Goal: Task Accomplishment & Management: Manage account settings

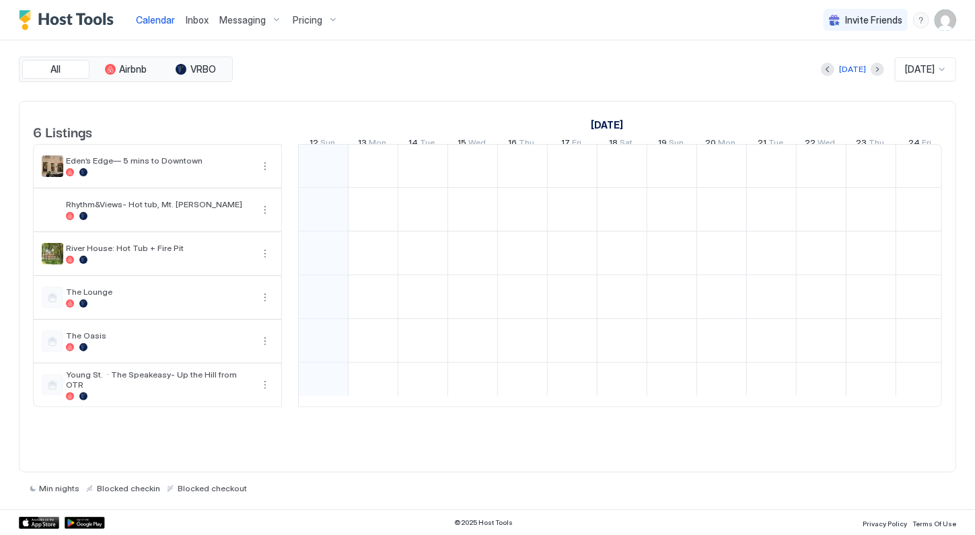
scroll to position [0, 747]
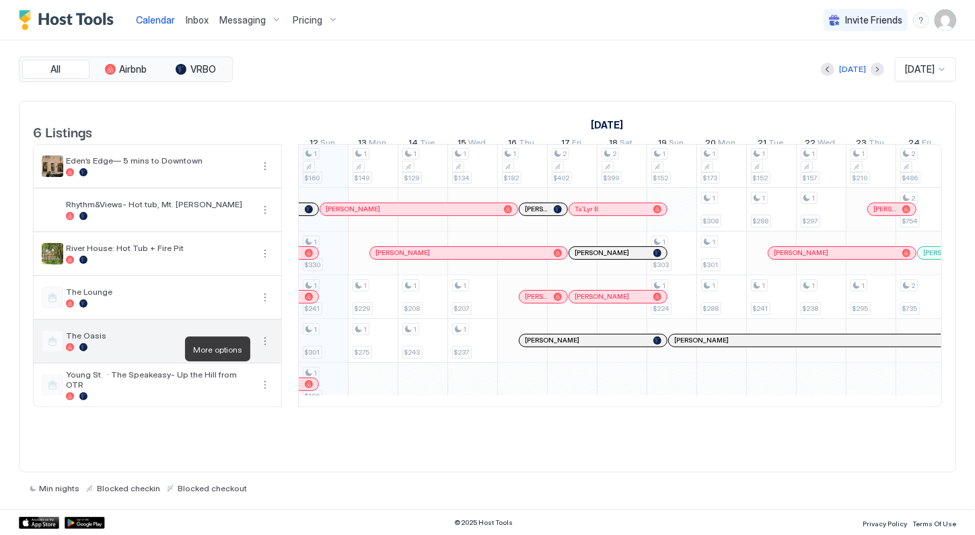
click at [262, 349] on button "More options" at bounding box center [265, 341] width 16 height 16
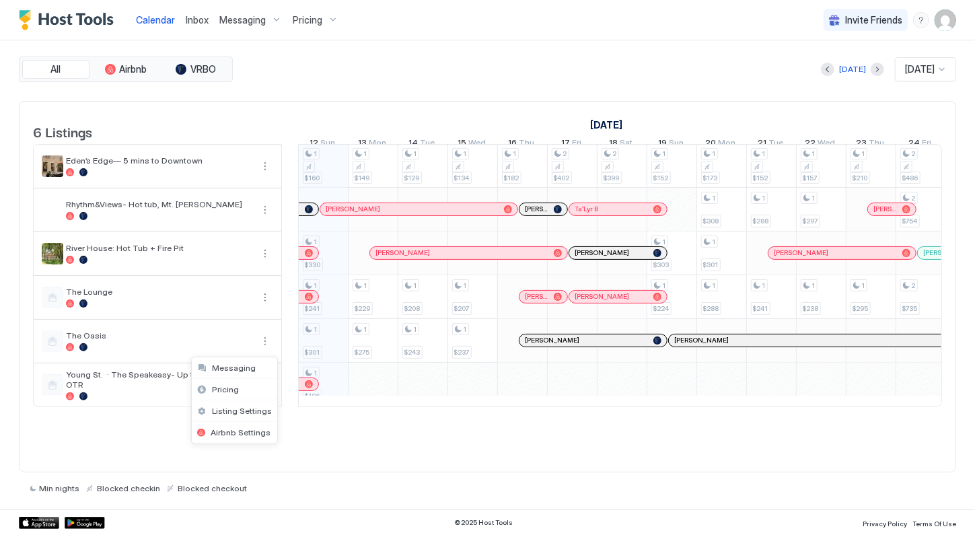
click at [266, 307] on div at bounding box center [487, 267] width 975 height 535
click at [151, 309] on div at bounding box center [487, 267] width 975 height 535
click at [309, 20] on span "Pricing" at bounding box center [308, 20] width 30 height 12
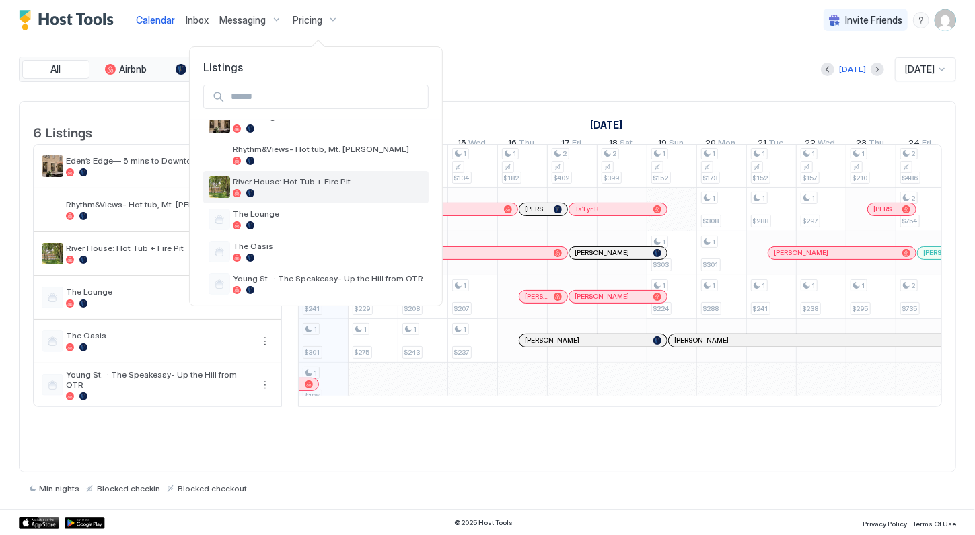
scroll to position [62, 0]
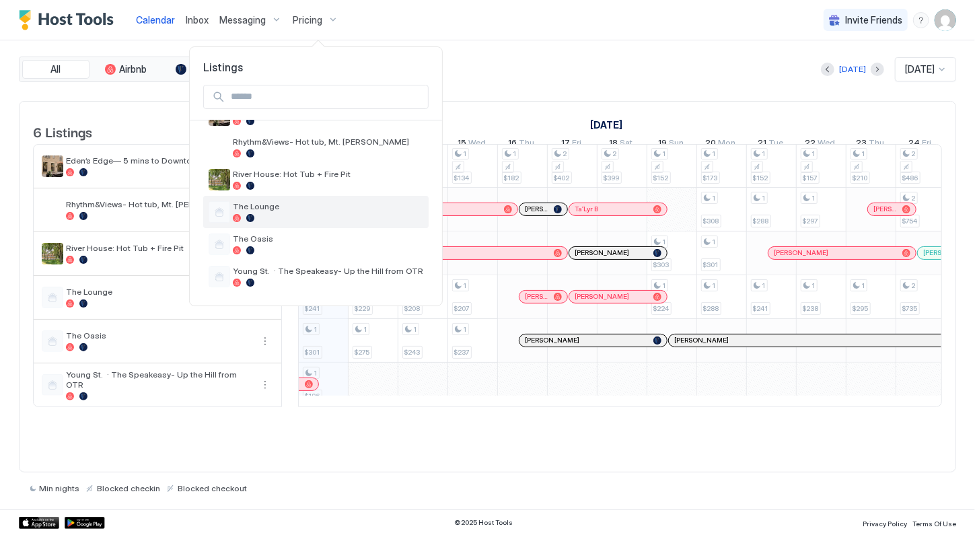
click at [276, 213] on div "The Lounge" at bounding box center [328, 211] width 190 height 21
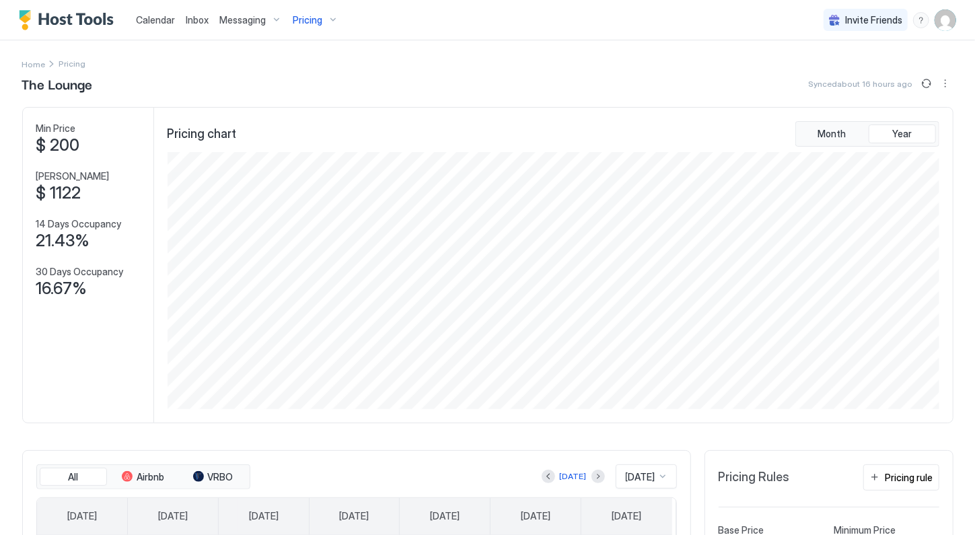
click at [159, 17] on span "Calendar" at bounding box center [155, 19] width 39 height 11
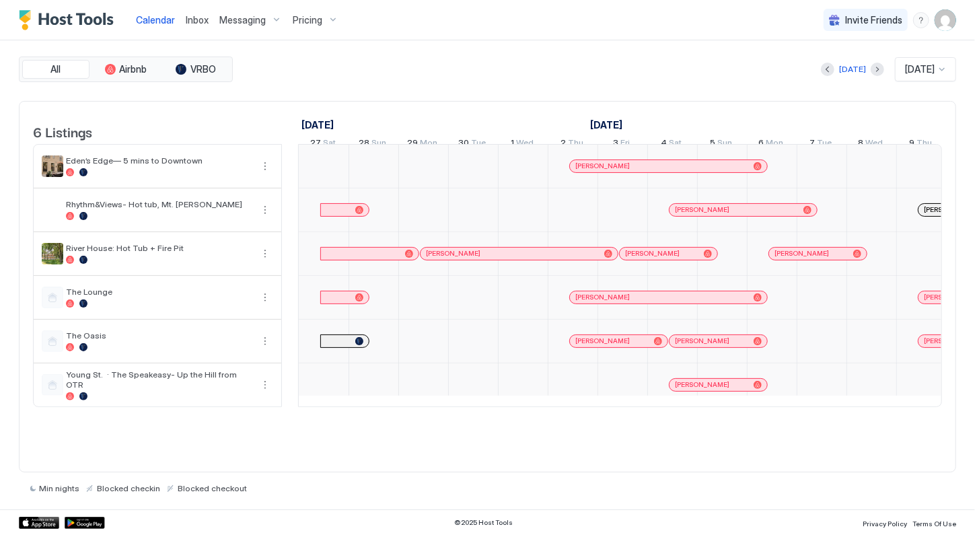
scroll to position [0, 747]
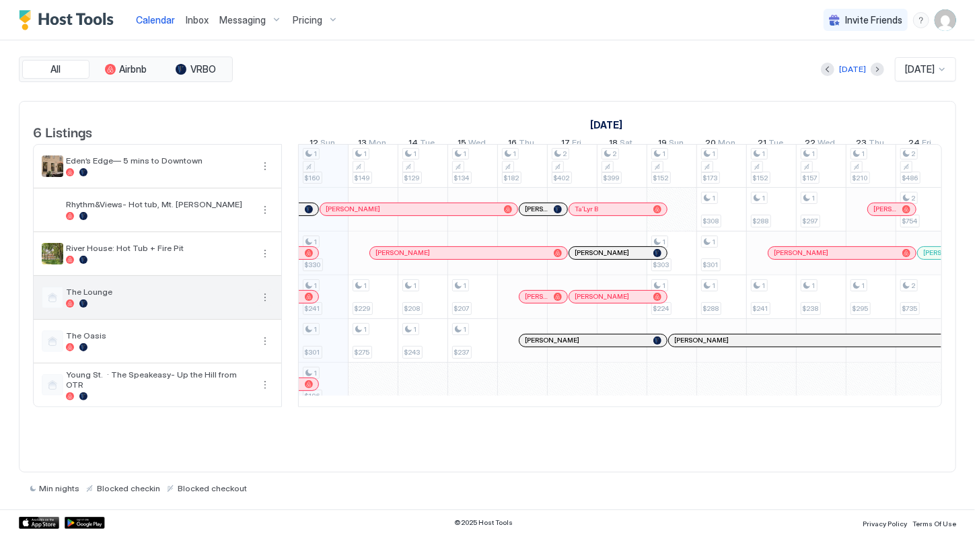
click at [264, 305] on button "More options" at bounding box center [265, 297] width 16 height 16
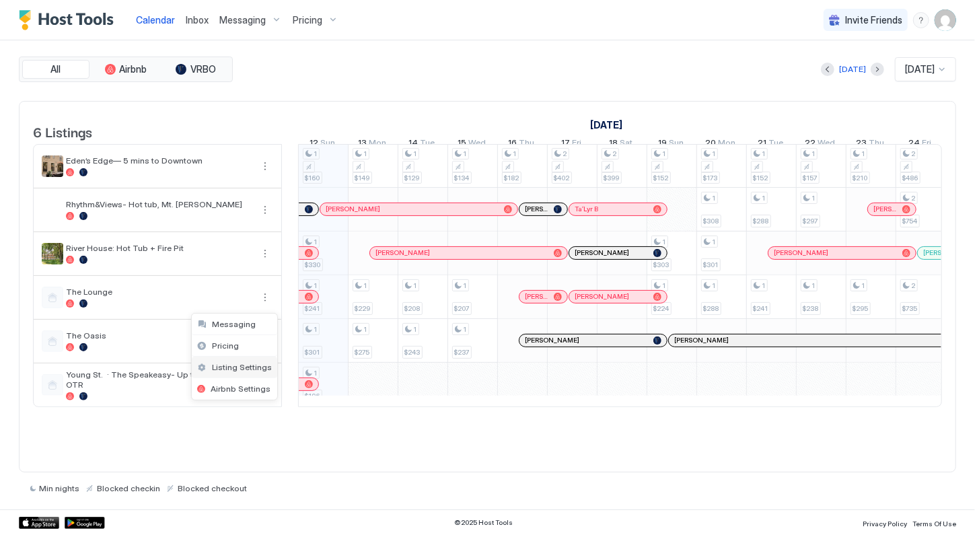
click at [252, 365] on span "Listing Settings" at bounding box center [242, 367] width 60 height 10
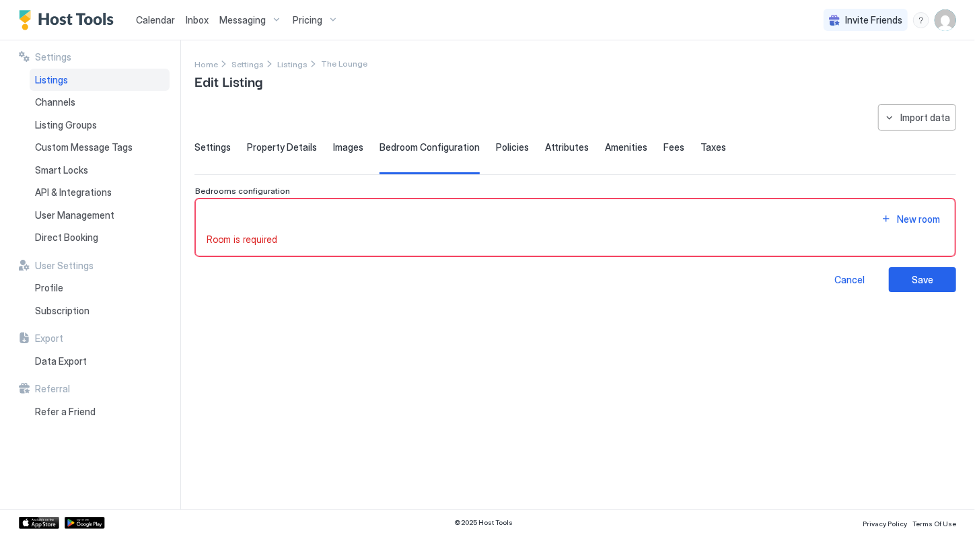
click at [219, 150] on span "Settings" at bounding box center [212, 147] width 36 height 12
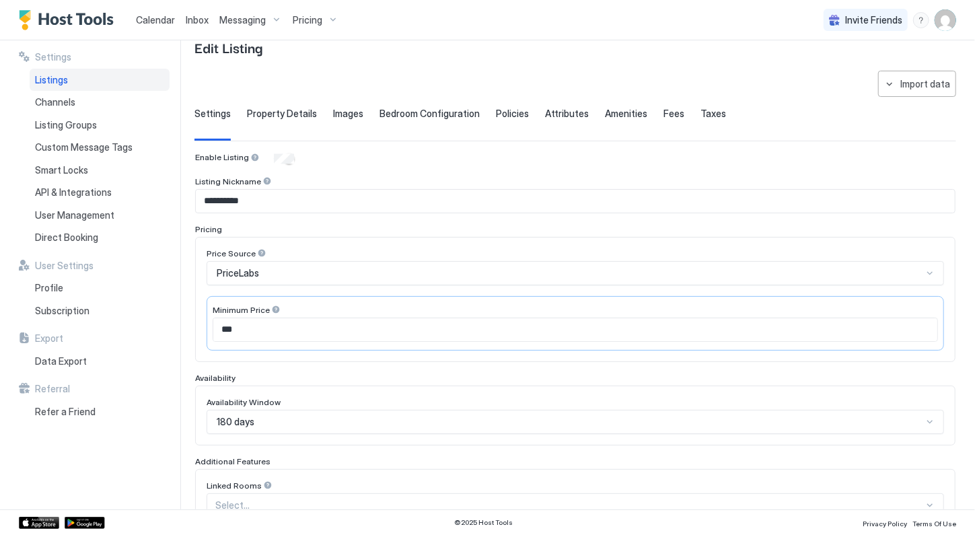
click at [297, 418] on div "180 days" at bounding box center [574, 422] width 737 height 24
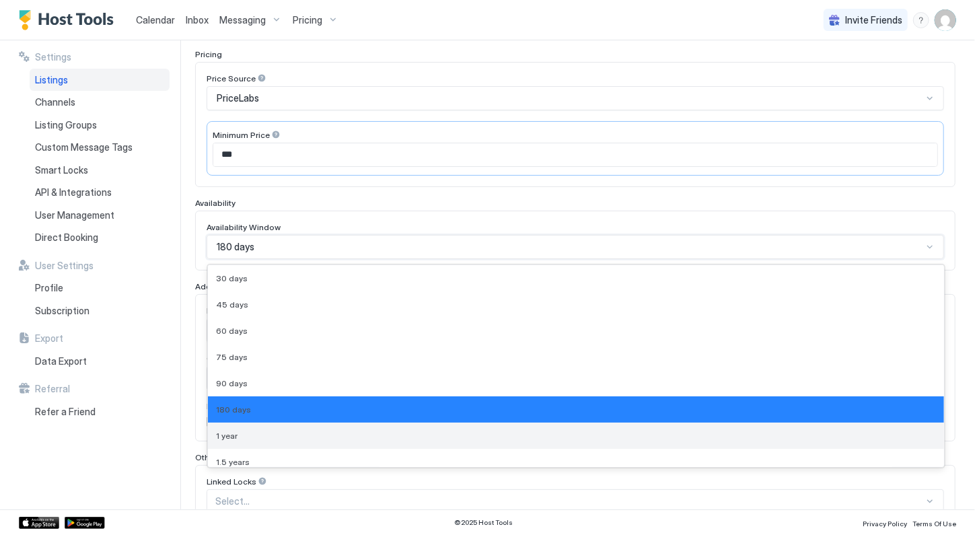
click at [289, 430] on div "1 year" at bounding box center [576, 435] width 720 height 10
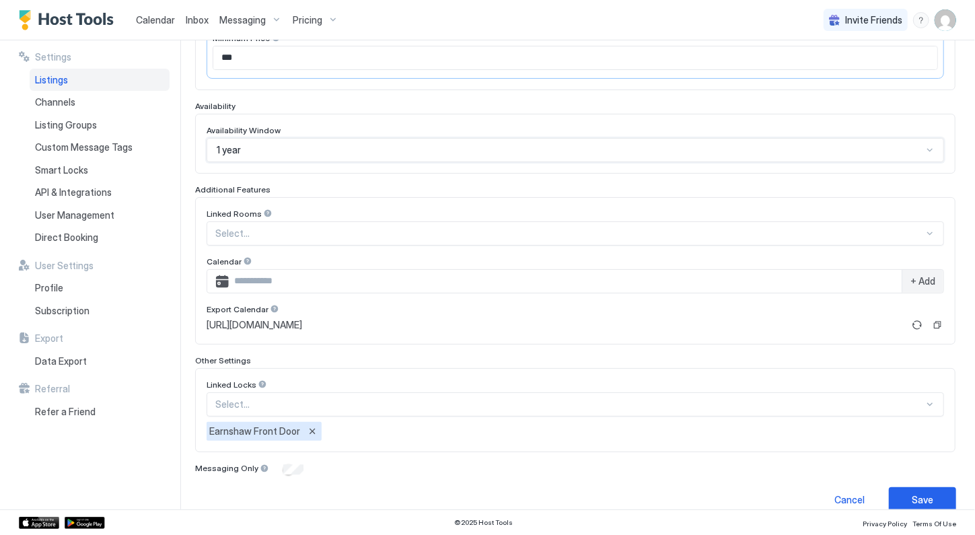
scroll to position [319, 0]
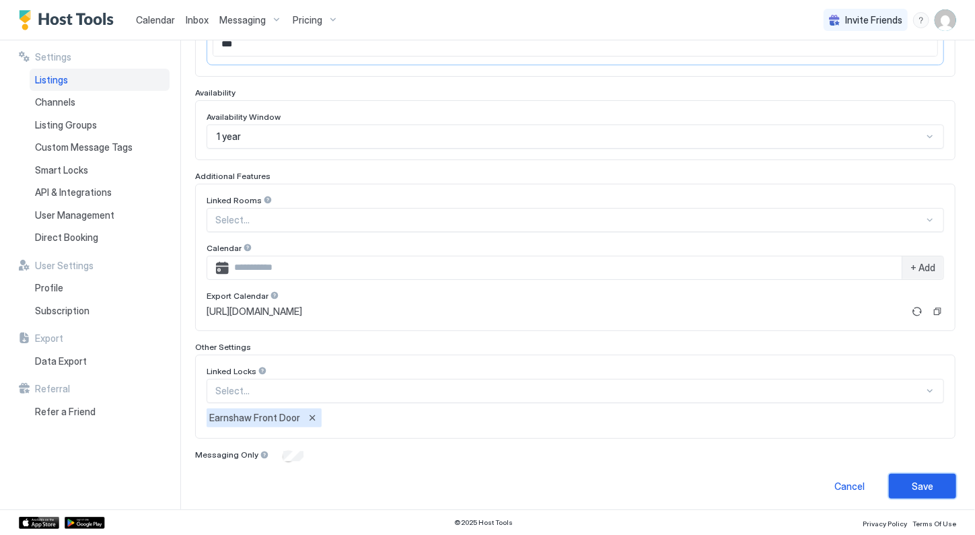
click at [908, 488] on button "Save" at bounding box center [921, 485] width 67 height 25
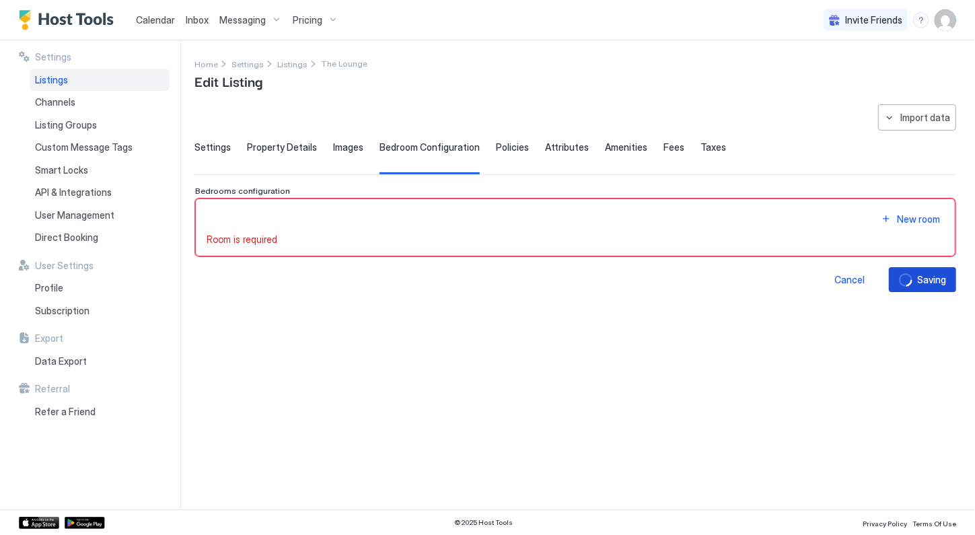
scroll to position [0, 0]
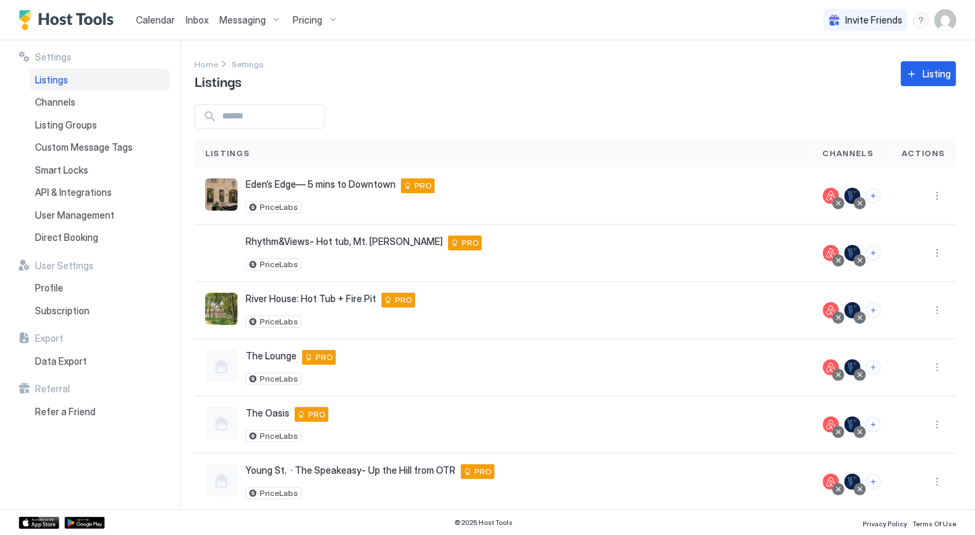
click at [153, 29] on div "Calendar" at bounding box center [155, 19] width 50 height 25
click at [305, 18] on span "Pricing" at bounding box center [308, 20] width 30 height 12
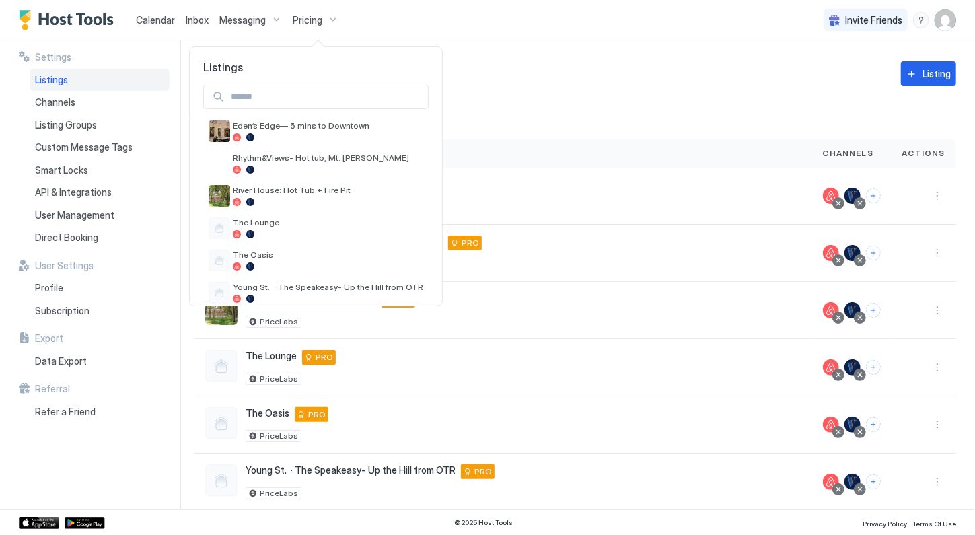
scroll to position [62, 0]
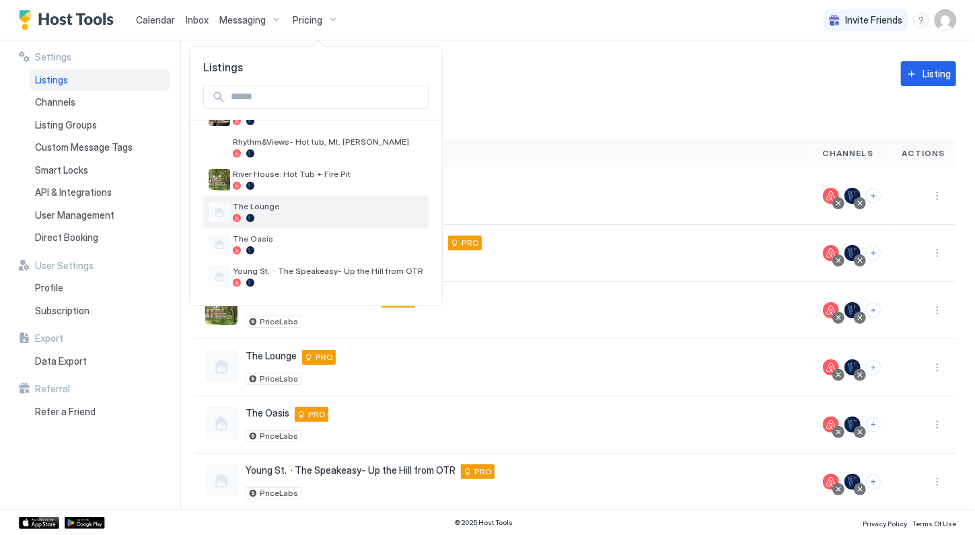
click at [289, 211] on div "The Lounge" at bounding box center [328, 211] width 190 height 21
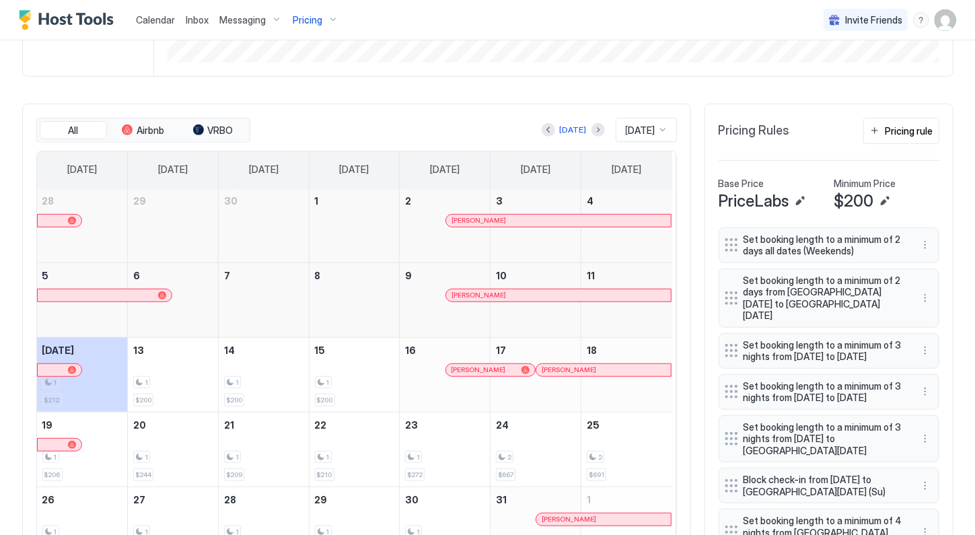
scroll to position [354, 0]
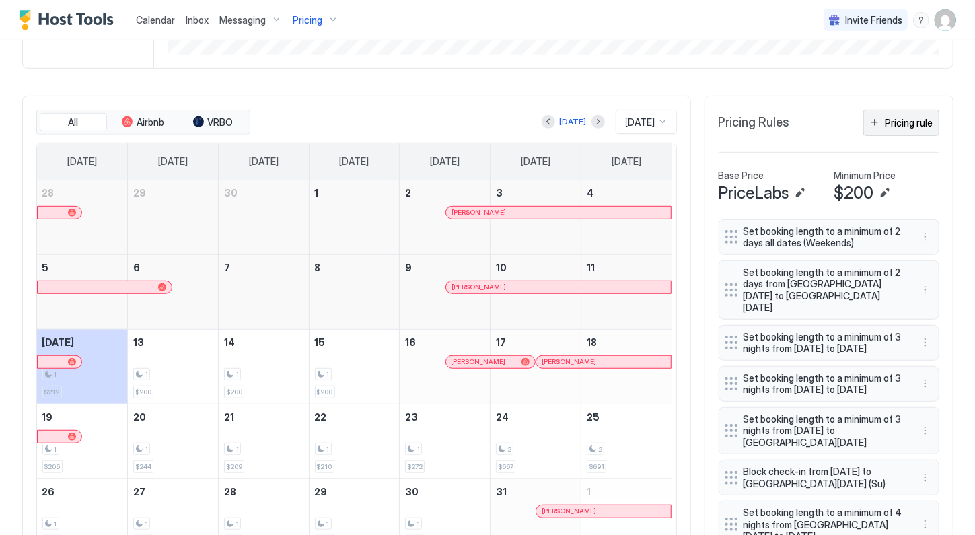
click at [892, 130] on div "Pricing rule" at bounding box center [909, 123] width 48 height 14
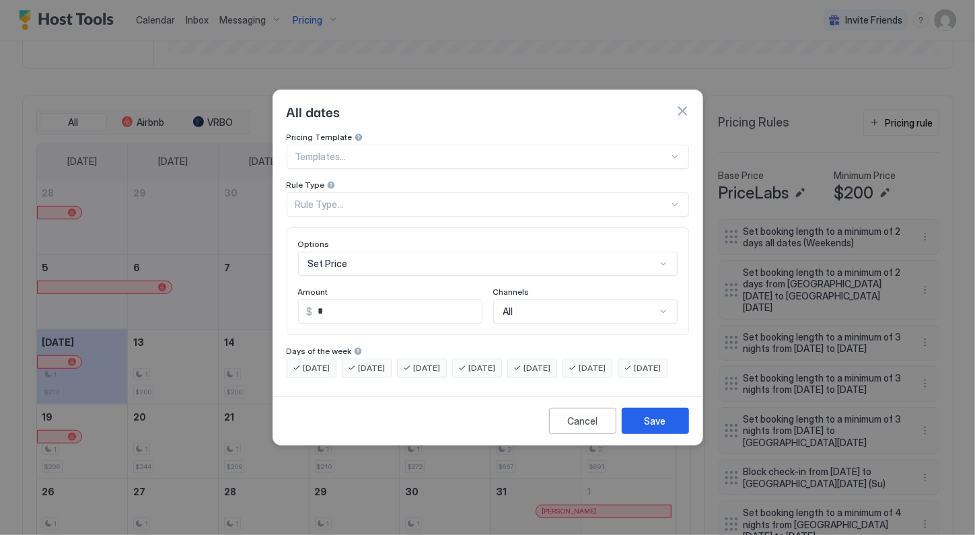
click at [406, 200] on div "Rule Type..." at bounding box center [488, 204] width 402 height 24
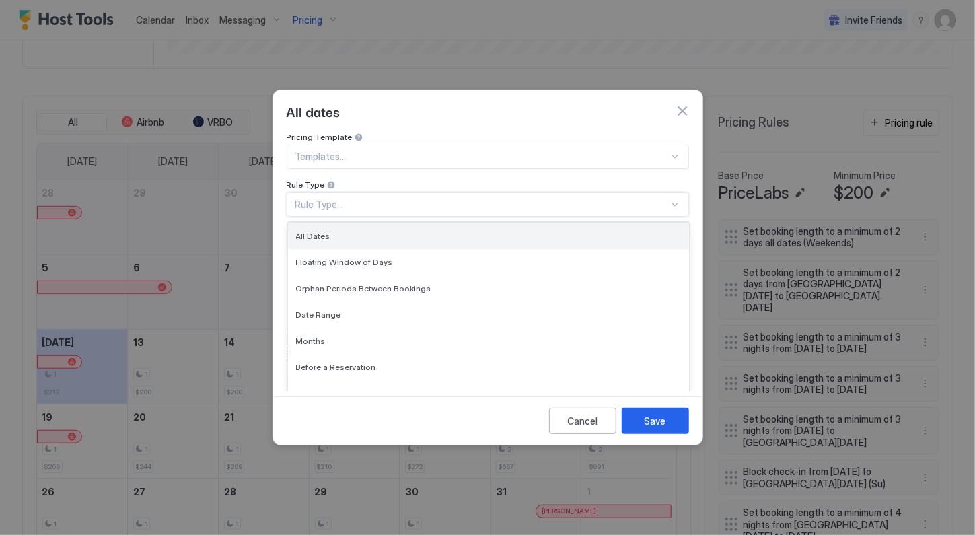
click at [414, 231] on div "All Dates" at bounding box center [488, 236] width 385 height 10
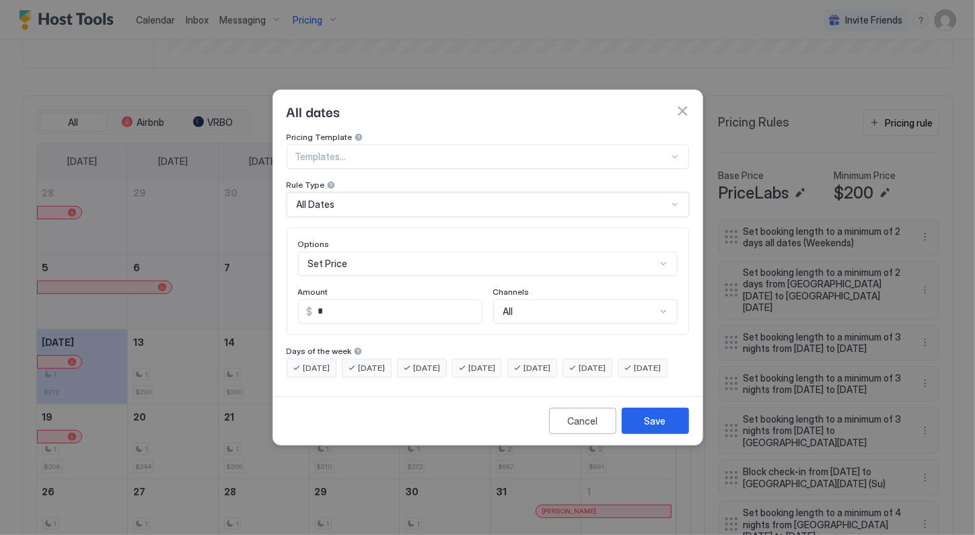
click at [387, 252] on div "Set Price" at bounding box center [487, 264] width 379 height 24
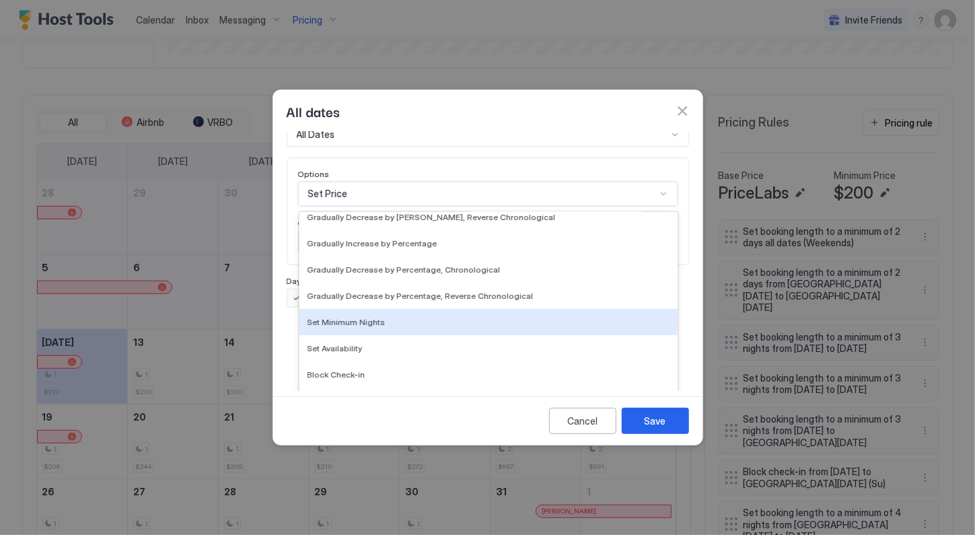
scroll to position [244, 0]
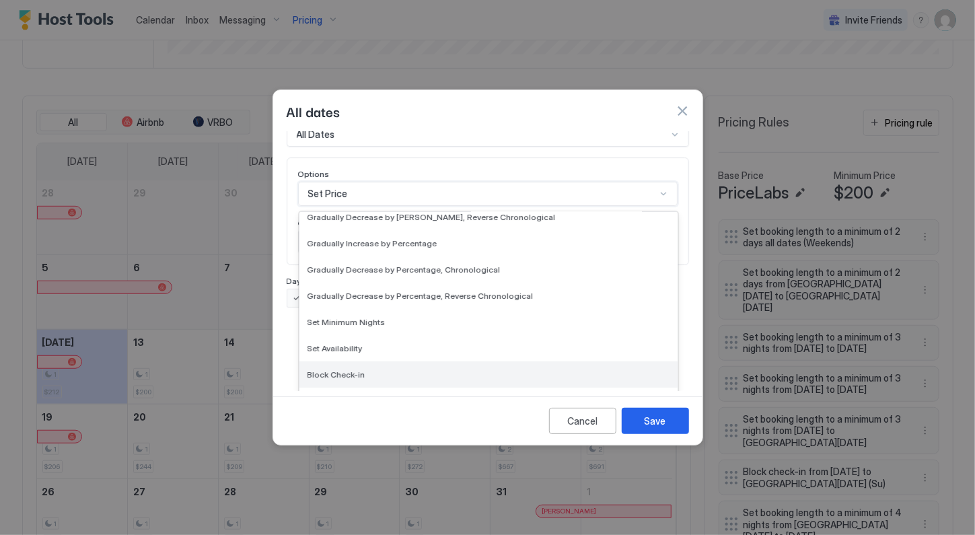
click at [379, 369] on div "Block Check-in" at bounding box center [488, 374] width 362 height 10
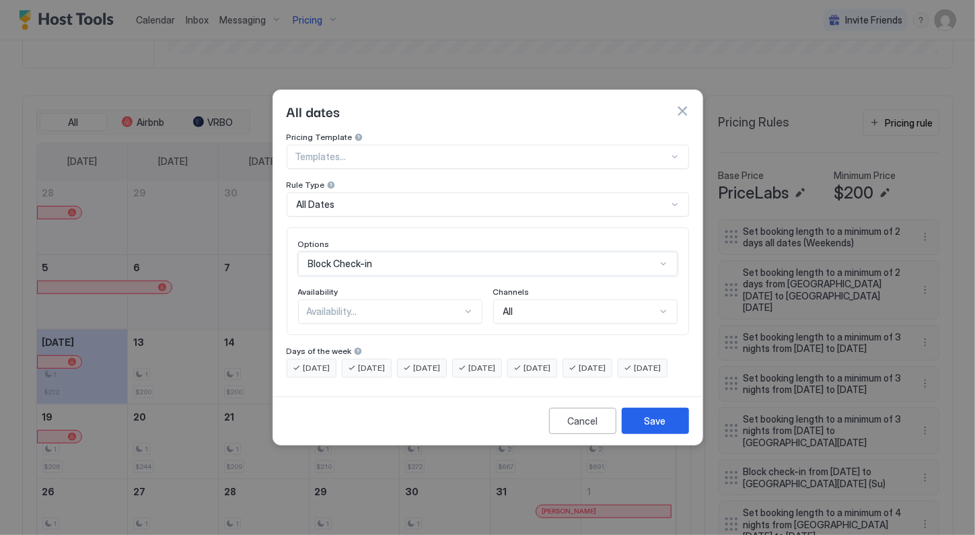
click at [399, 305] on div "Availability..." at bounding box center [384, 311] width 155 height 12
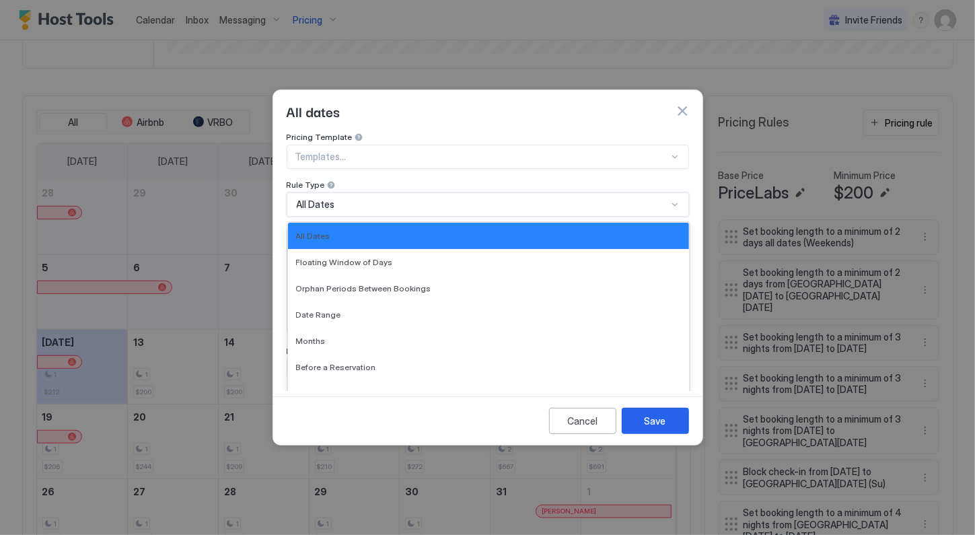
click at [441, 202] on div "All Dates" at bounding box center [488, 204] width 402 height 24
click at [464, 151] on div at bounding box center [481, 157] width 373 height 12
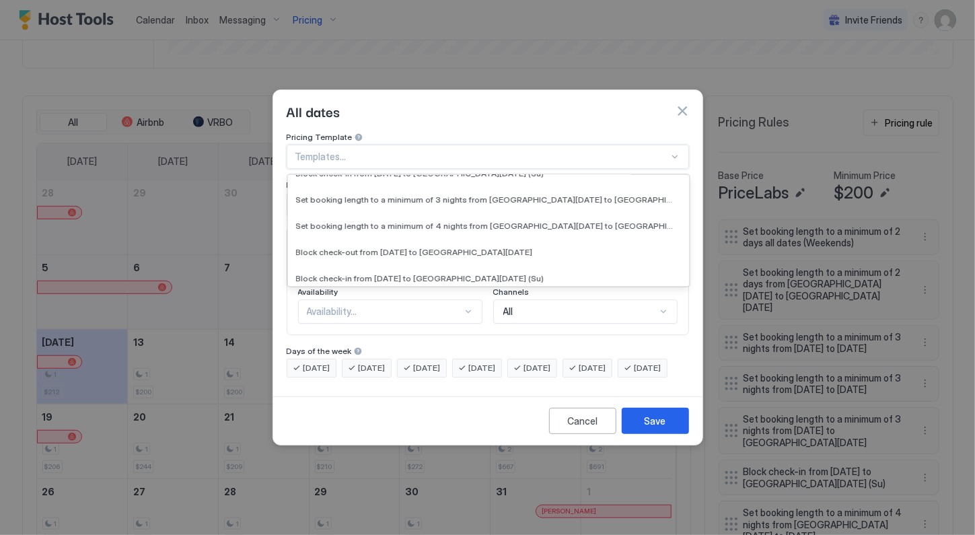
scroll to position [621, 0]
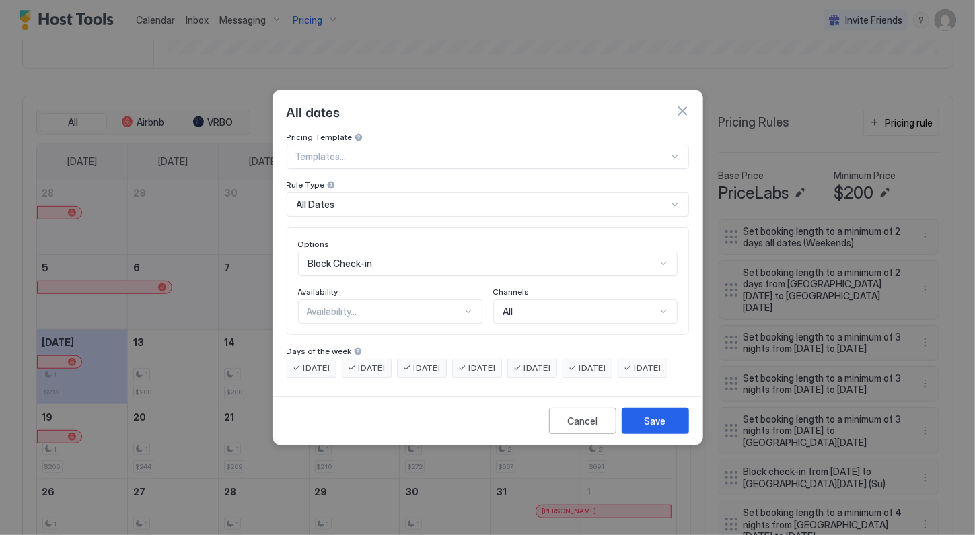
click at [429, 412] on div "Cancel Save" at bounding box center [487, 420] width 429 height 48
click at [593, 428] on div "Cancel" at bounding box center [582, 421] width 30 height 14
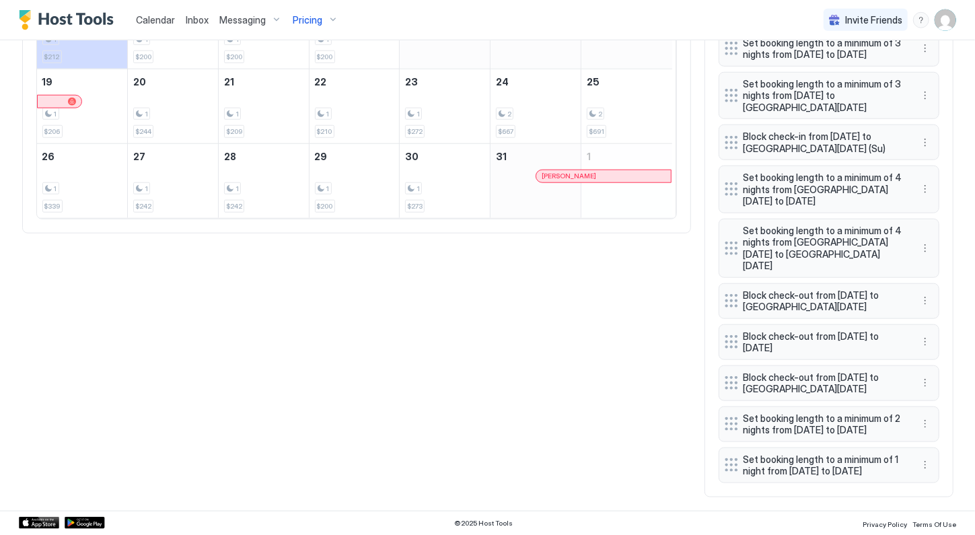
scroll to position [0, 0]
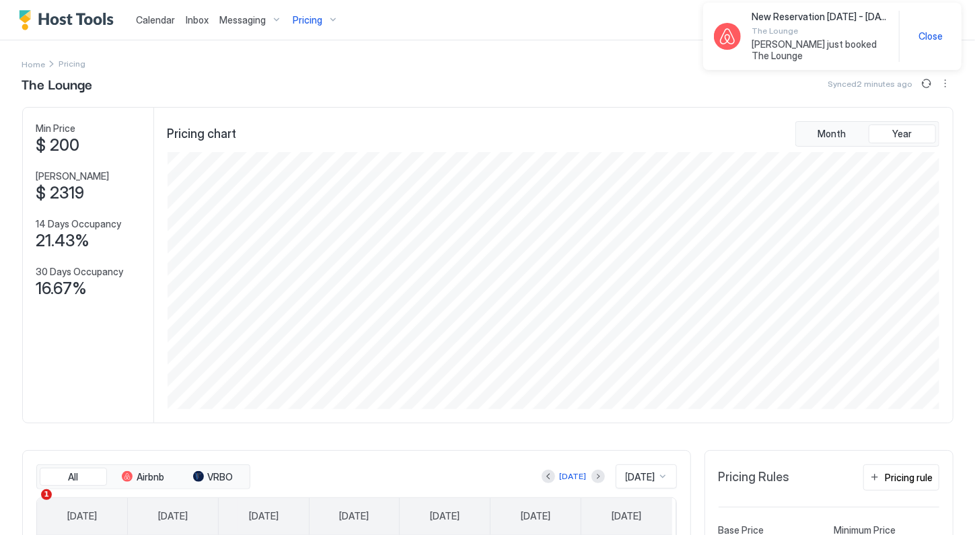
click at [329, 24] on div "Pricing" at bounding box center [315, 20] width 56 height 23
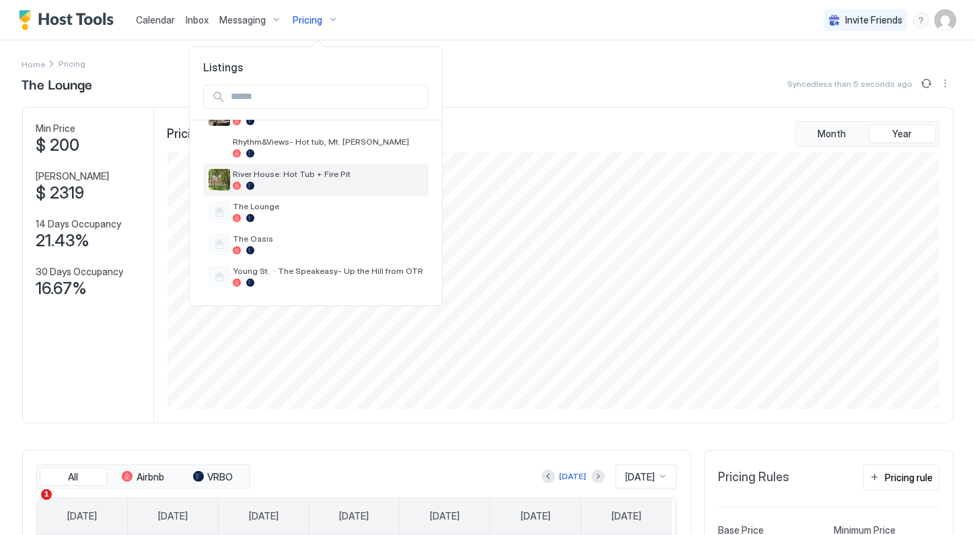
scroll to position [62, 0]
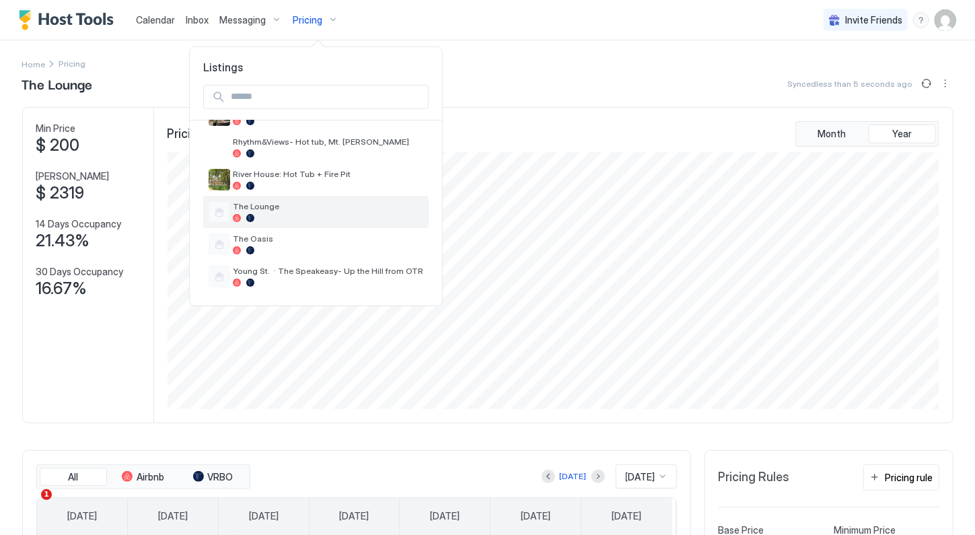
click at [313, 219] on div at bounding box center [328, 218] width 190 height 8
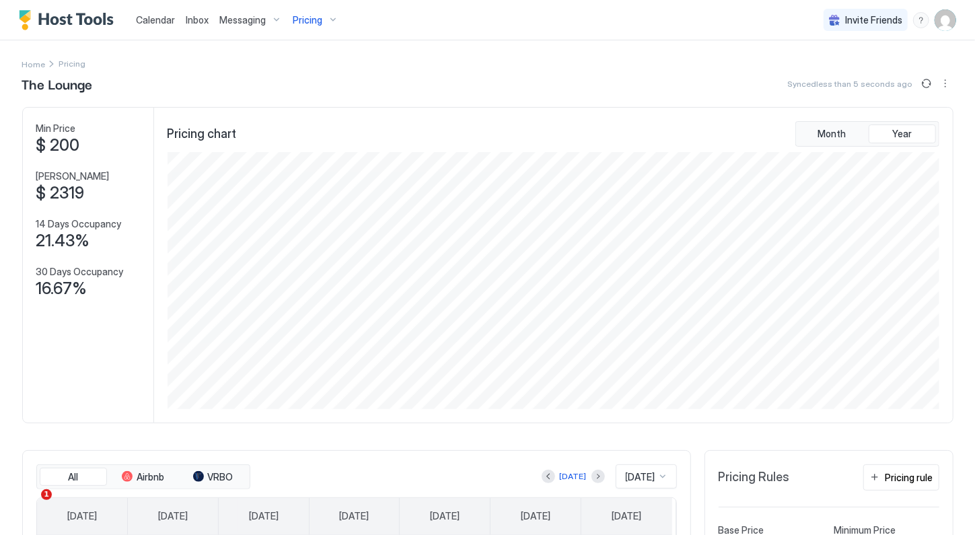
click at [159, 22] on span "Calendar" at bounding box center [155, 19] width 39 height 11
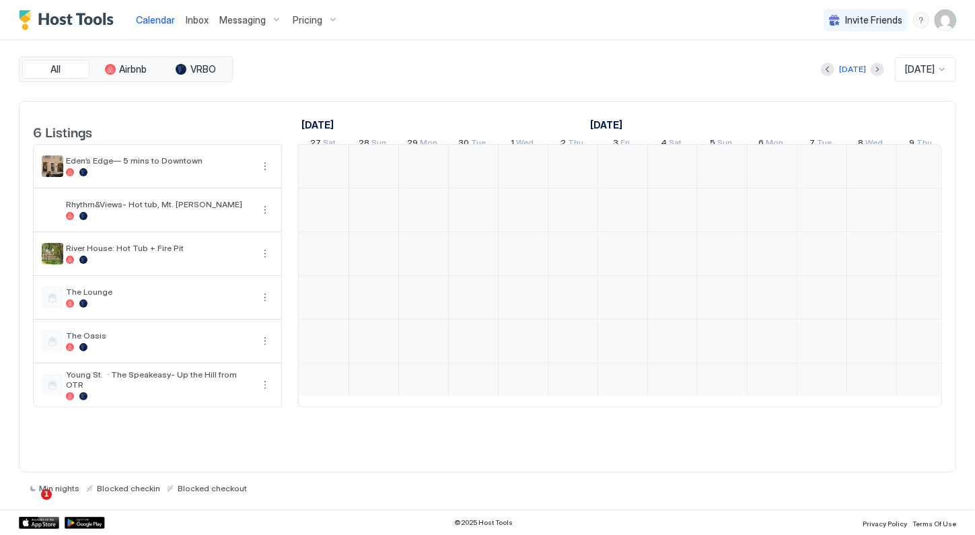
scroll to position [0, 747]
click at [266, 305] on button "More options" at bounding box center [265, 297] width 16 height 16
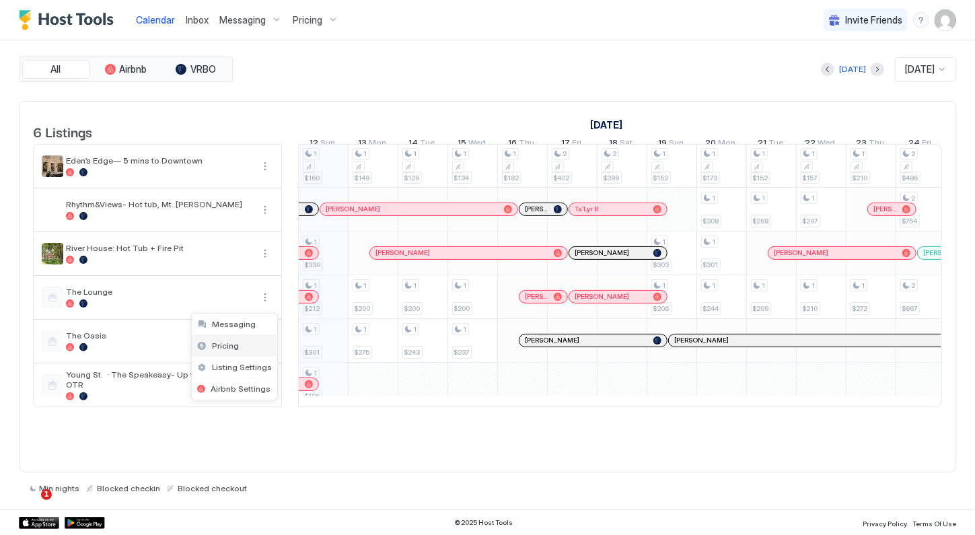
click at [237, 367] on span "Listing Settings" at bounding box center [242, 367] width 60 height 10
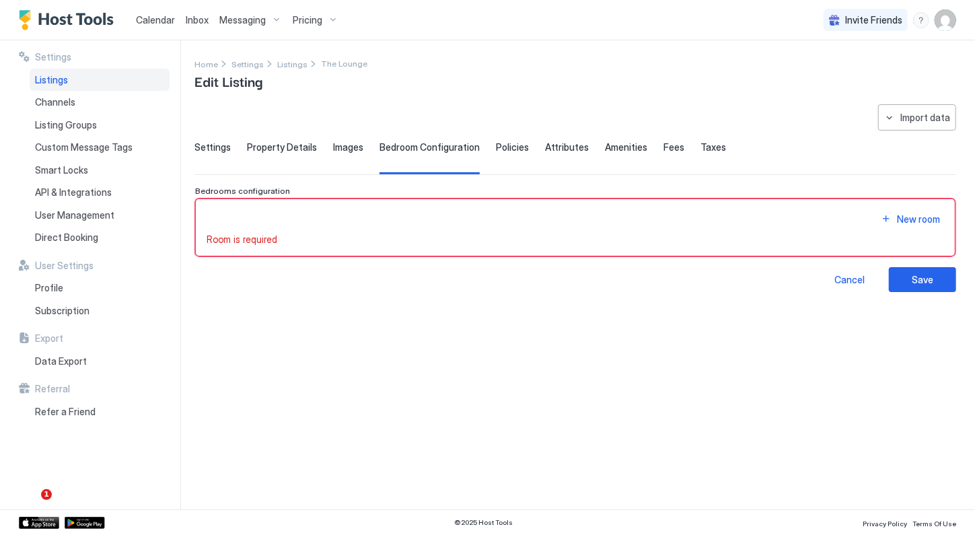
click at [217, 147] on span "Settings" at bounding box center [212, 147] width 36 height 12
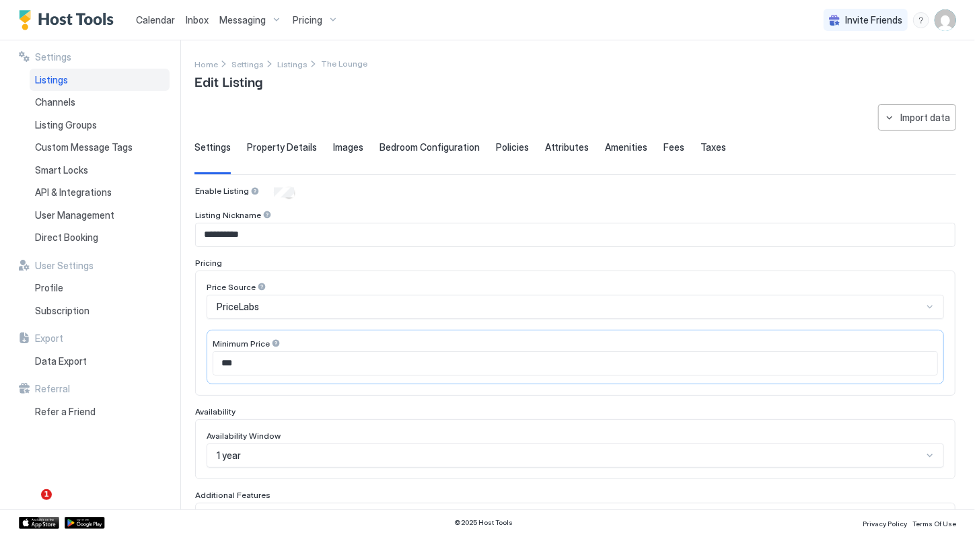
click at [328, 457] on div "1 year" at bounding box center [574, 455] width 737 height 24
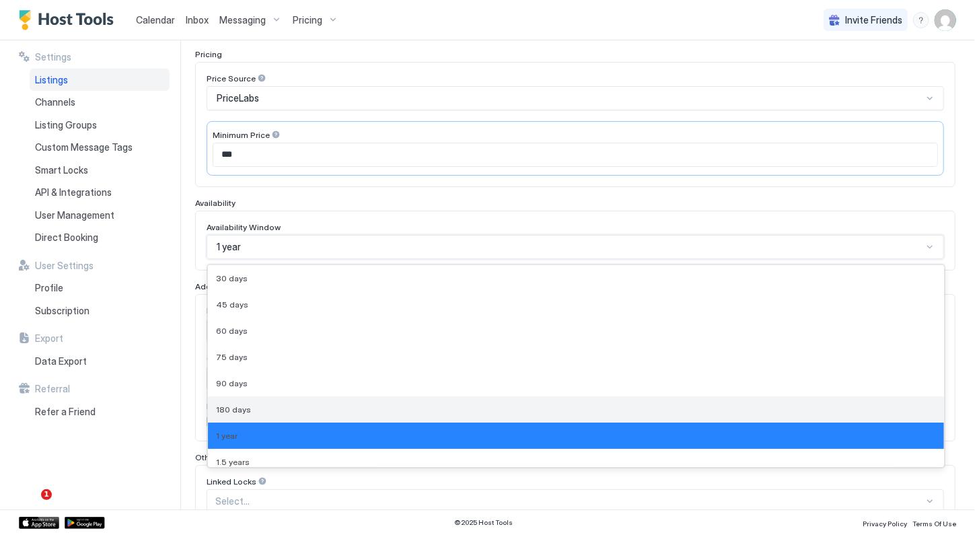
click at [317, 404] on div "180 days" at bounding box center [576, 409] width 720 height 10
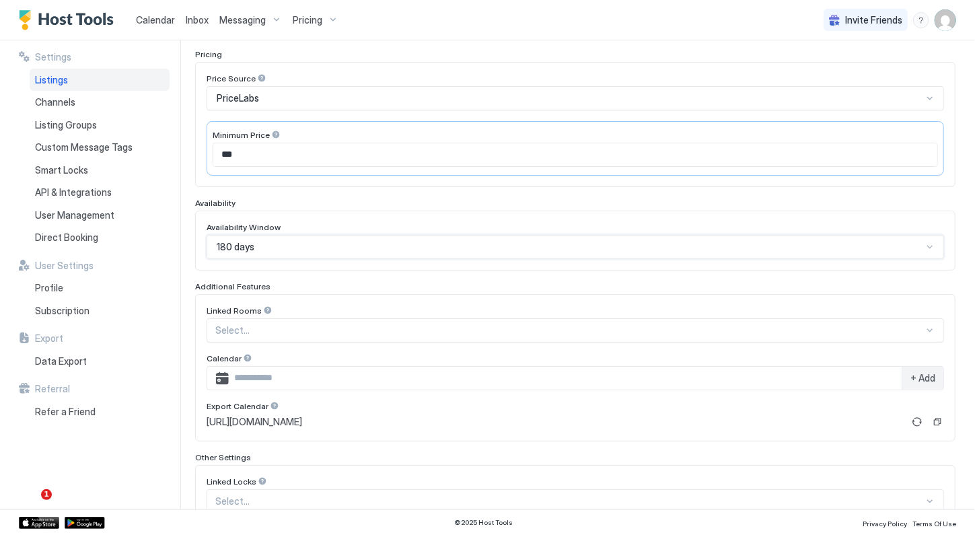
scroll to position [319, 0]
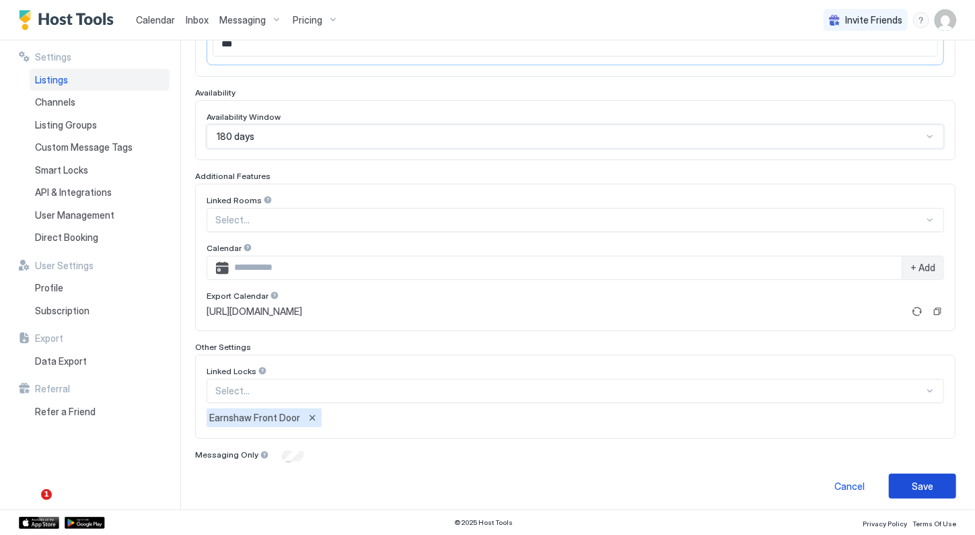
click at [912, 480] on div "Save" at bounding box center [922, 486] width 22 height 14
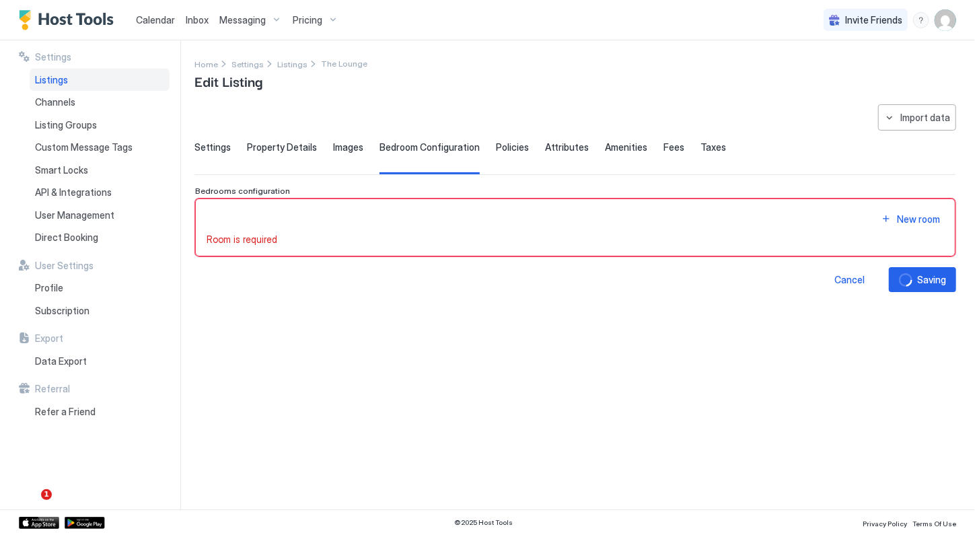
scroll to position [0, 0]
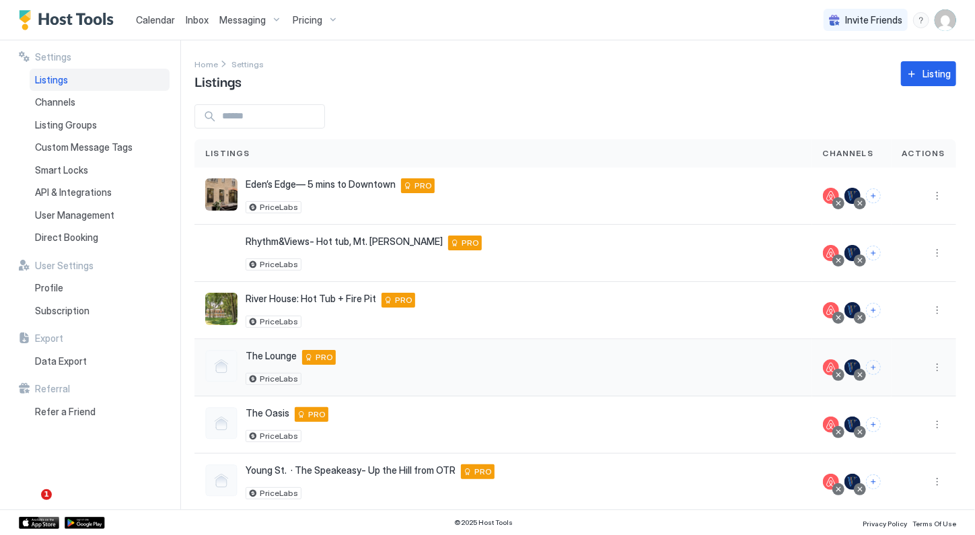
click at [391, 373] on div "Listings Channels Actions Eden’s Edge— 5 mins to Downtown [STREET_ADDRESS][PERS…" at bounding box center [574, 324] width 761 height 371
click at [466, 369] on div "The Lounge [STREET_ADDRESS] PRO PriceLabs" at bounding box center [503, 367] width 596 height 35
click at [929, 367] on button "More options" at bounding box center [937, 367] width 16 height 16
click at [153, 25] on div at bounding box center [487, 267] width 975 height 535
click at [148, 20] on span "Calendar" at bounding box center [155, 19] width 39 height 11
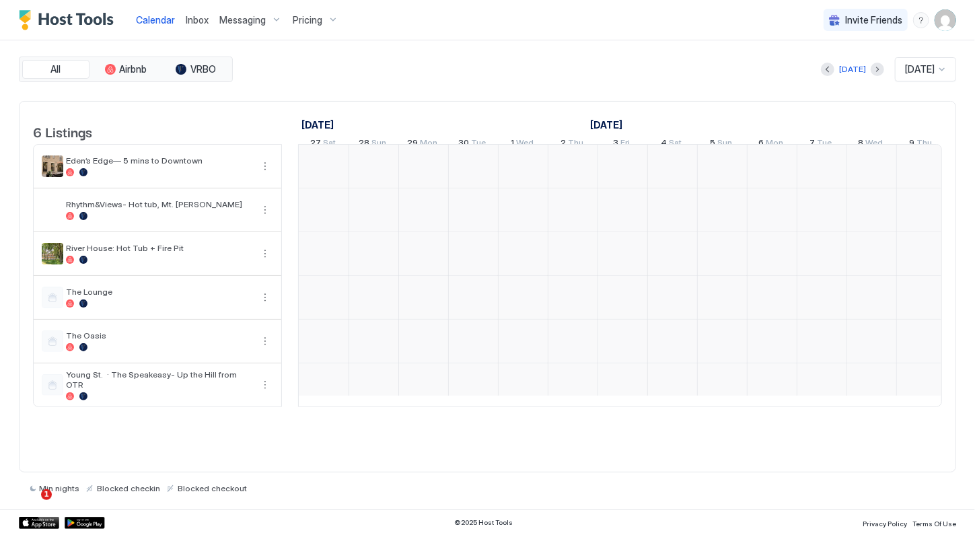
scroll to position [0, 747]
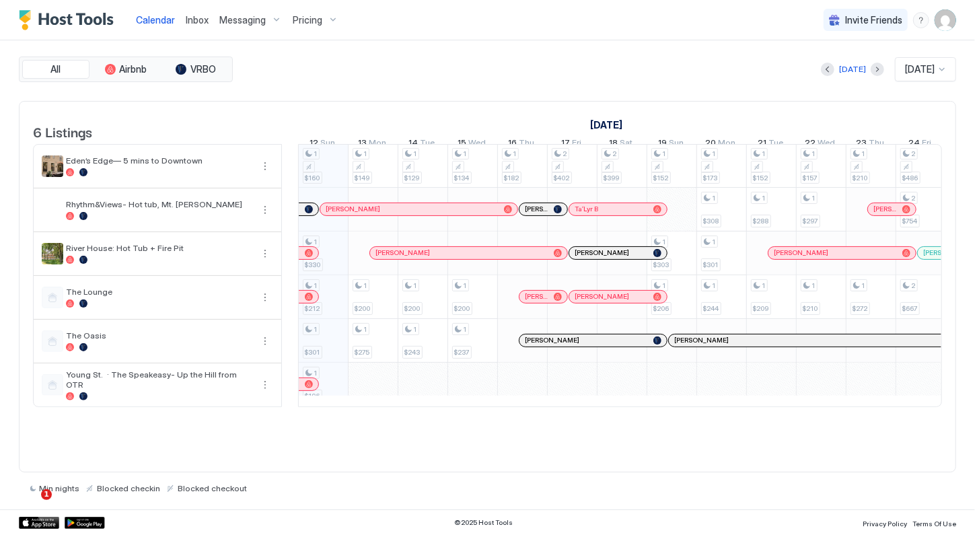
click at [908, 62] on div "[DATE]" at bounding box center [924, 69] width 61 height 24
click at [919, 260] on div "[DATE]" at bounding box center [926, 251] width 60 height 26
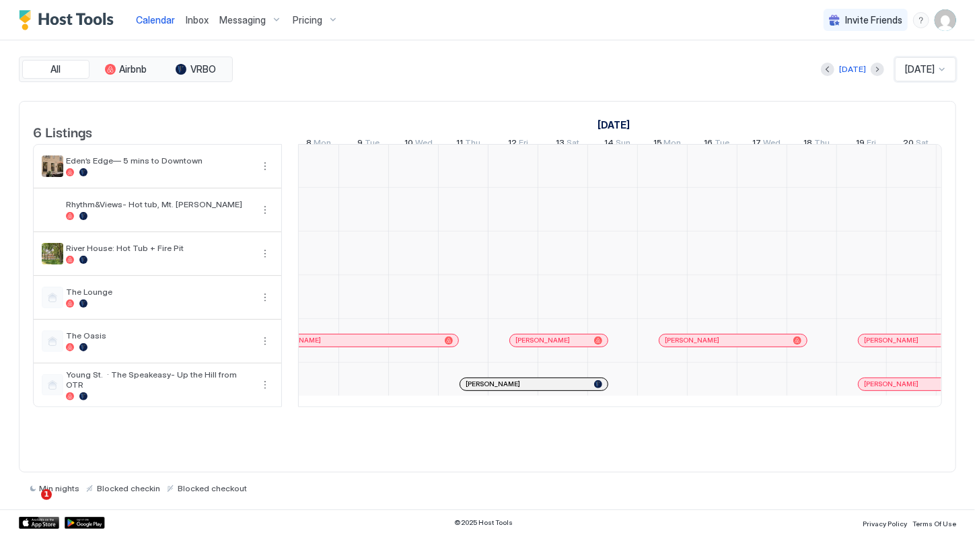
scroll to position [0, 0]
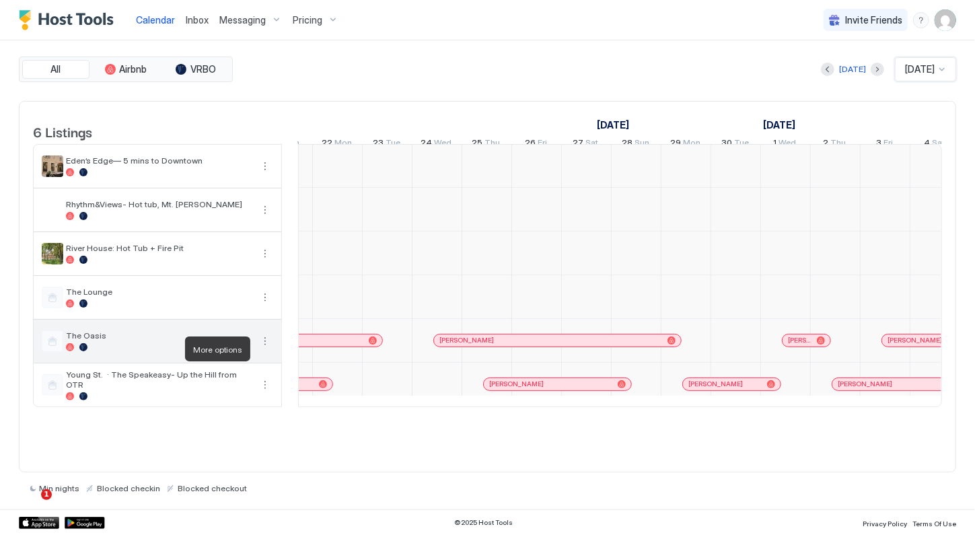
click at [264, 349] on button "More options" at bounding box center [265, 341] width 16 height 16
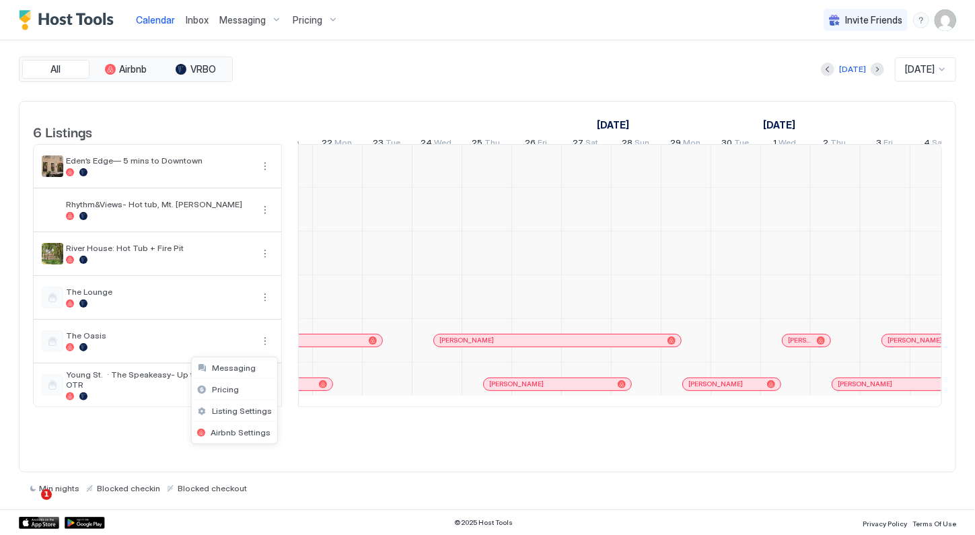
click at [330, 19] on div at bounding box center [487, 267] width 975 height 535
click at [327, 17] on div "Pricing" at bounding box center [315, 20] width 56 height 23
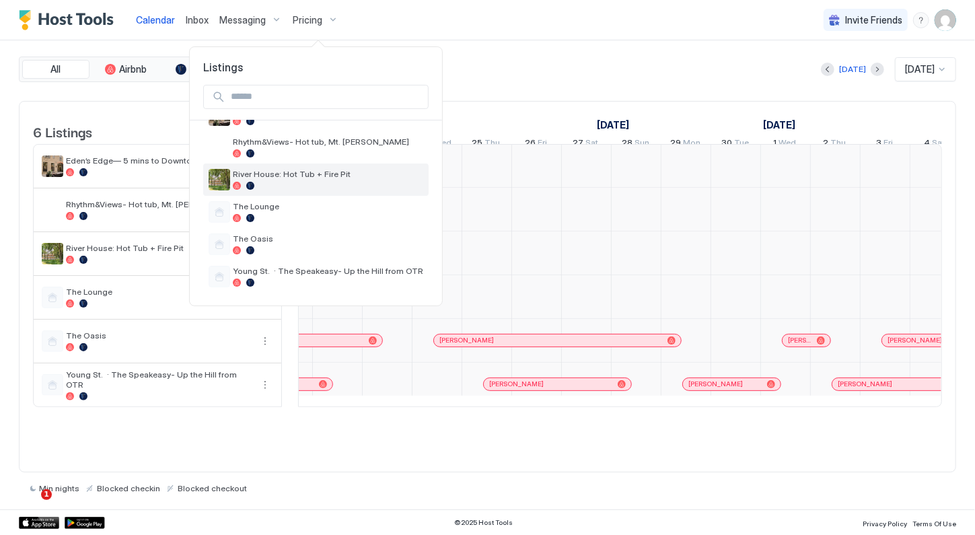
click at [297, 169] on div "River House: Hot Tub + Fire Pit" at bounding box center [315, 180] width 215 height 22
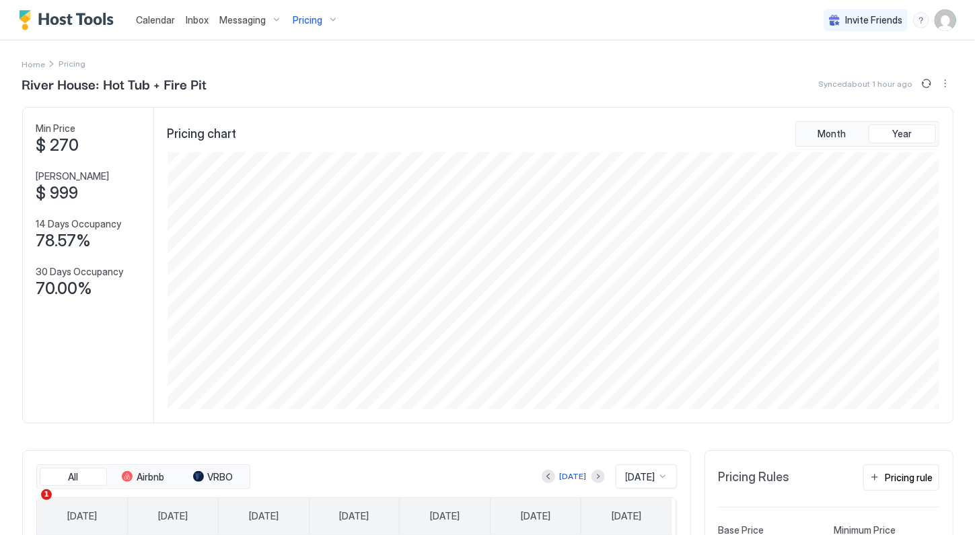
click at [307, 25] on span "Pricing" at bounding box center [308, 20] width 30 height 12
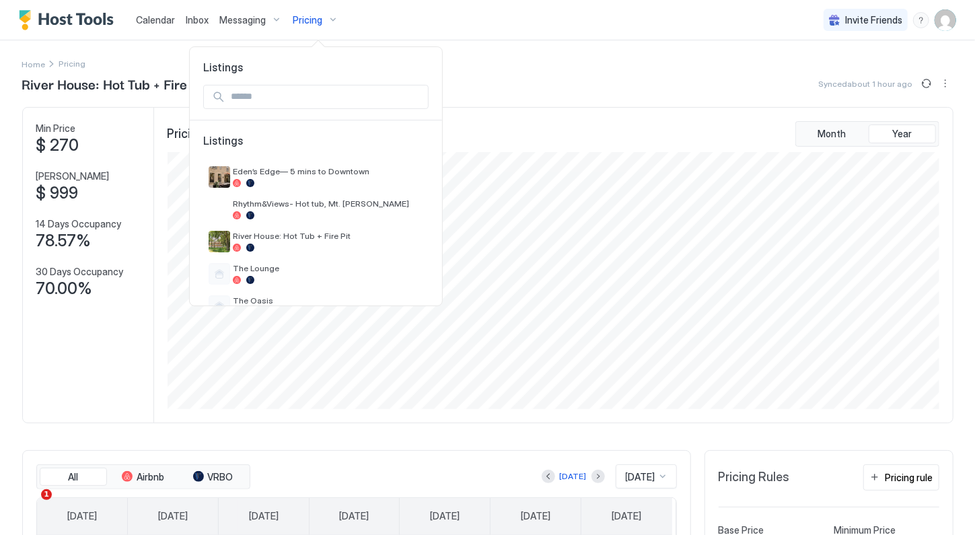
click at [147, 28] on div at bounding box center [487, 267] width 975 height 535
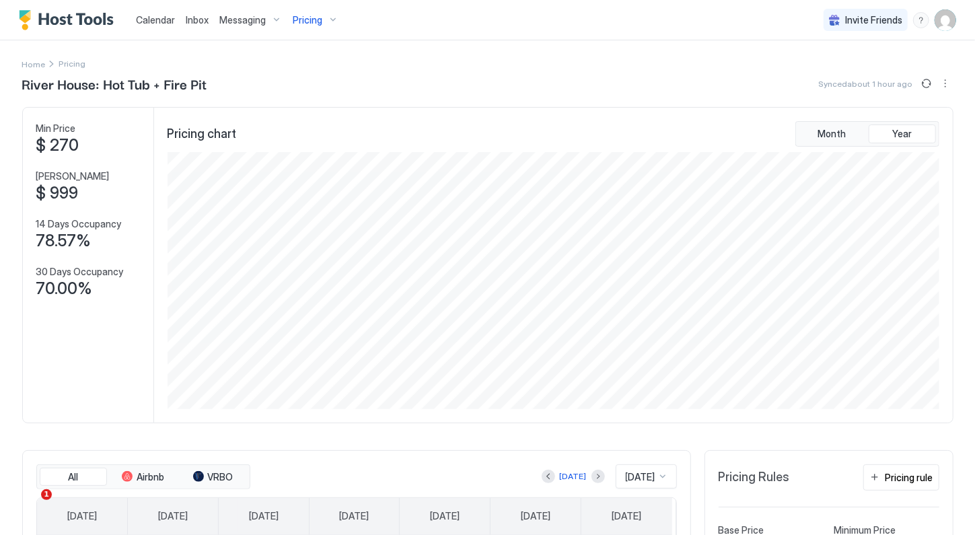
click at [159, 18] on span "Calendar" at bounding box center [155, 19] width 39 height 11
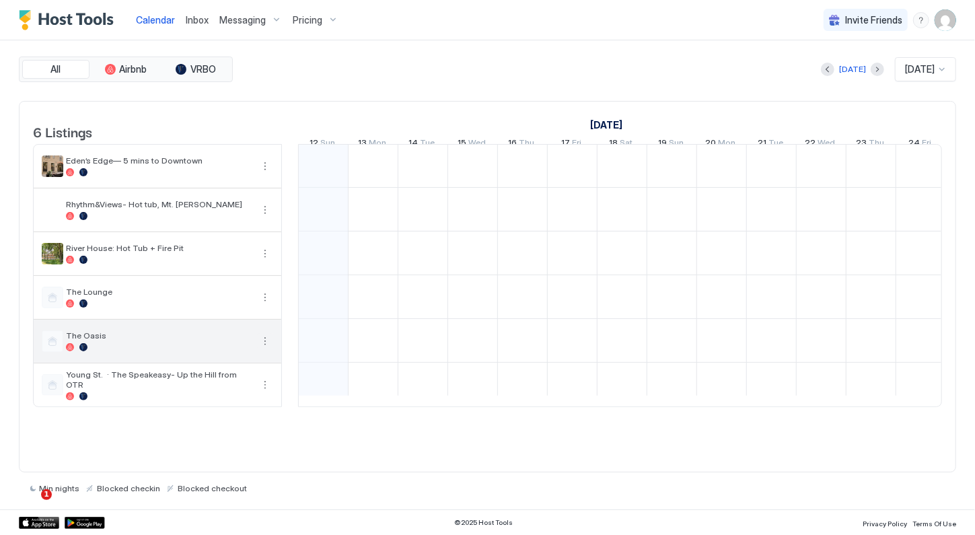
click at [263, 349] on button "More options" at bounding box center [265, 341] width 16 height 16
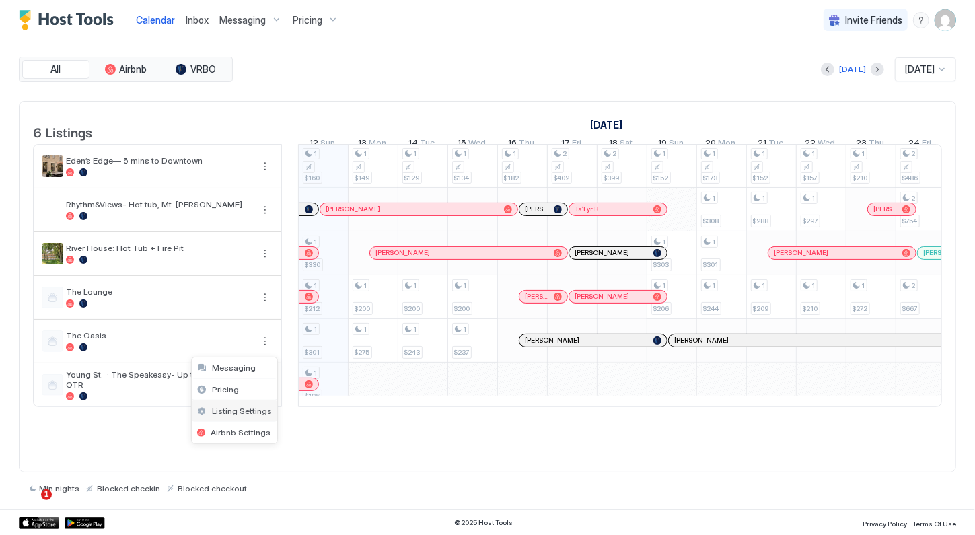
click at [235, 410] on span "Listing Settings" at bounding box center [242, 411] width 60 height 10
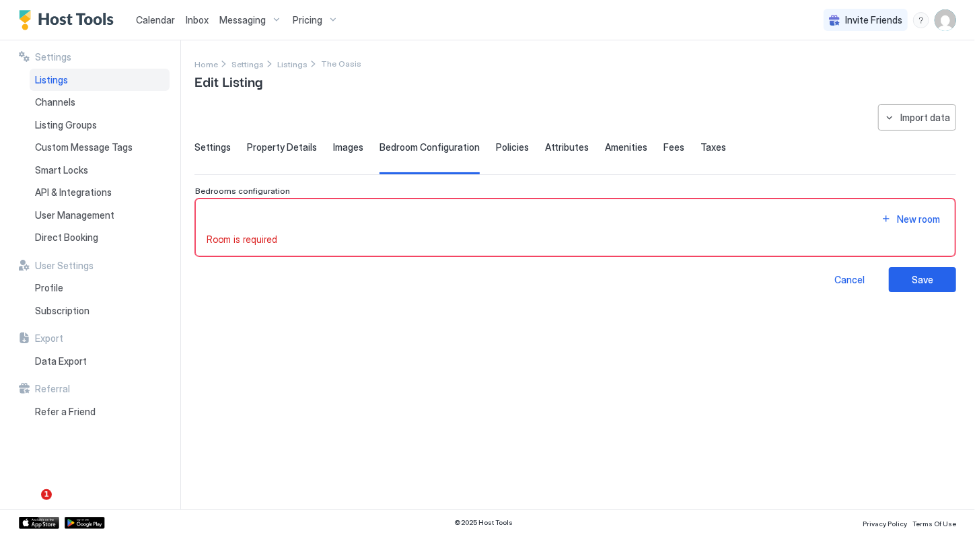
click at [211, 145] on span "Settings" at bounding box center [212, 147] width 36 height 12
click at [215, 146] on span "Settings" at bounding box center [212, 147] width 36 height 12
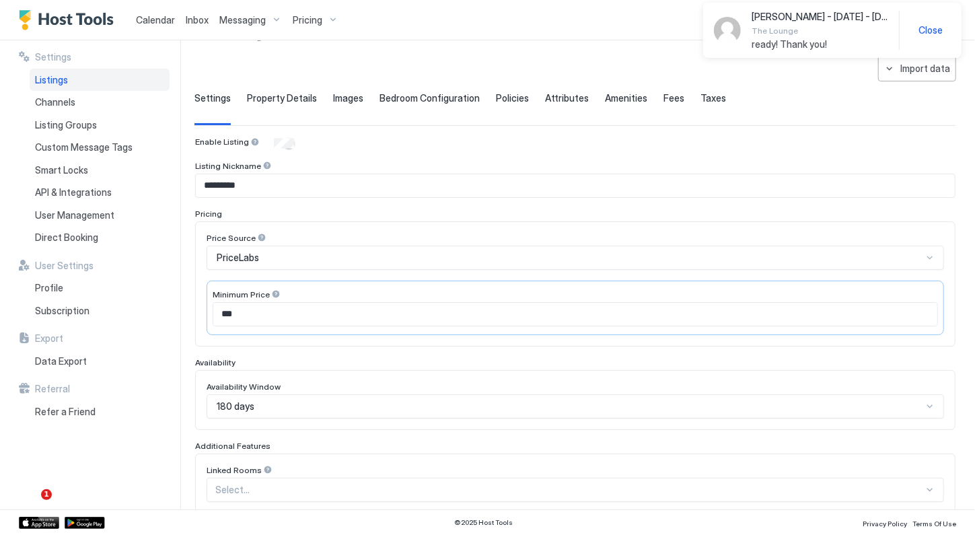
click at [268, 408] on div "180 days" at bounding box center [574, 406] width 737 height 24
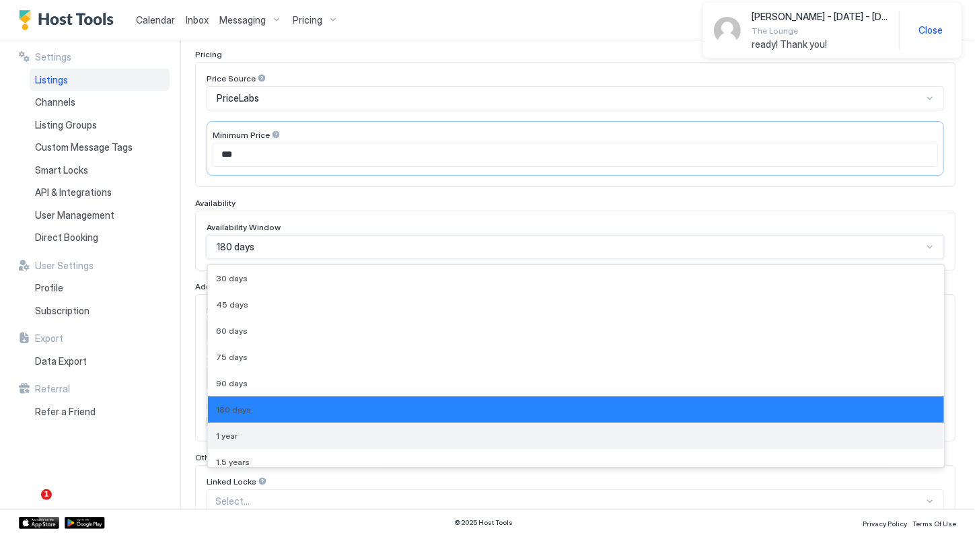
click at [274, 434] on div "1 year" at bounding box center [576, 435] width 720 height 10
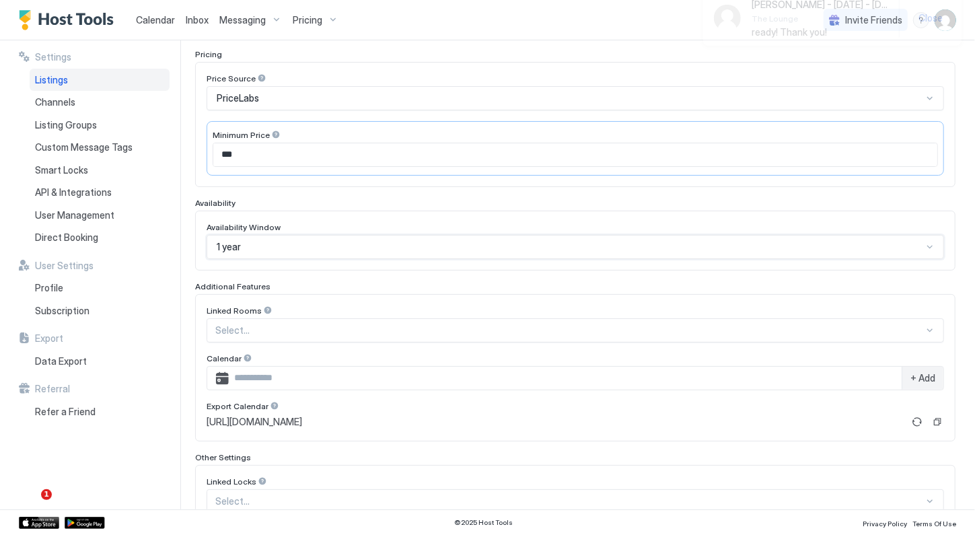
scroll to position [319, 0]
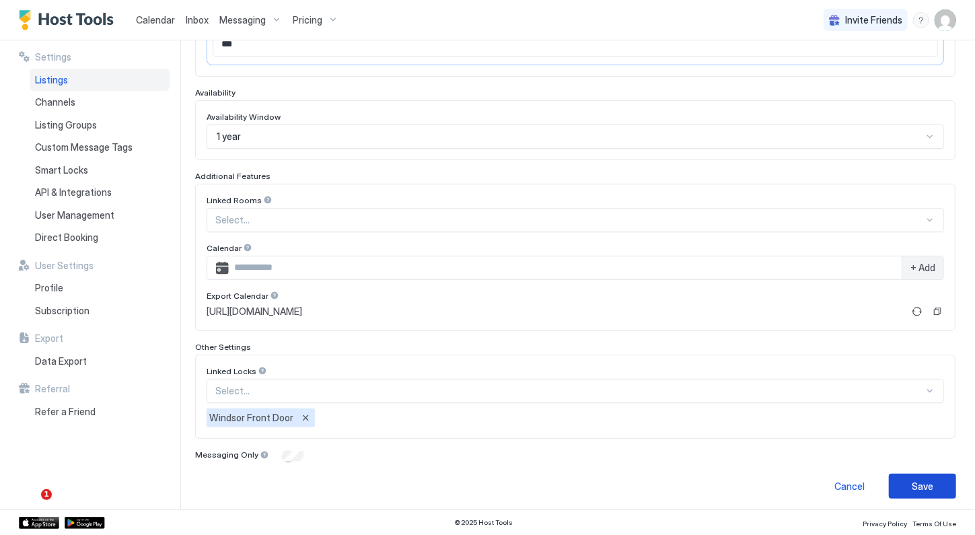
click at [934, 479] on button "Save" at bounding box center [921, 485] width 67 height 25
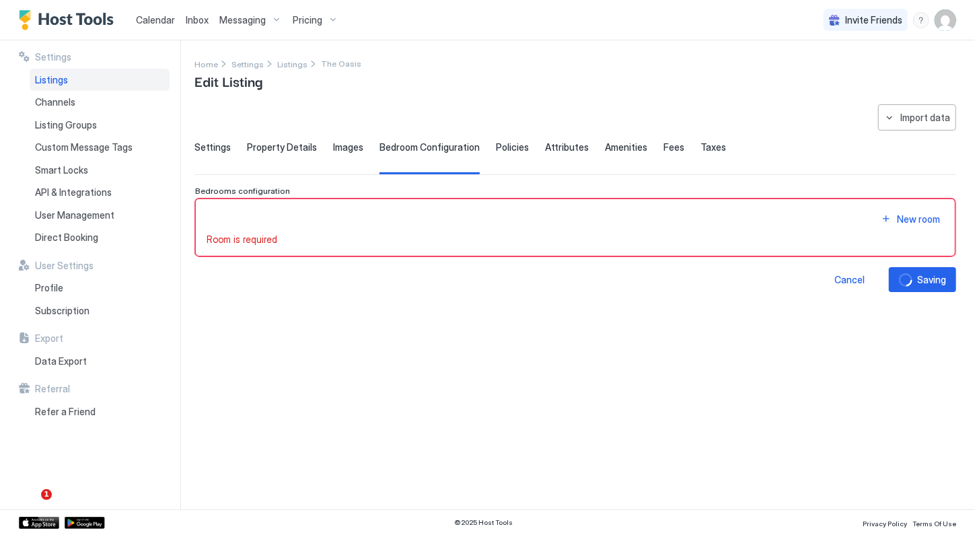
scroll to position [0, 0]
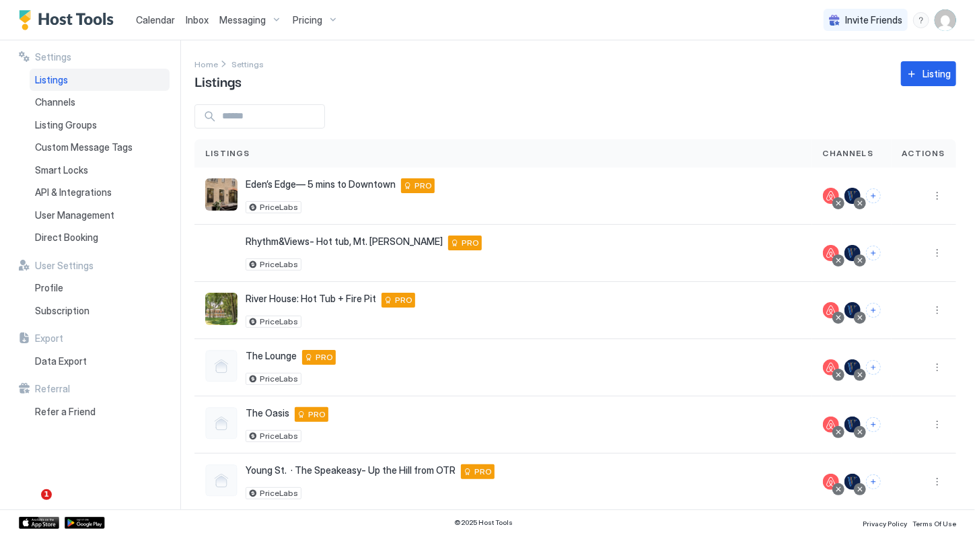
click at [168, 28] on div "Calendar" at bounding box center [155, 19] width 50 height 25
click at [155, 25] on span "Calendar" at bounding box center [155, 19] width 39 height 11
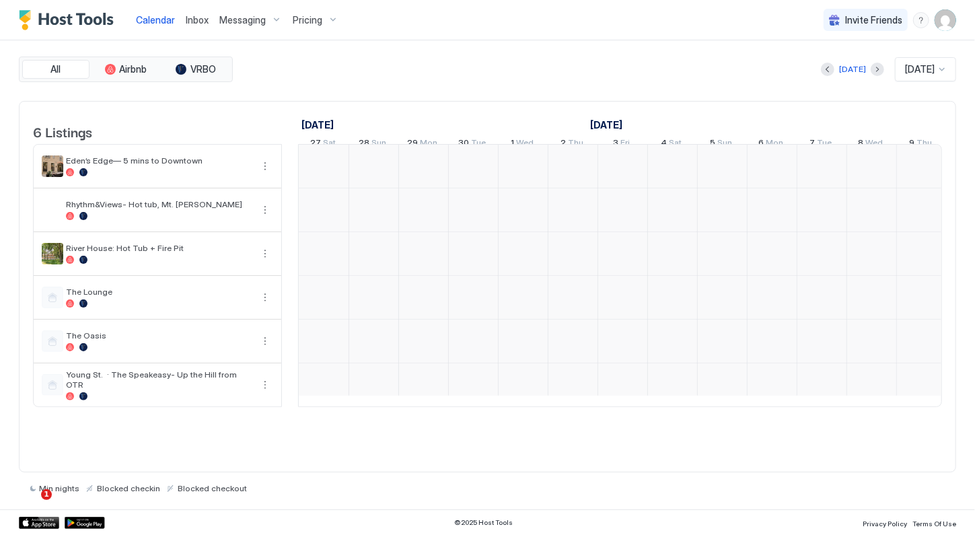
scroll to position [0, 747]
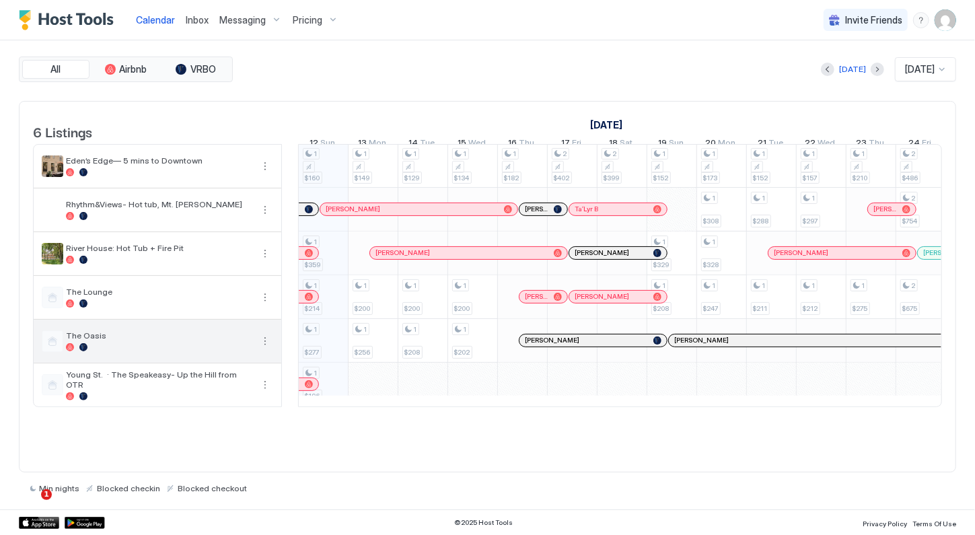
click at [264, 349] on button "More options" at bounding box center [265, 341] width 16 height 16
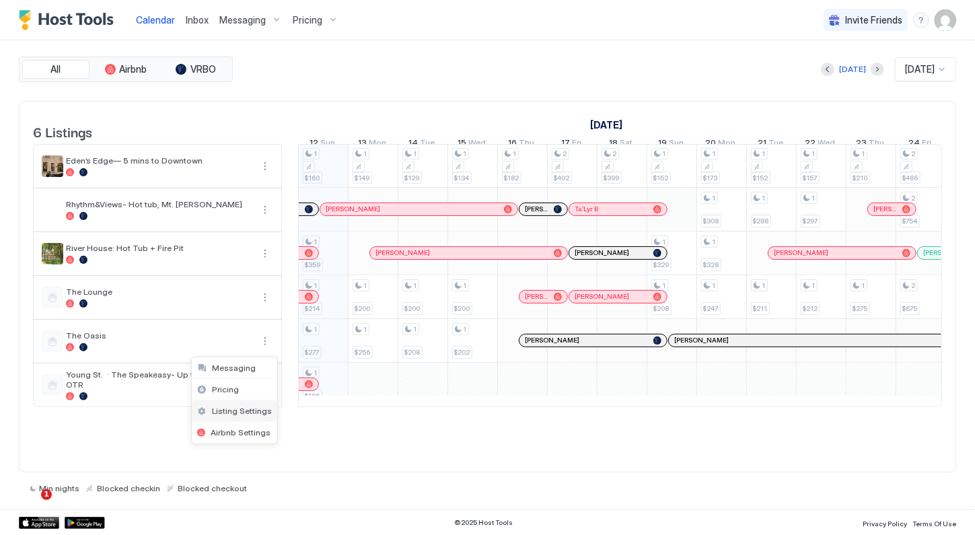
click at [246, 413] on span "Listing Settings" at bounding box center [242, 411] width 60 height 10
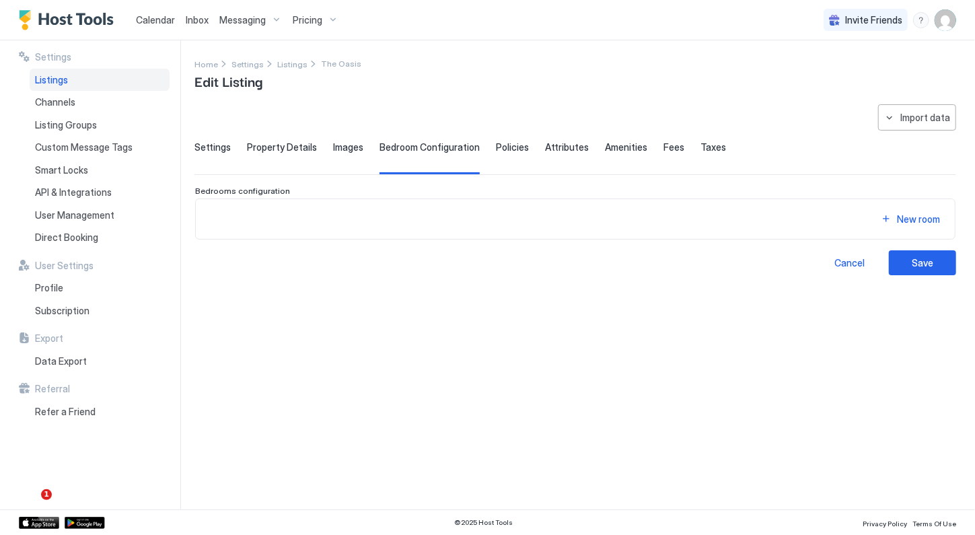
click at [211, 158] on div "Settings" at bounding box center [212, 157] width 36 height 33
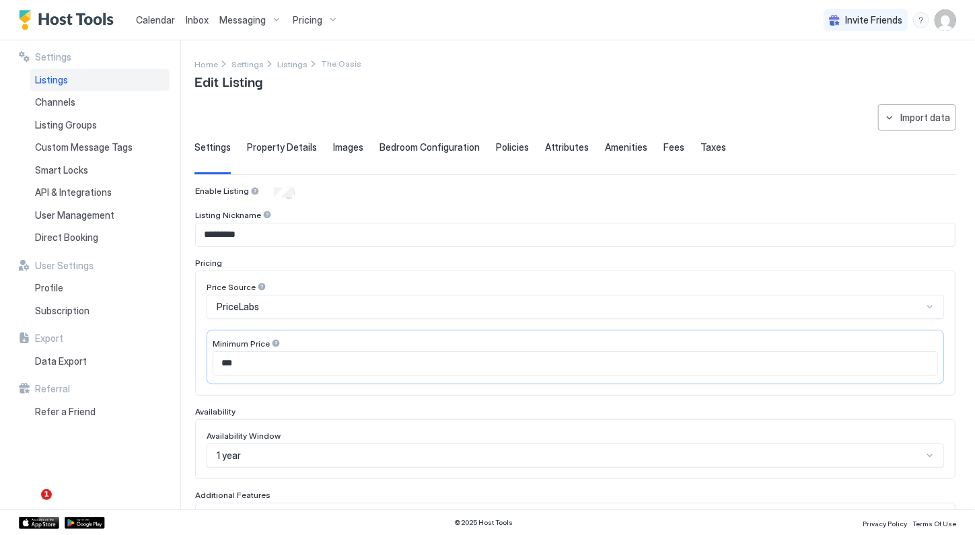
click at [260, 458] on div "1 year" at bounding box center [574, 455] width 737 height 24
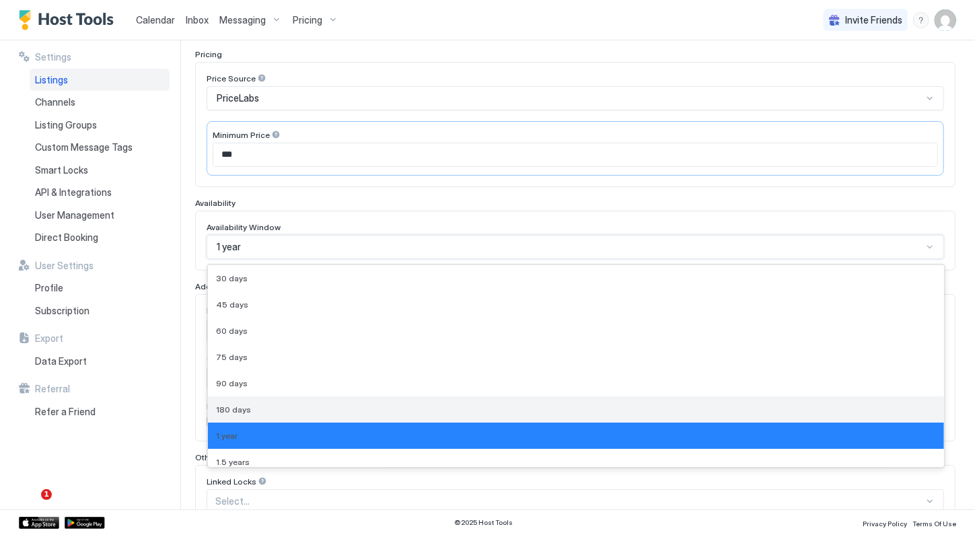
click at [267, 404] on div "180 days" at bounding box center [576, 409] width 720 height 10
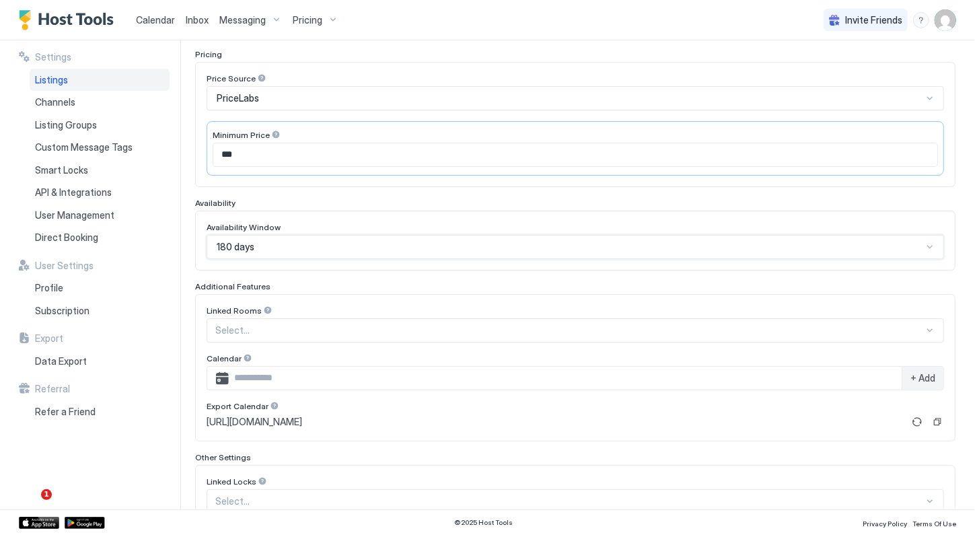
scroll to position [319, 0]
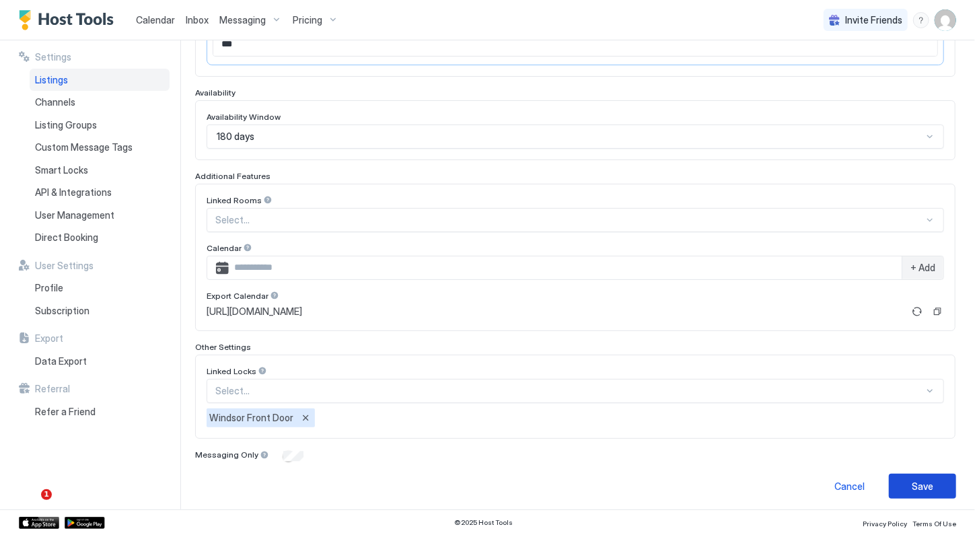
click at [925, 480] on button "Save" at bounding box center [921, 485] width 67 height 25
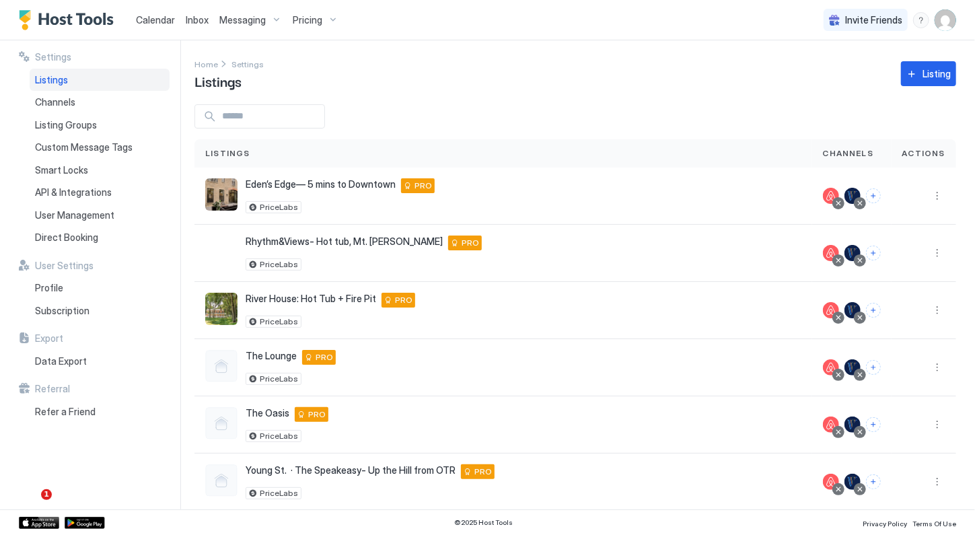
click at [255, 22] on span "Messaging" at bounding box center [242, 20] width 46 height 12
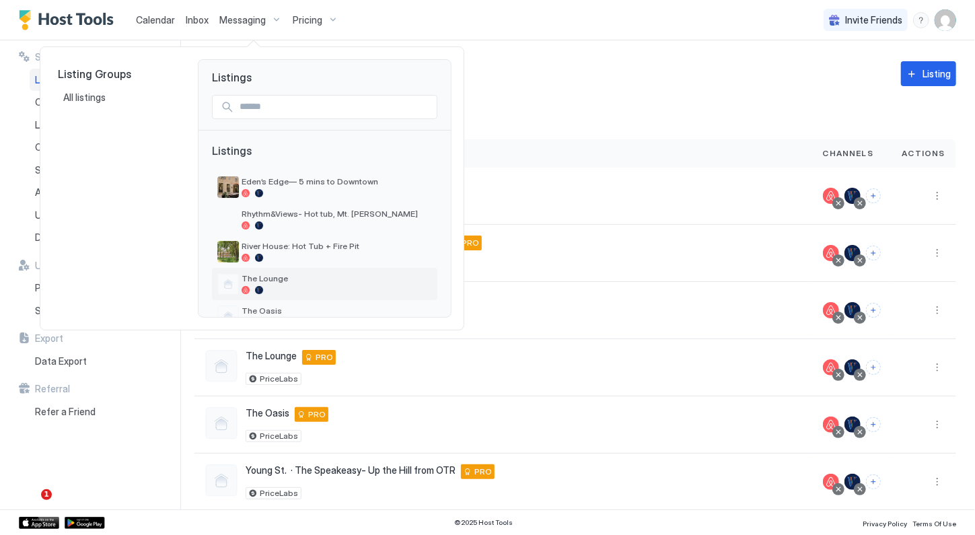
scroll to position [61, 0]
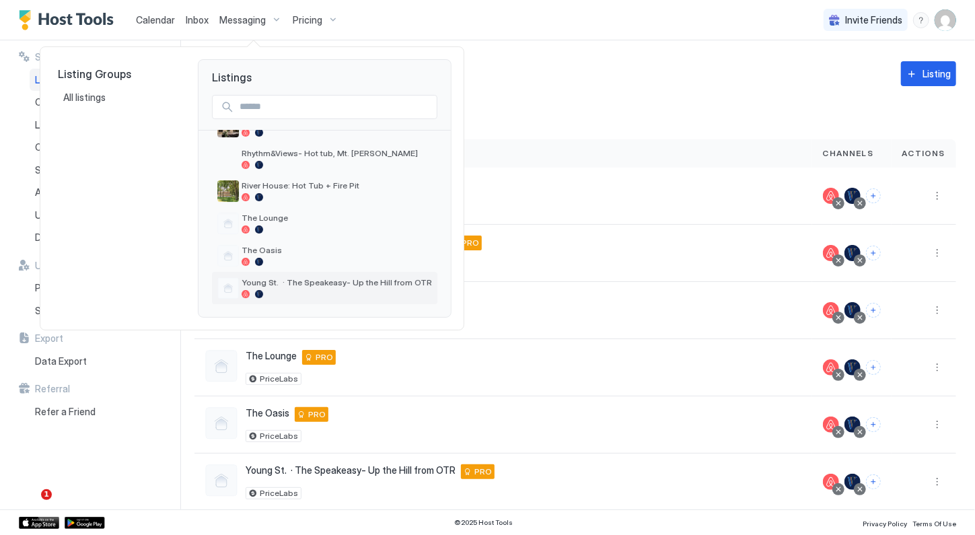
click at [293, 283] on span "Young St. · The Speakeasy- Up the Hill from OTR" at bounding box center [336, 282] width 190 height 10
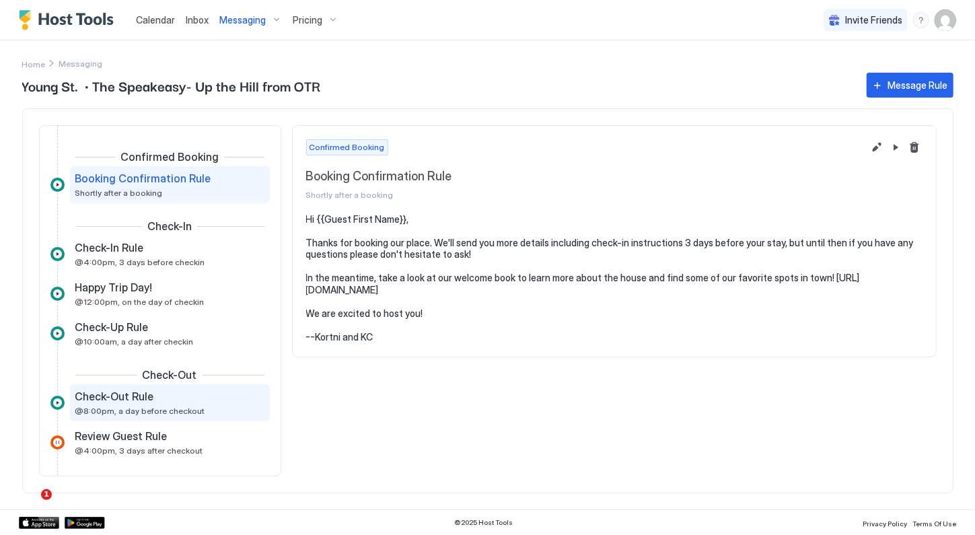
click at [138, 404] on div "Check-Out Rule @8:00pm, a day before checkout" at bounding box center [160, 402] width 170 height 26
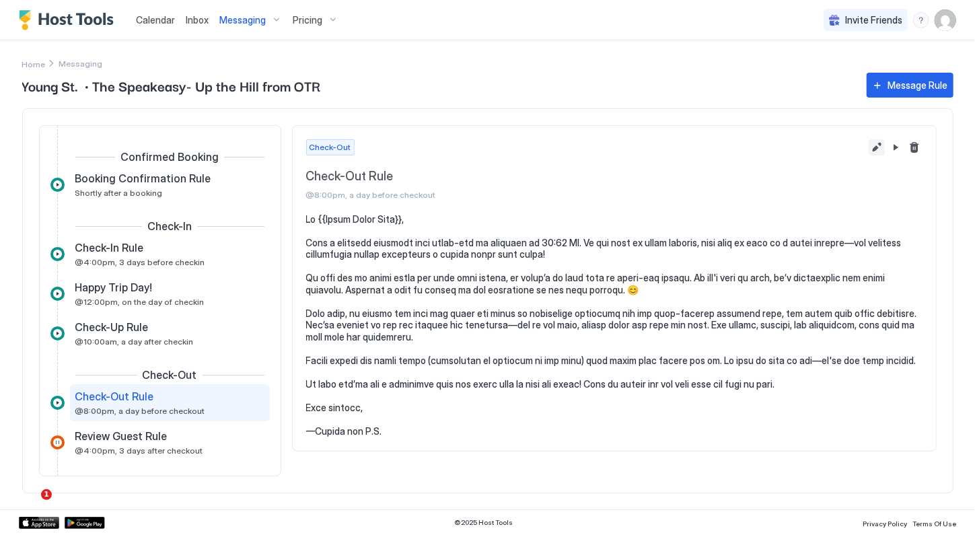
click at [878, 146] on button "Edit message rule" at bounding box center [876, 147] width 16 height 16
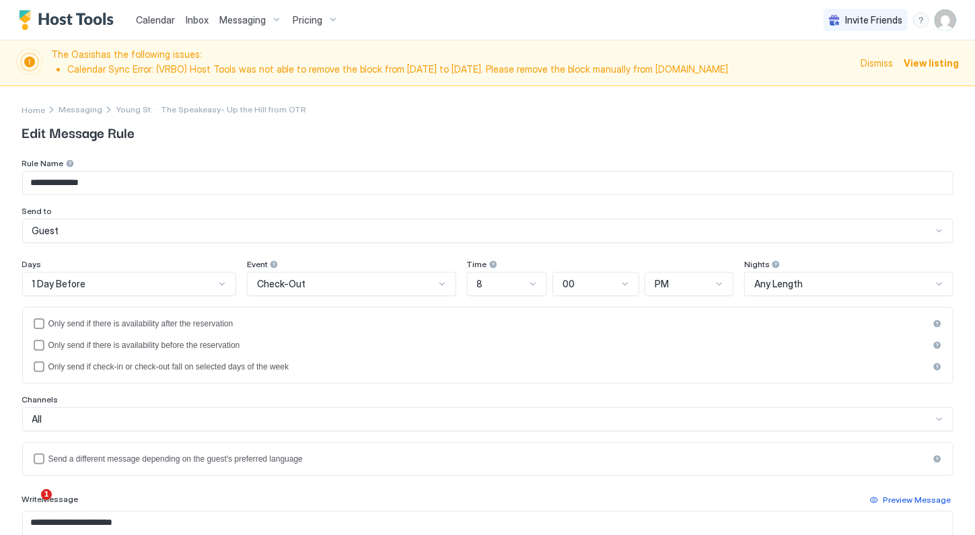
click at [508, 282] on div "8" at bounding box center [501, 284] width 49 height 12
click at [494, 456] on div "7" at bounding box center [507, 456] width 63 height 10
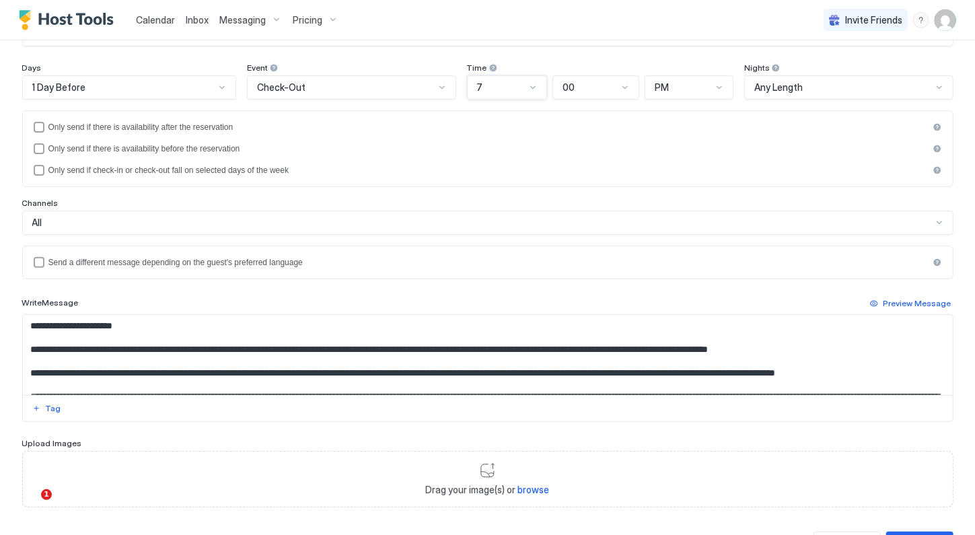
scroll to position [151, 0]
click at [254, 348] on textarea "Input Field" at bounding box center [486, 354] width 926 height 80
drag, startPoint x: 437, startPoint y: 345, endPoint x: 394, endPoint y: 346, distance: 43.1
click at [394, 346] on textarea "Input Field" at bounding box center [486, 354] width 926 height 80
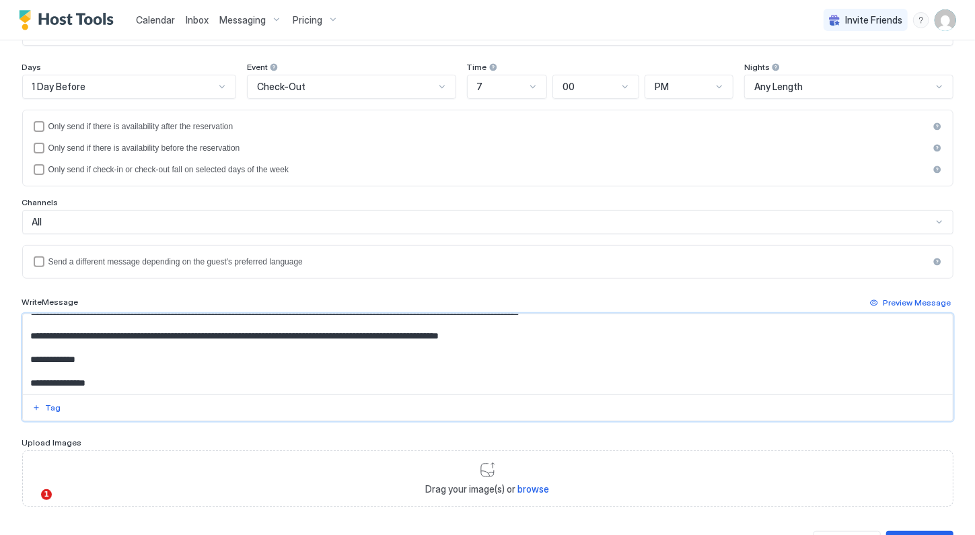
scroll to position [210, 0]
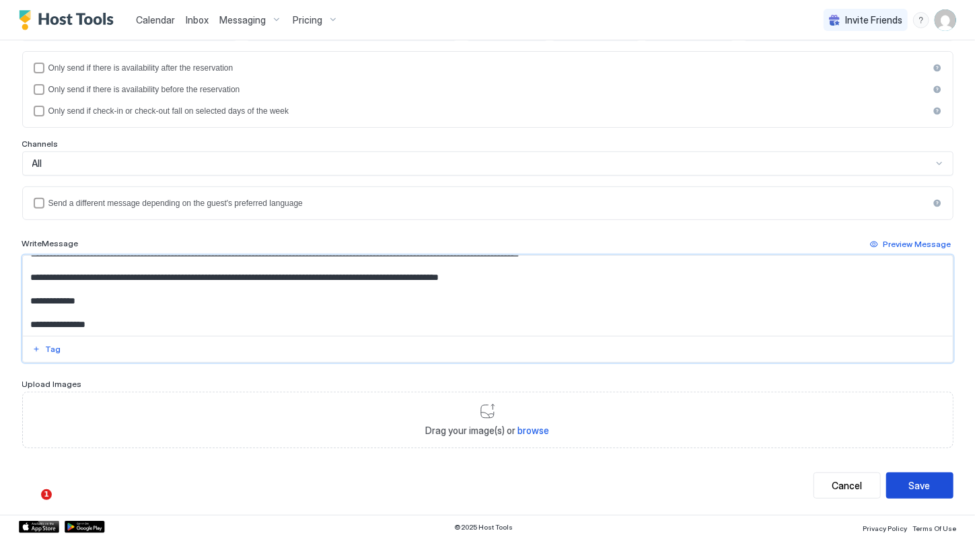
type textarea "**********"
click at [909, 482] on div "Save" at bounding box center [920, 485] width 22 height 14
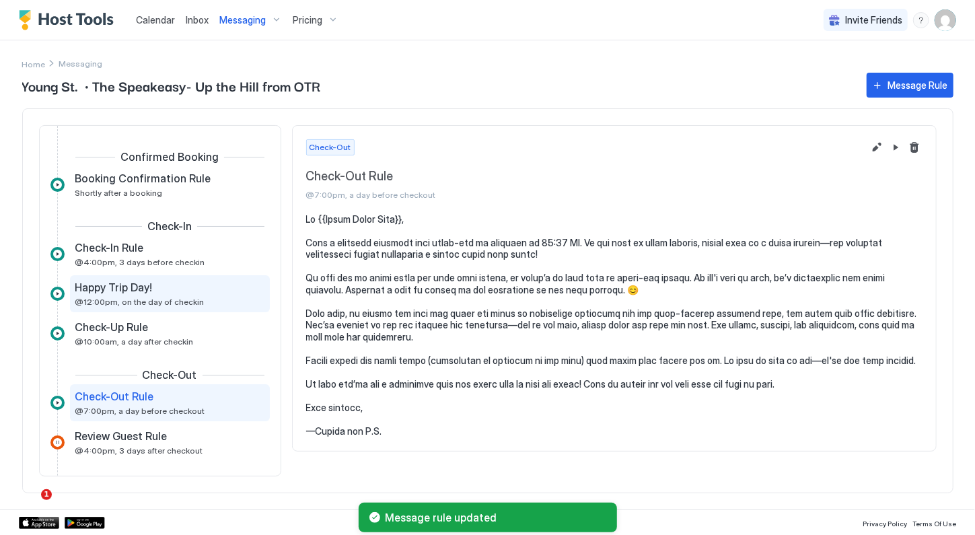
scroll to position [11, 0]
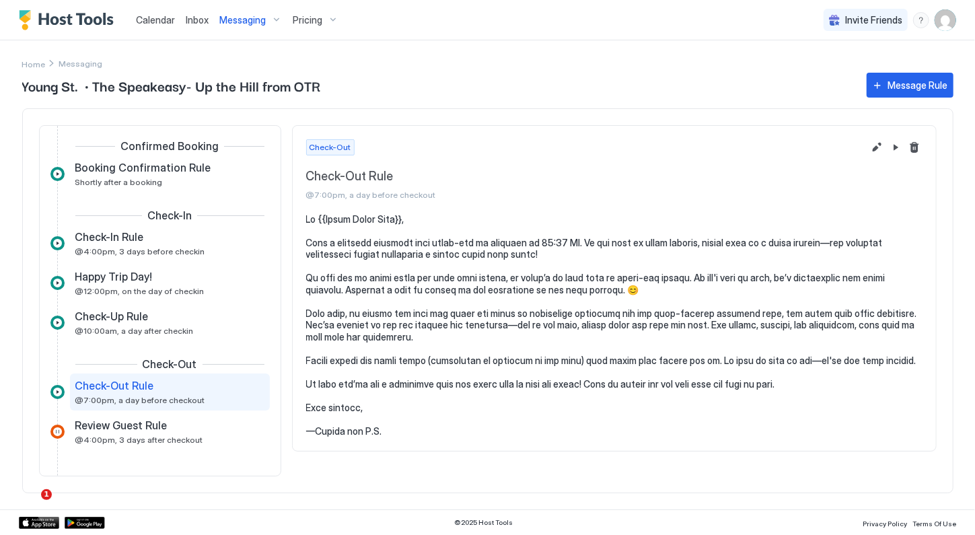
click at [250, 22] on span "Messaging" at bounding box center [242, 20] width 46 height 12
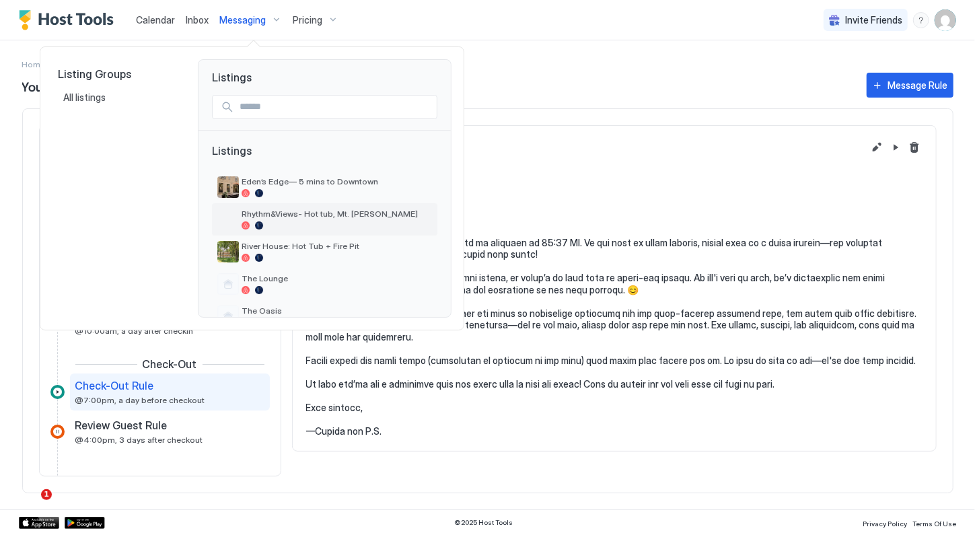
click at [293, 217] on span "Rhythm&Views- Hot tub, Mt. [PERSON_NAME]" at bounding box center [336, 213] width 190 height 10
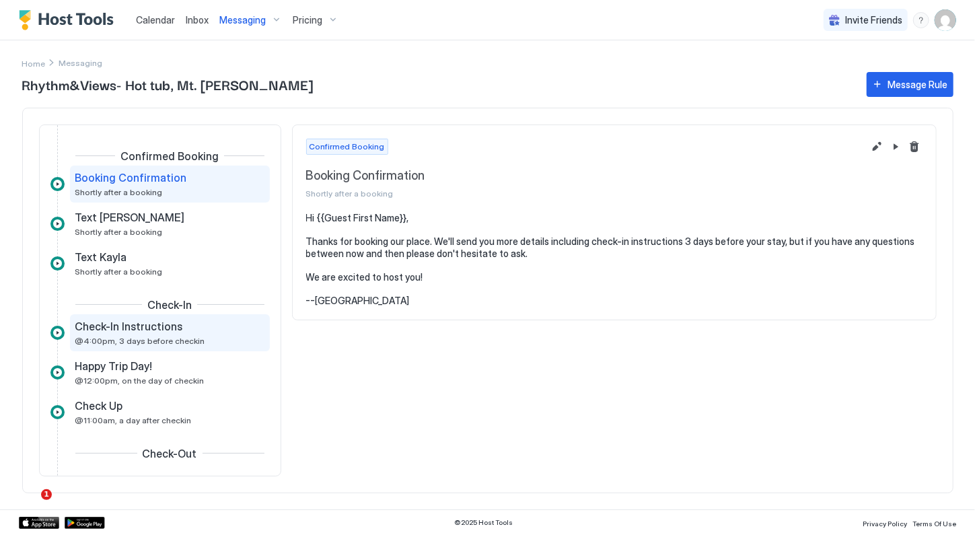
click at [141, 338] on span "@4:00pm, 3 days before checkin" at bounding box center [140, 341] width 130 height 10
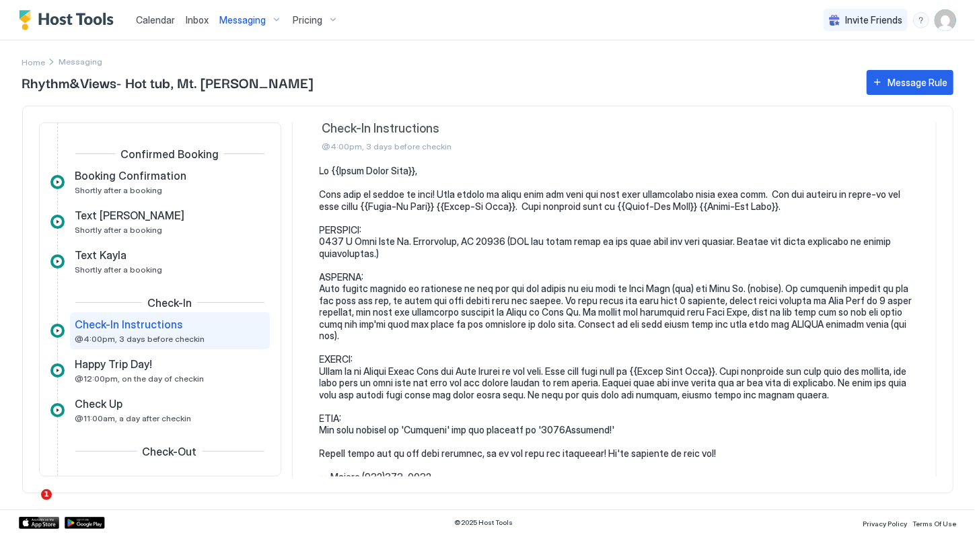
scroll to position [44, 0]
drag, startPoint x: 886, startPoint y: 89, endPoint x: 667, endPoint y: 180, distance: 236.9
click at [667, 180] on div "Rhythm&Views- Hot tub, Mt. [PERSON_NAME] Message Rule Confirmed Booking Booking…" at bounding box center [487, 288] width 931 height 443
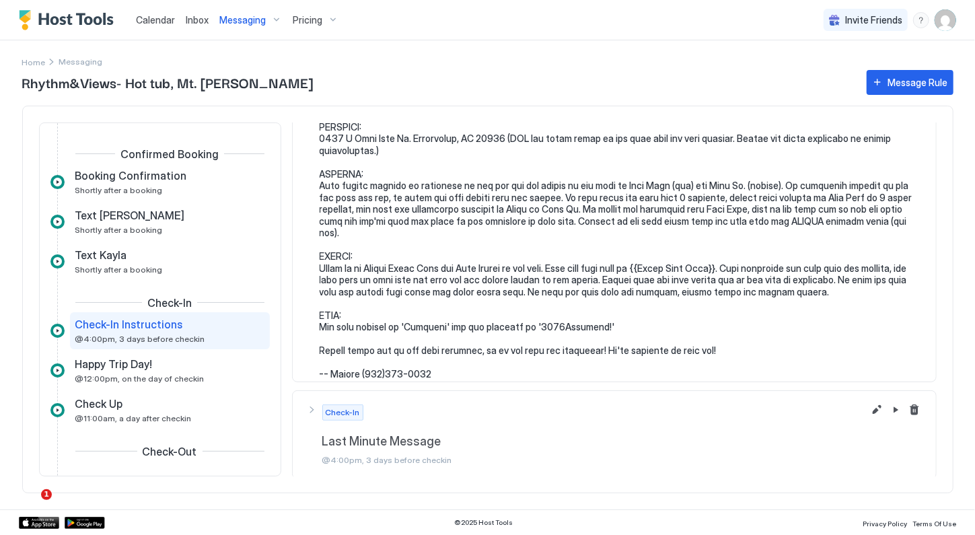
scroll to position [0, 0]
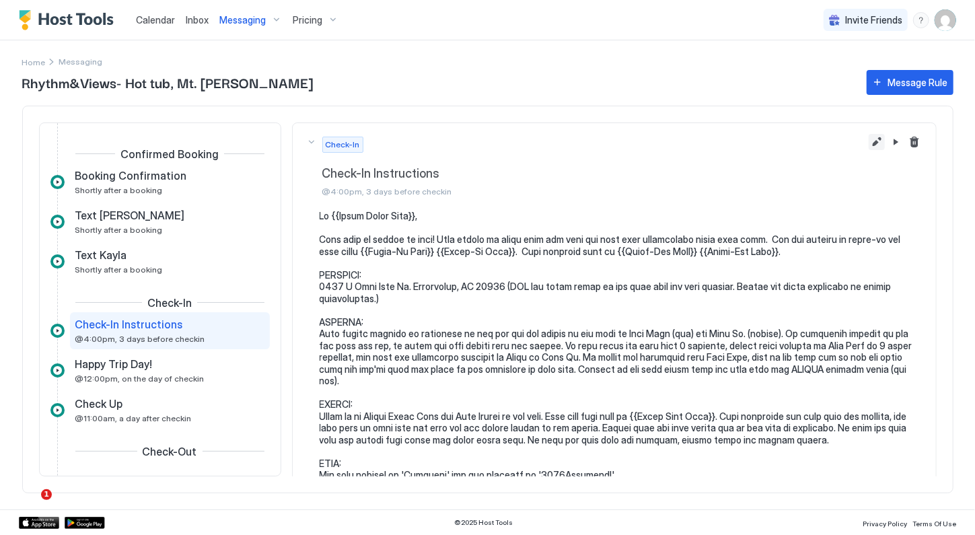
click at [868, 139] on button "Edit message rule" at bounding box center [876, 142] width 16 height 16
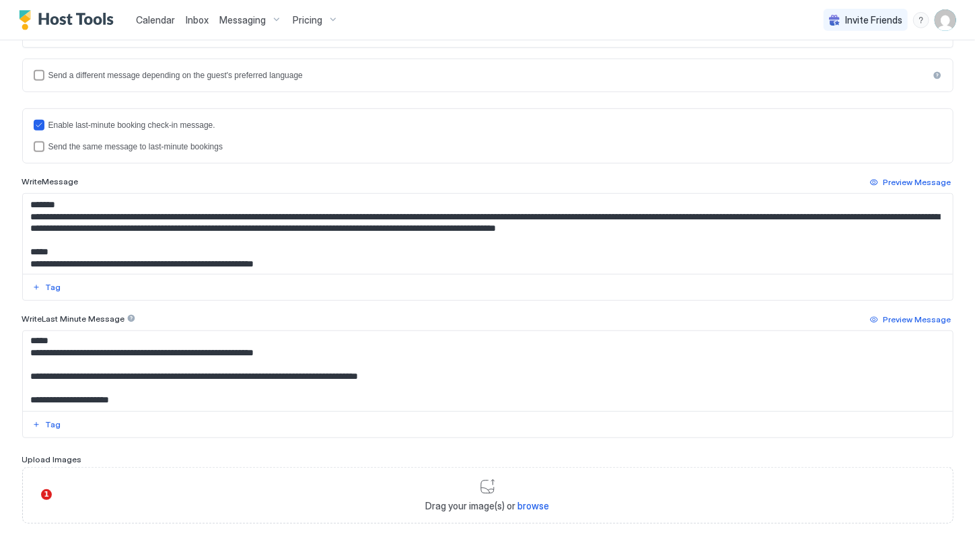
scroll to position [412, 0]
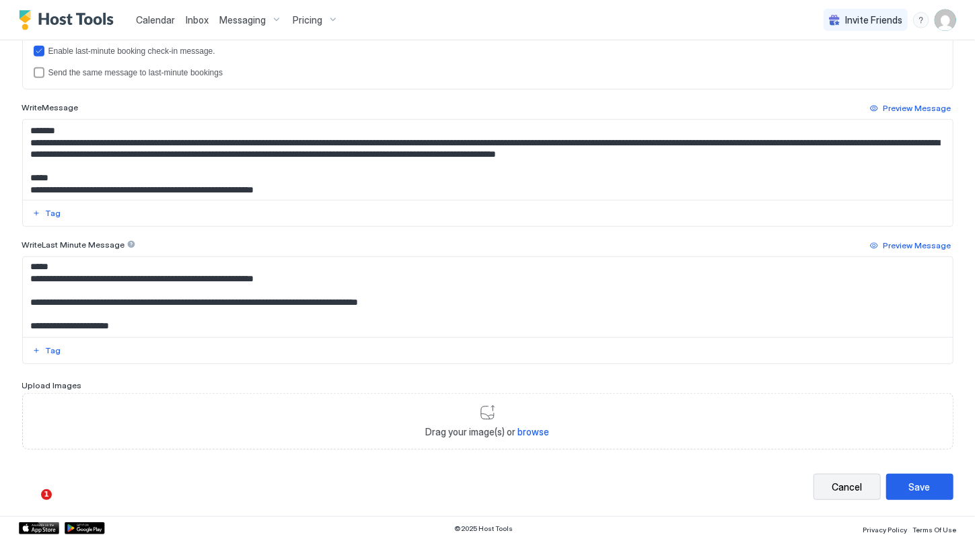
click at [831, 481] on div "Cancel" at bounding box center [846, 487] width 30 height 14
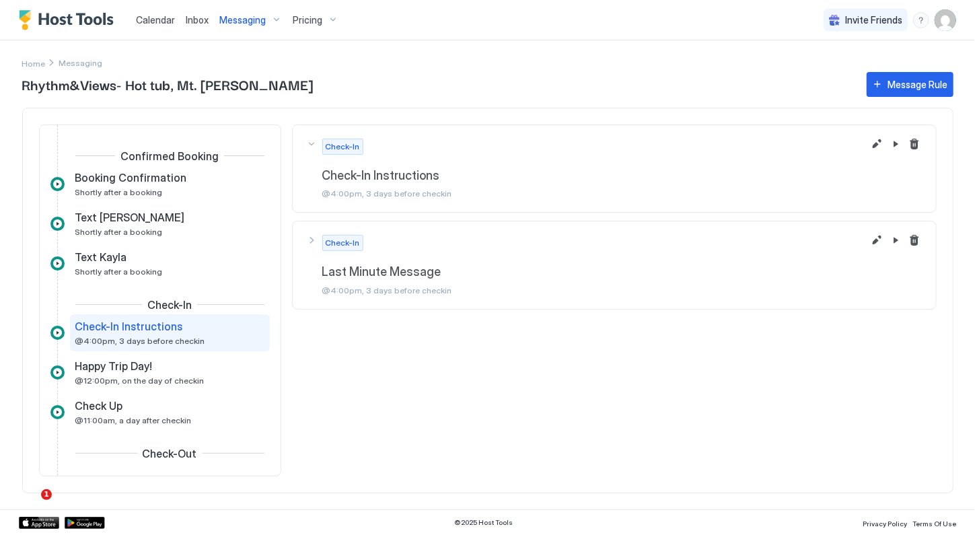
scroll to position [32, 0]
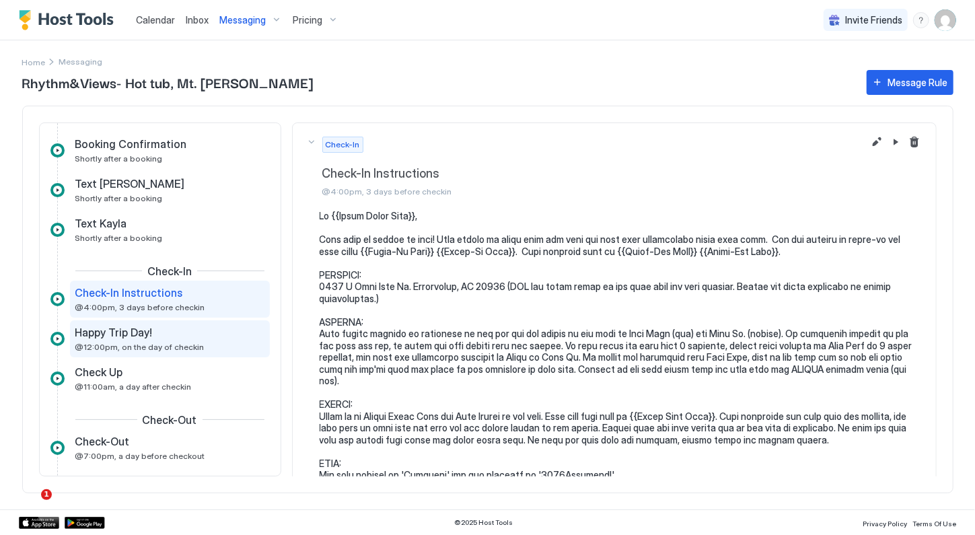
click at [153, 334] on div "Happy Trip Day!" at bounding box center [160, 332] width 170 height 13
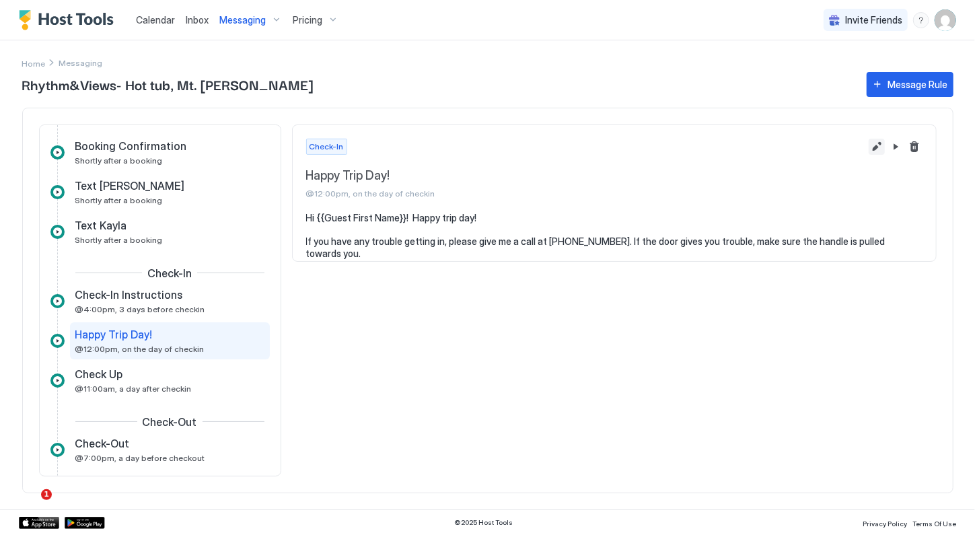
click at [873, 149] on button "Edit message rule" at bounding box center [876, 147] width 16 height 16
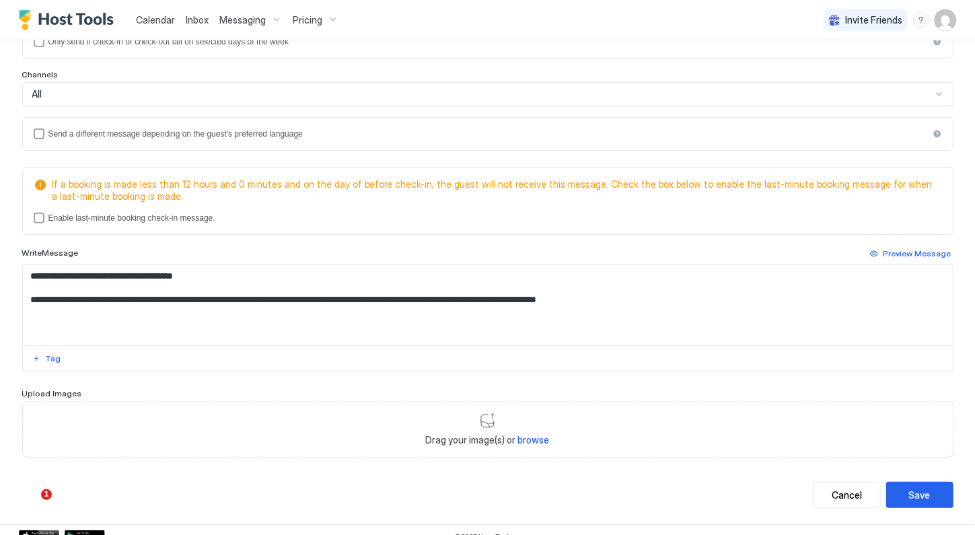
scroll to position [280, 0]
click at [663, 297] on textarea "**********" at bounding box center [486, 304] width 926 height 80
click at [682, 300] on textarea "**********" at bounding box center [486, 304] width 926 height 80
click at [670, 298] on textarea "**********" at bounding box center [486, 304] width 926 height 80
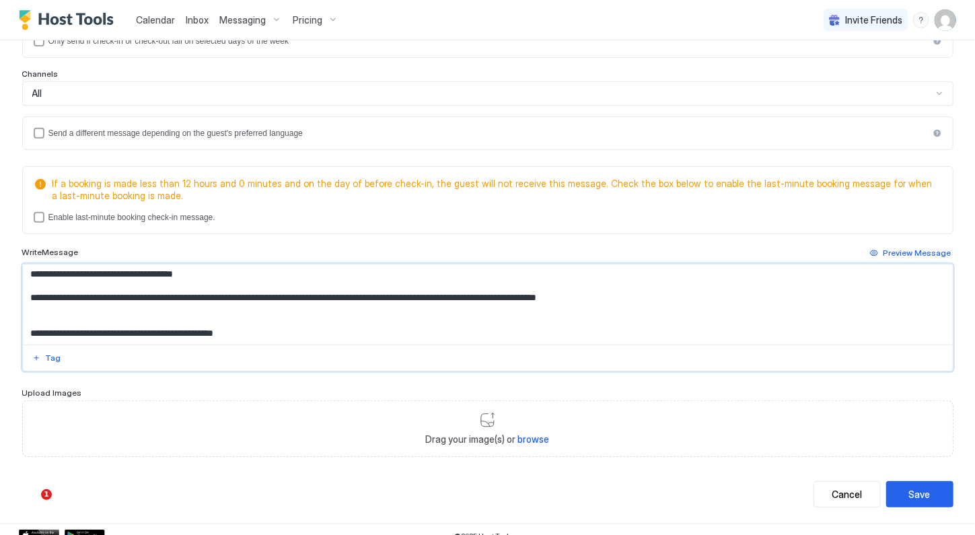
scroll to position [7, 0]
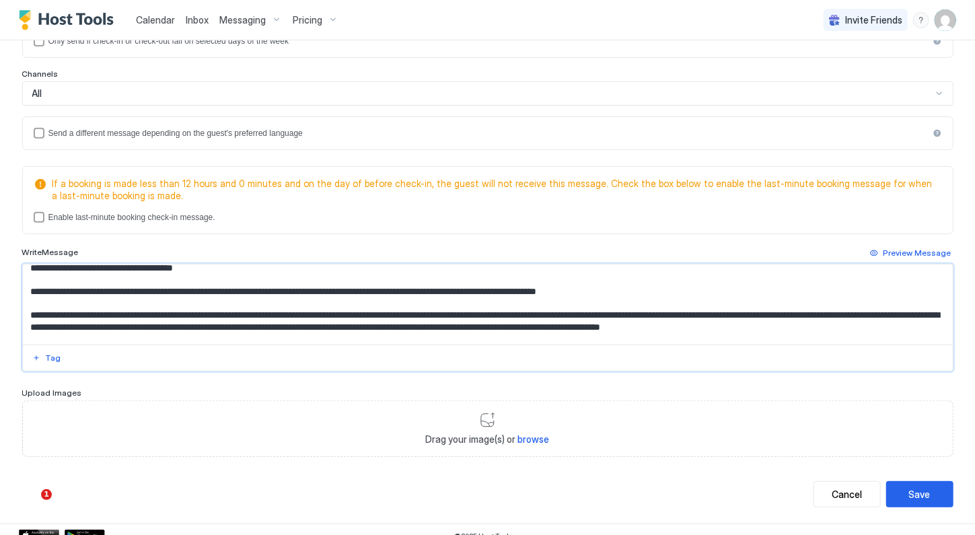
click at [678, 324] on textarea "**********" at bounding box center [486, 304] width 926 height 80
click at [896, 321] on textarea "**********" at bounding box center [486, 304] width 926 height 80
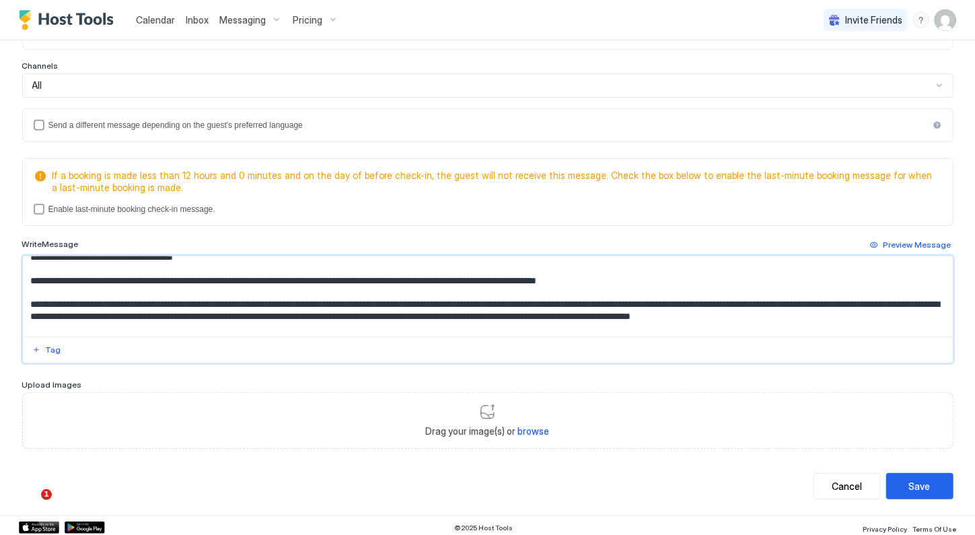
scroll to position [13, 0]
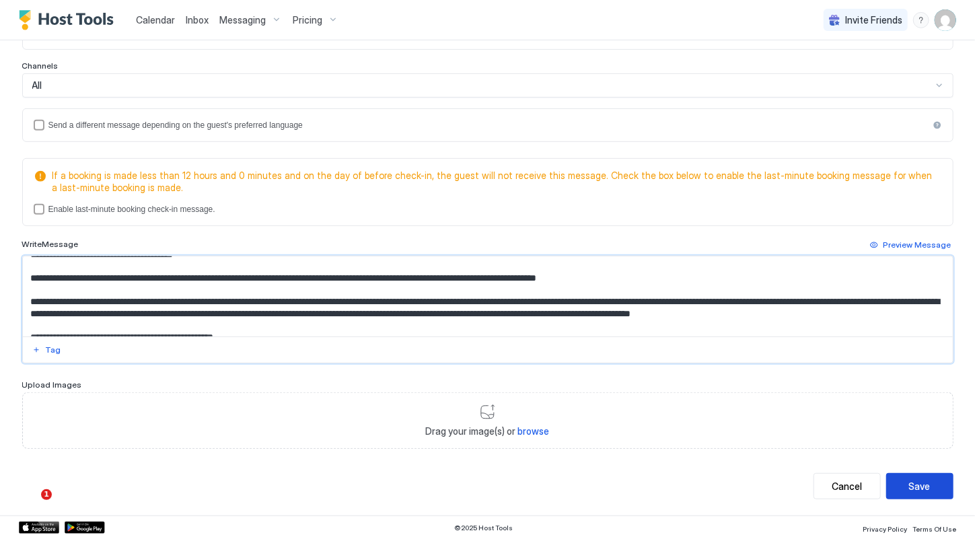
click at [912, 485] on div "Save" at bounding box center [920, 486] width 22 height 14
type textarea "**********"
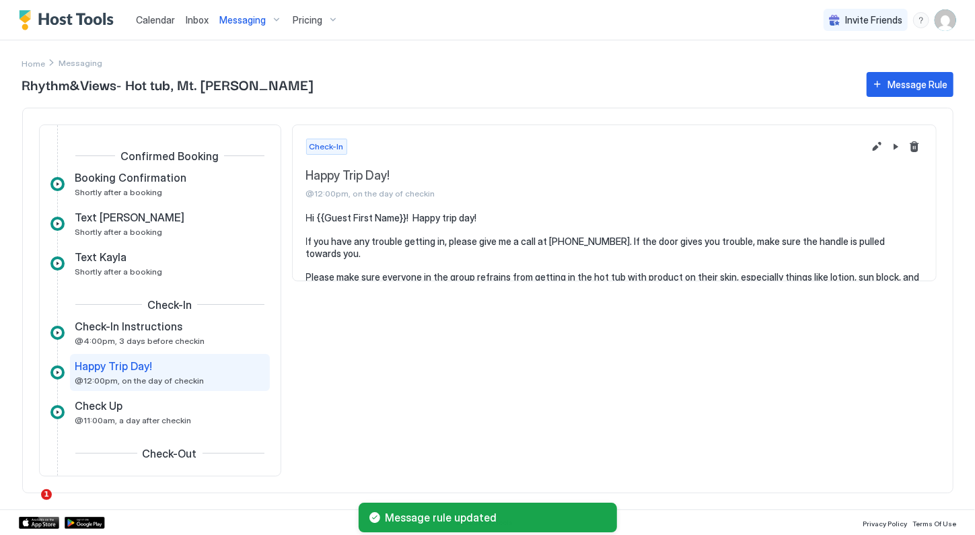
scroll to position [50, 0]
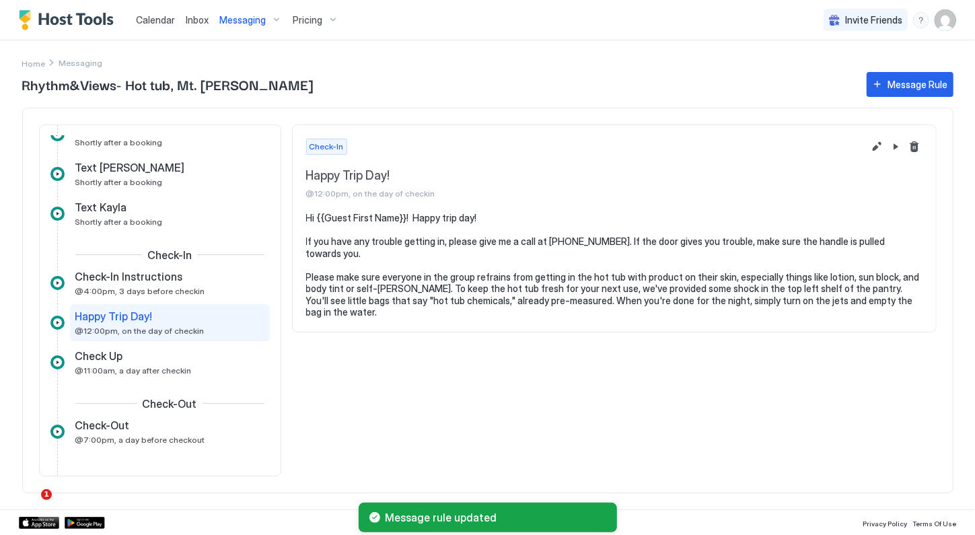
click at [192, 25] on span "Inbox" at bounding box center [197, 19] width 23 height 11
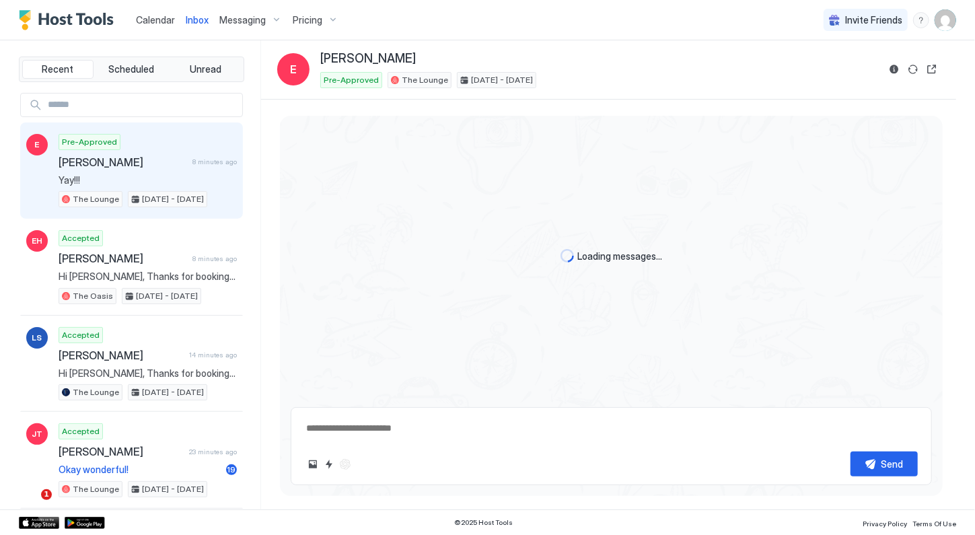
scroll to position [790, 0]
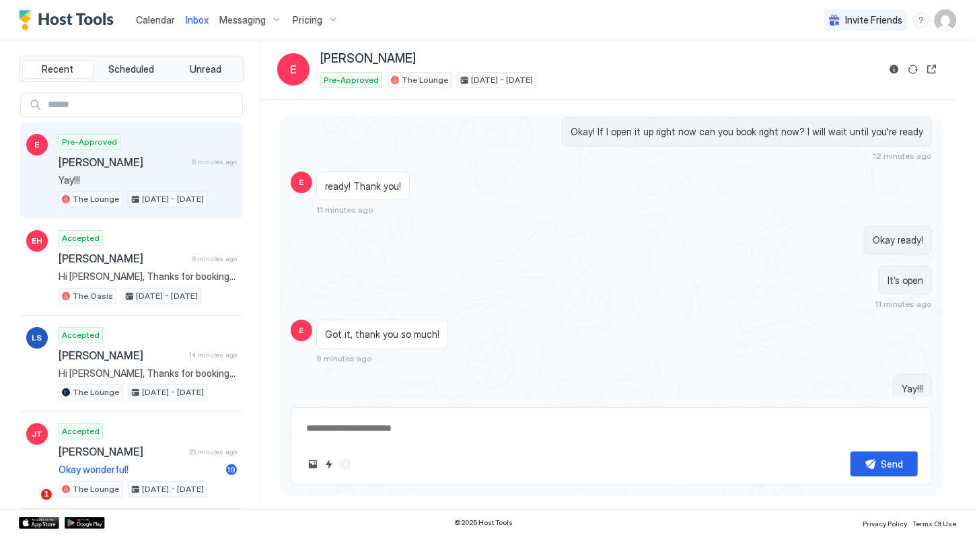
click at [241, 23] on span "Messaging" at bounding box center [242, 20] width 46 height 12
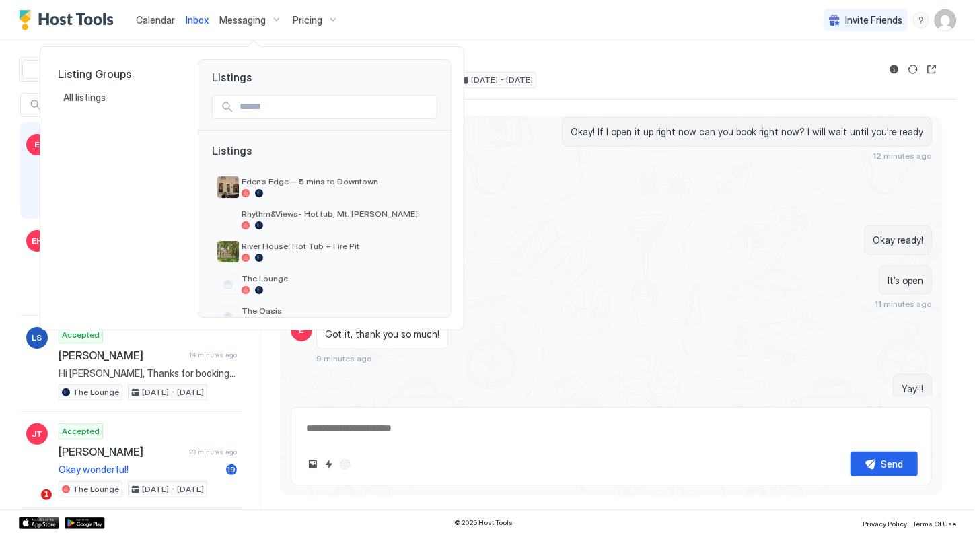
click at [241, 23] on div at bounding box center [487, 267] width 975 height 535
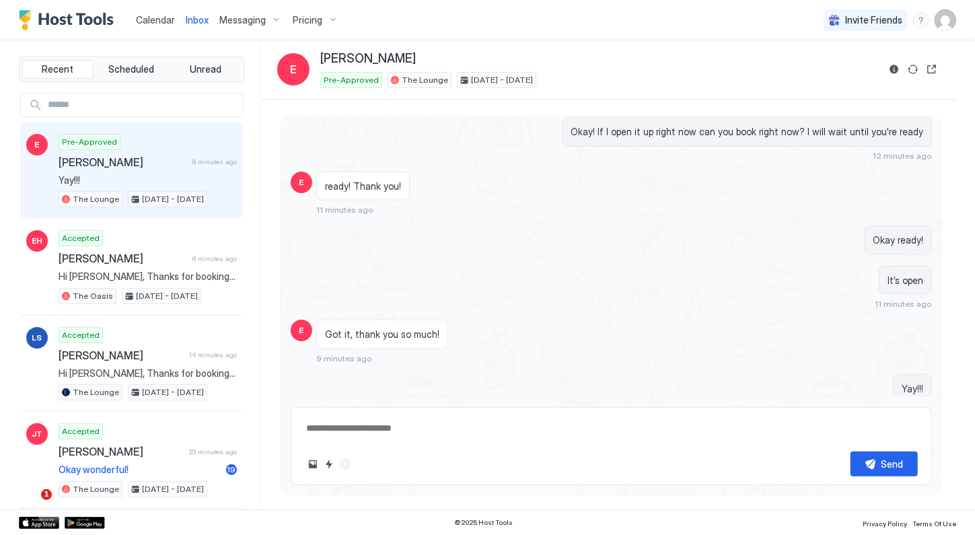
type textarea "*"
click at [250, 17] on span "Messaging" at bounding box center [242, 20] width 46 height 12
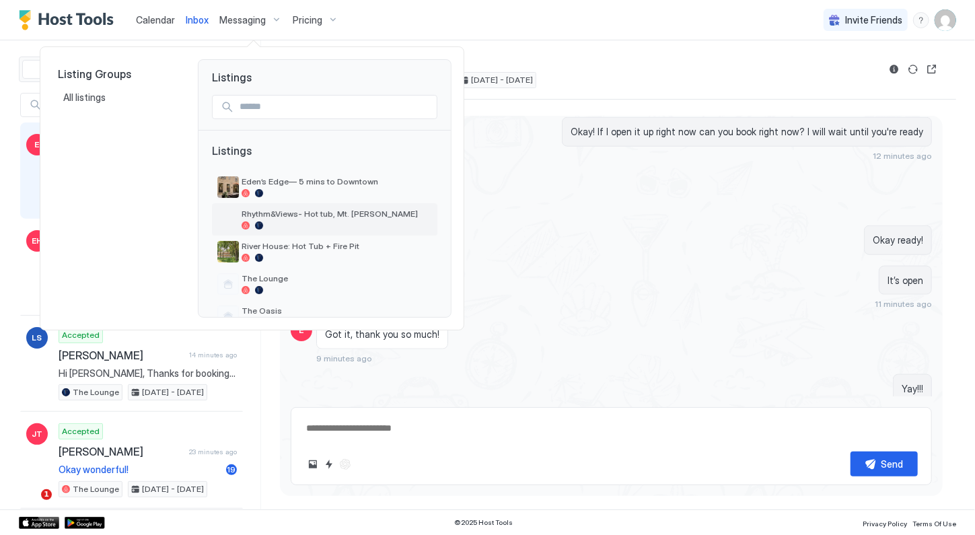
click at [265, 224] on div at bounding box center [336, 225] width 190 height 8
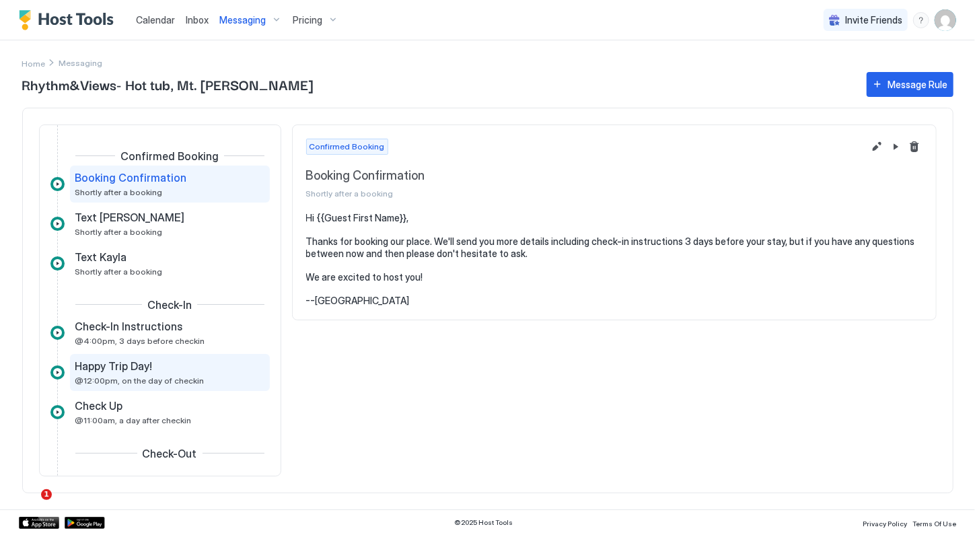
click at [188, 369] on div "Happy Trip Day!" at bounding box center [160, 365] width 170 height 13
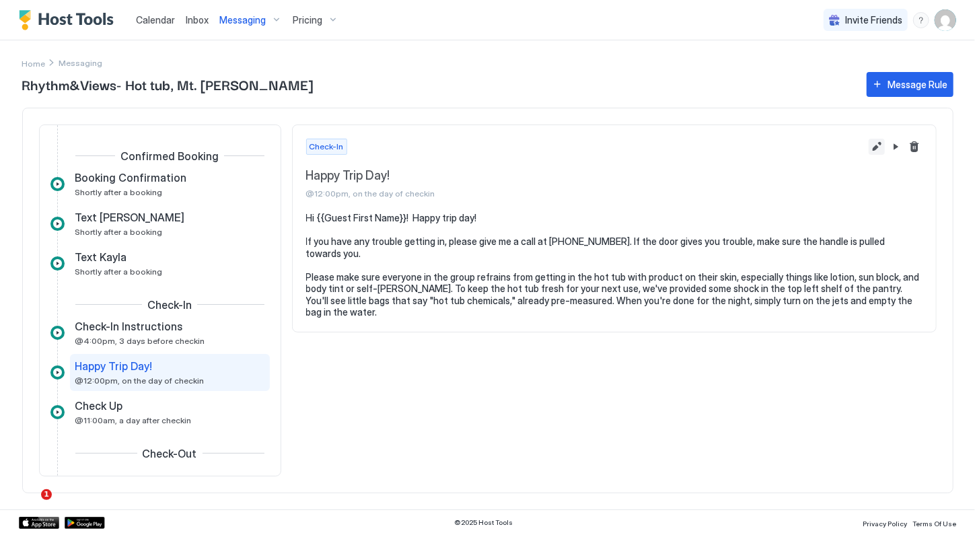
click at [881, 149] on button "Edit message rule" at bounding box center [876, 147] width 16 height 16
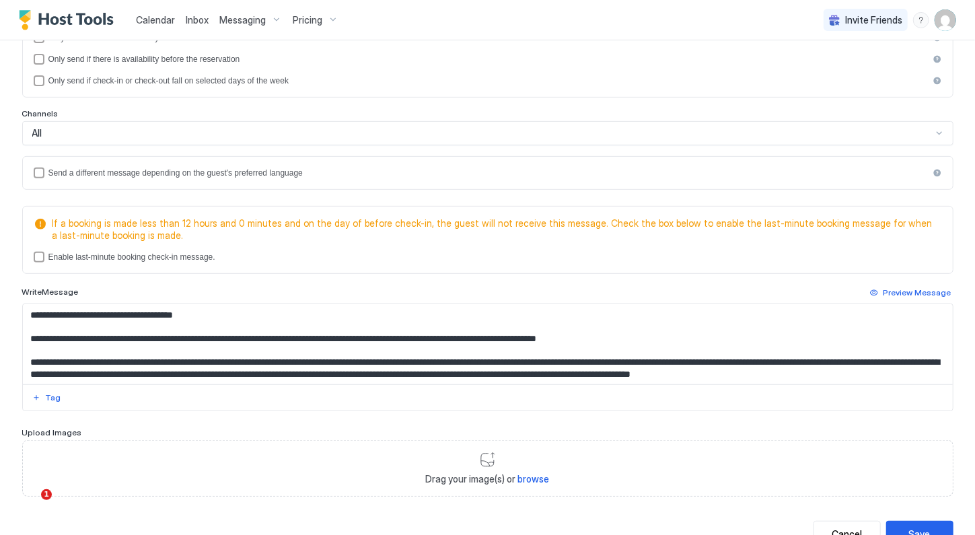
scroll to position [25, 0]
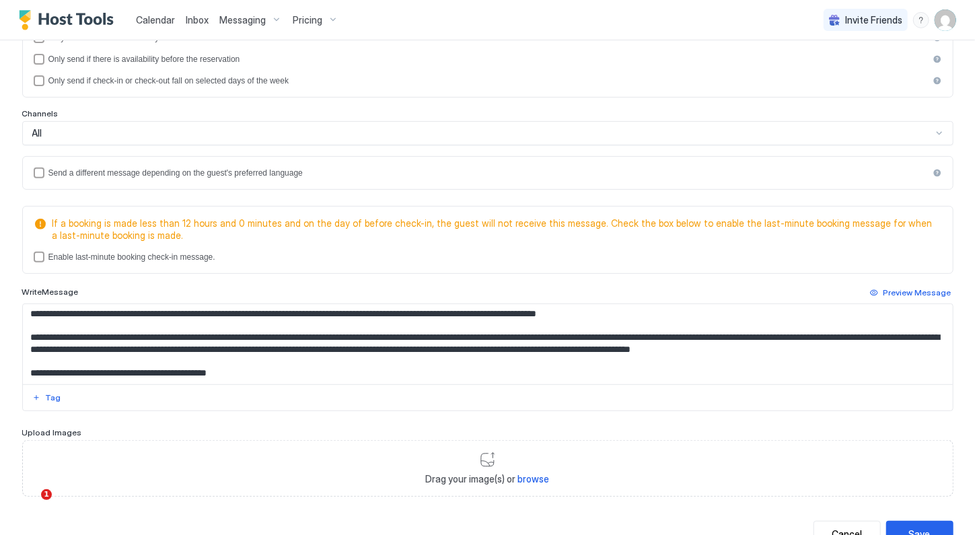
click at [906, 346] on textarea "**********" at bounding box center [486, 344] width 926 height 80
click at [644, 316] on textarea "**********" at bounding box center [486, 344] width 926 height 80
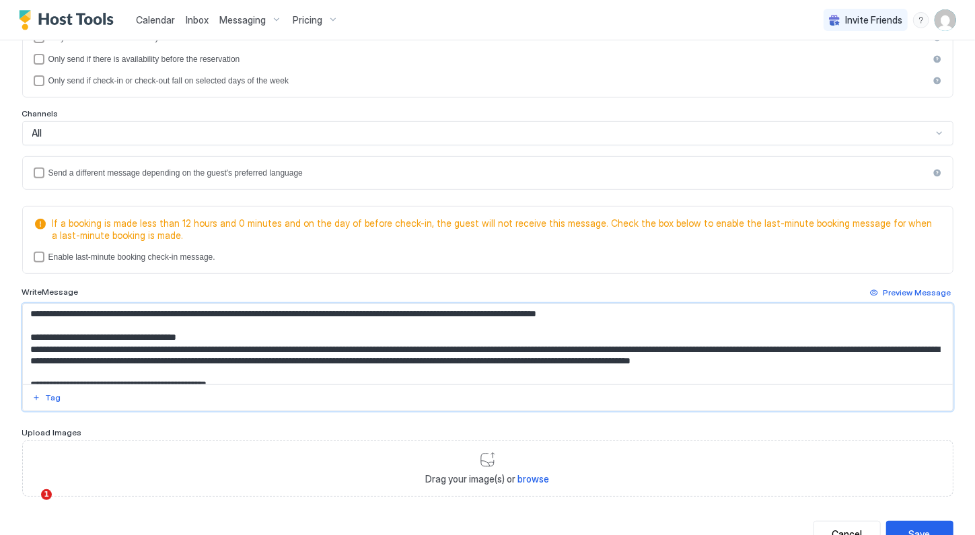
drag, startPoint x: 200, startPoint y: 330, endPoint x: 112, endPoint y: 335, distance: 88.3
click at [112, 335] on textarea "**********" at bounding box center [486, 344] width 926 height 80
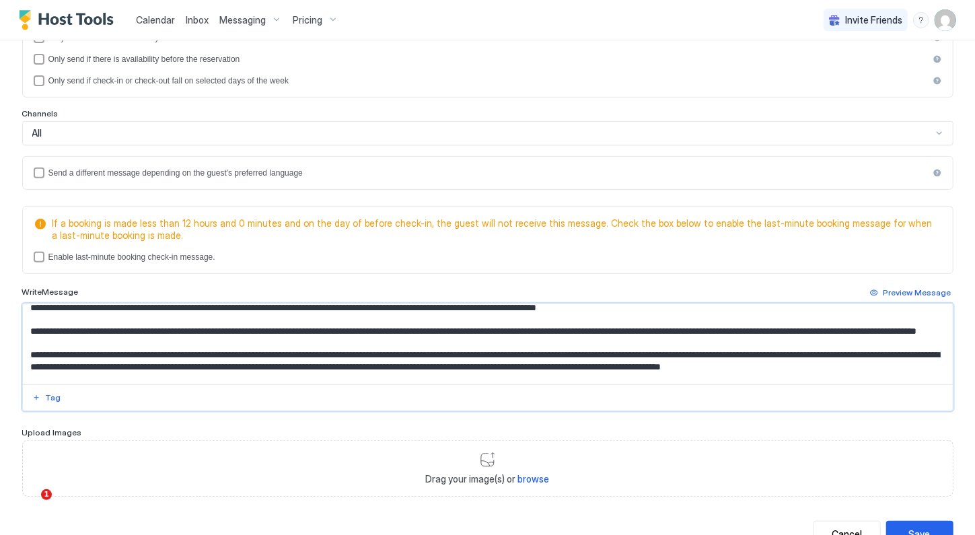
scroll to position [0, 0]
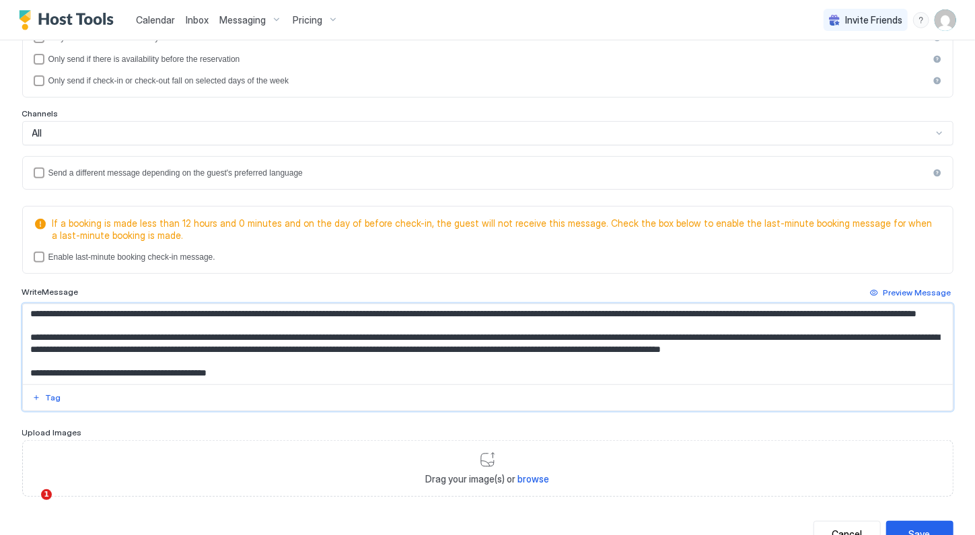
click at [235, 316] on textarea "**********" at bounding box center [486, 344] width 926 height 80
click at [187, 369] on textarea "**********" at bounding box center [486, 344] width 926 height 80
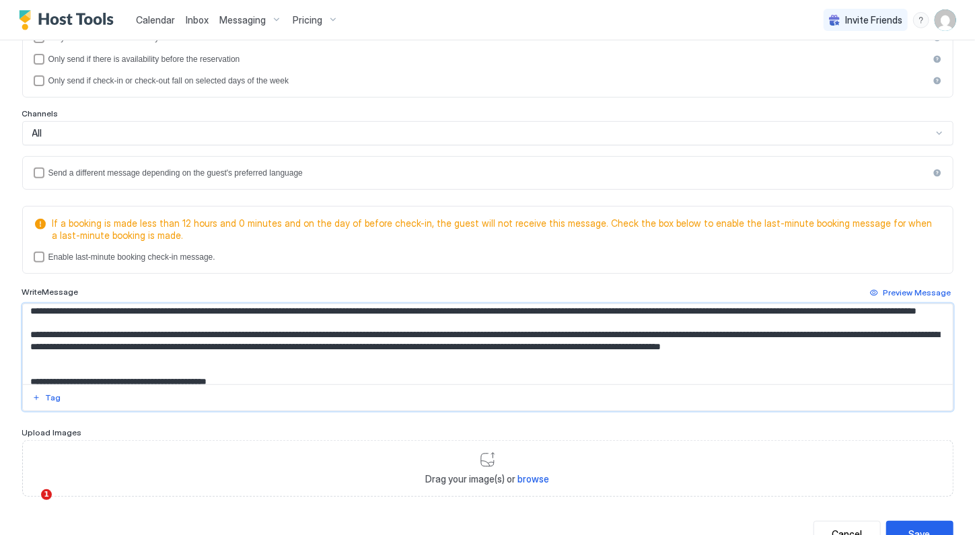
scroll to position [54, 0]
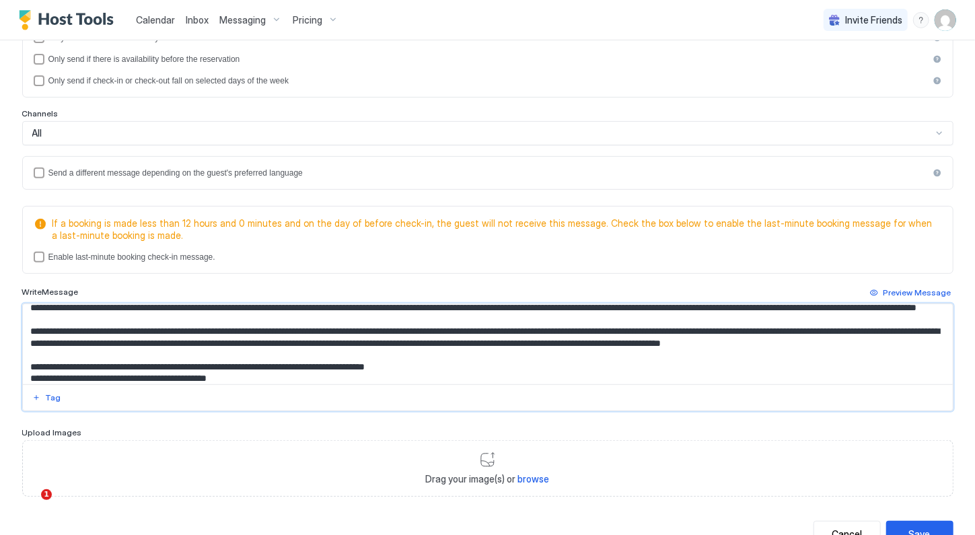
click at [256, 375] on textarea "Input Field" at bounding box center [486, 344] width 926 height 80
click at [406, 371] on textarea "Input Field" at bounding box center [486, 344] width 926 height 80
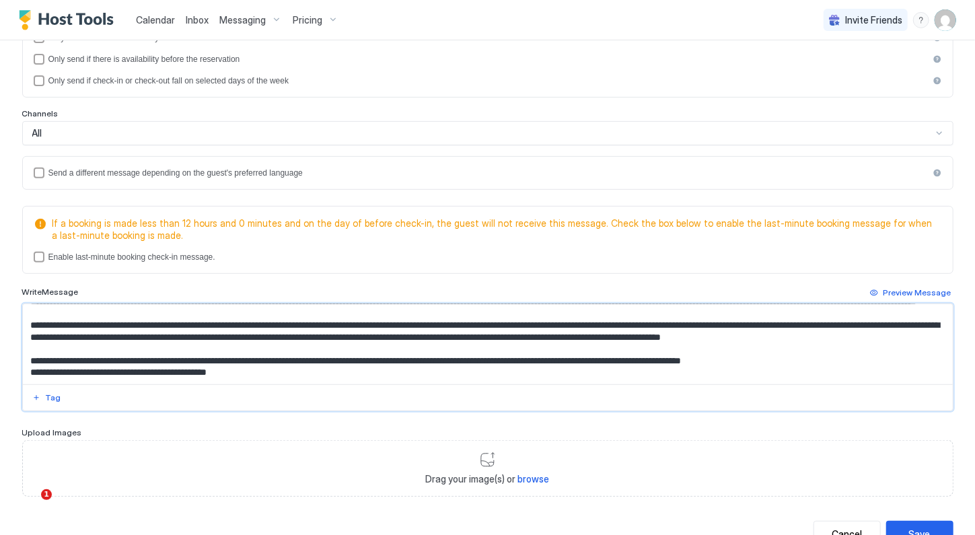
click at [393, 371] on textarea "Input Field" at bounding box center [486, 344] width 926 height 80
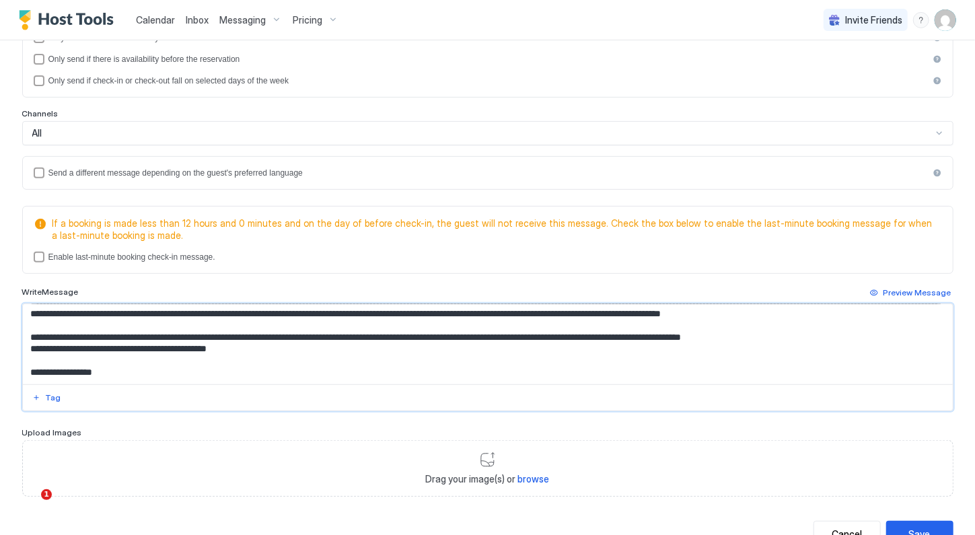
scroll to position [96, 0]
click at [828, 335] on textarea "Input Field" at bounding box center [486, 344] width 926 height 80
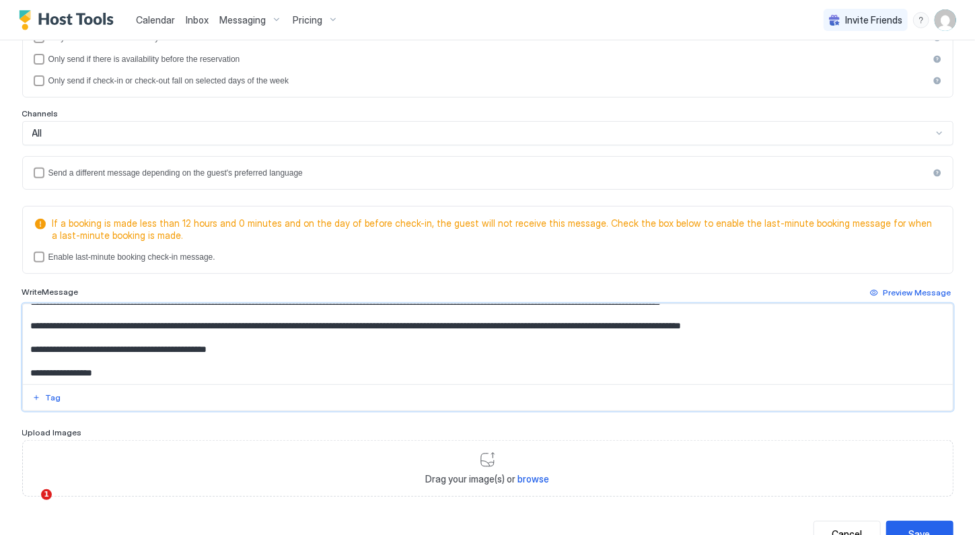
scroll to position [108, 0]
click at [30, 372] on textarea "Input Field" at bounding box center [486, 344] width 926 height 80
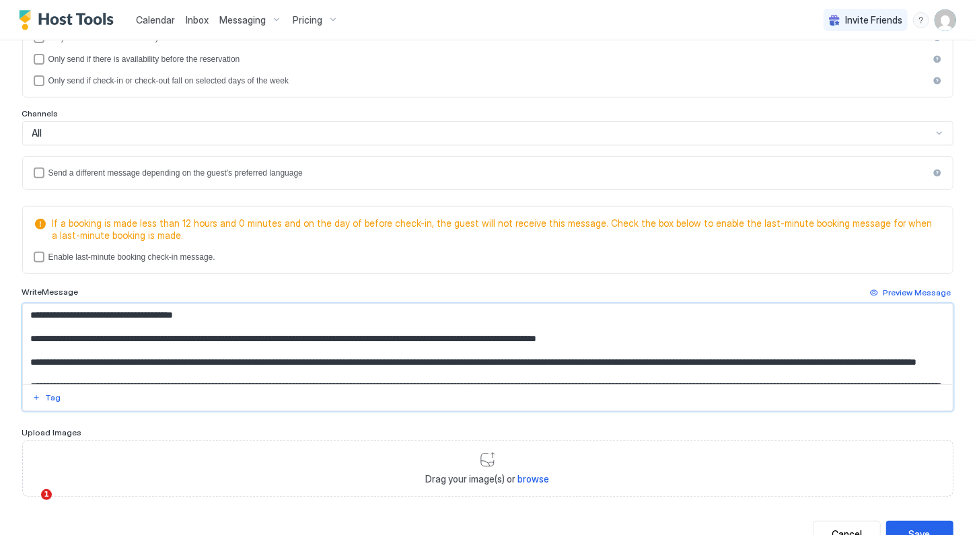
scroll to position [83, 0]
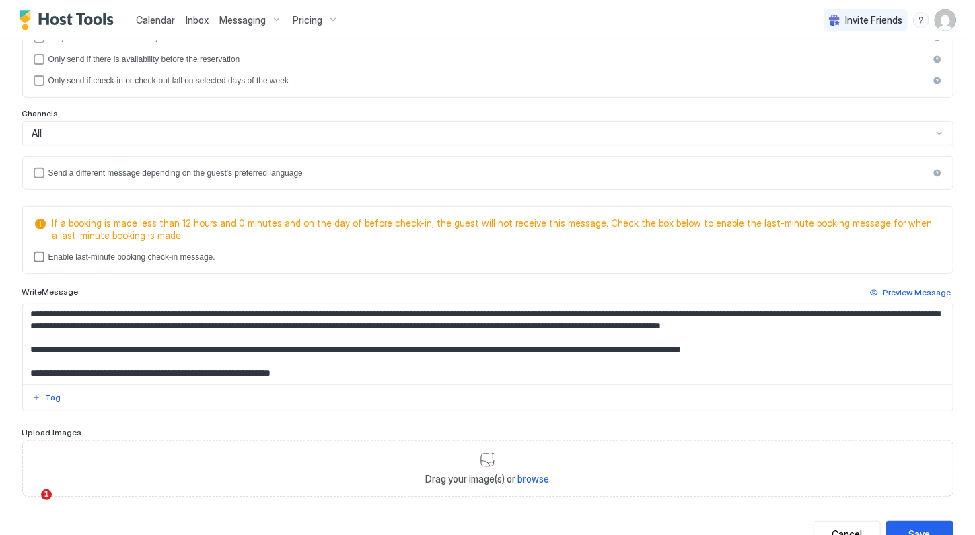
click at [36, 256] on div "lastMinuteMessageEnabled" at bounding box center [39, 257] width 11 height 11
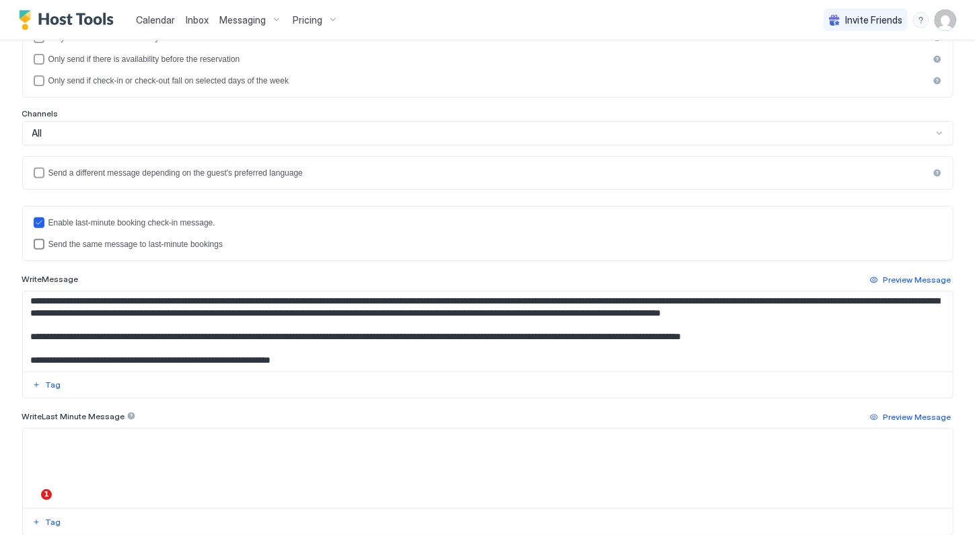
click at [37, 239] on div "lastMinuteMessageIsTheSame" at bounding box center [39, 244] width 11 height 11
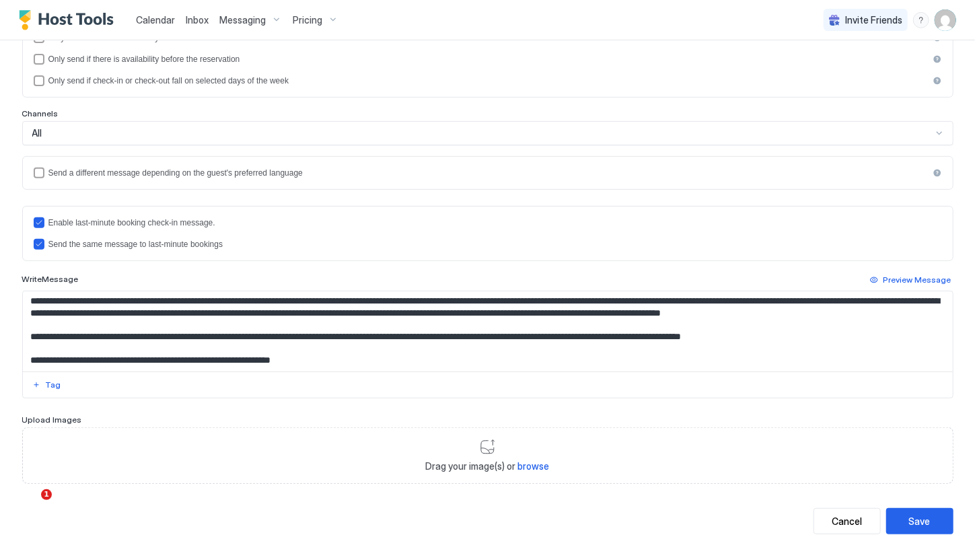
scroll to position [275, 0]
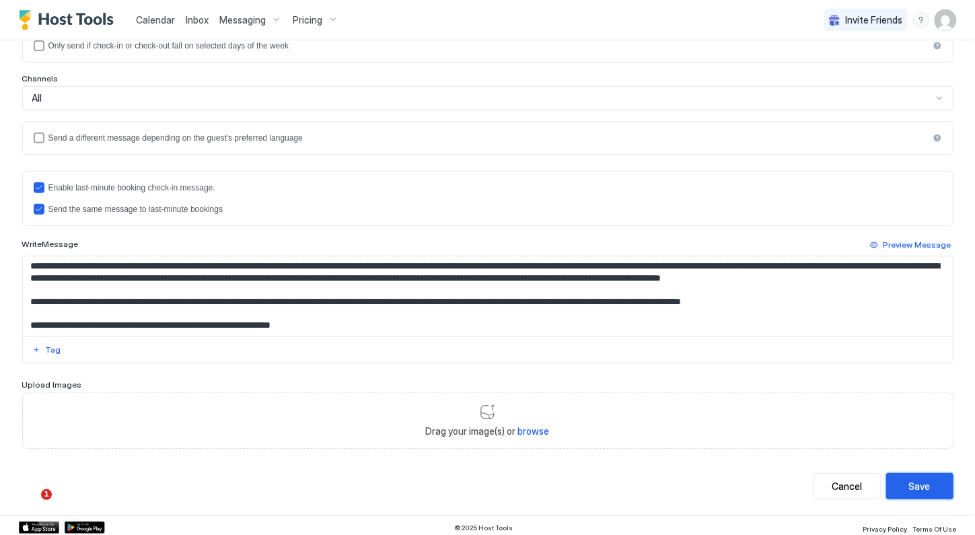
click at [901, 488] on button "Save" at bounding box center [919, 486] width 67 height 26
type textarea "**********"
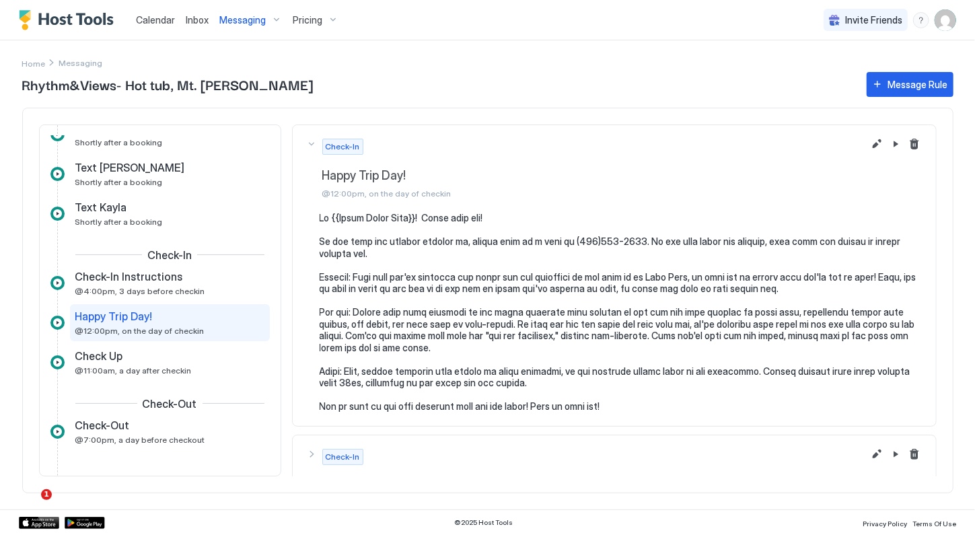
click at [255, 17] on span "Messaging" at bounding box center [242, 20] width 46 height 12
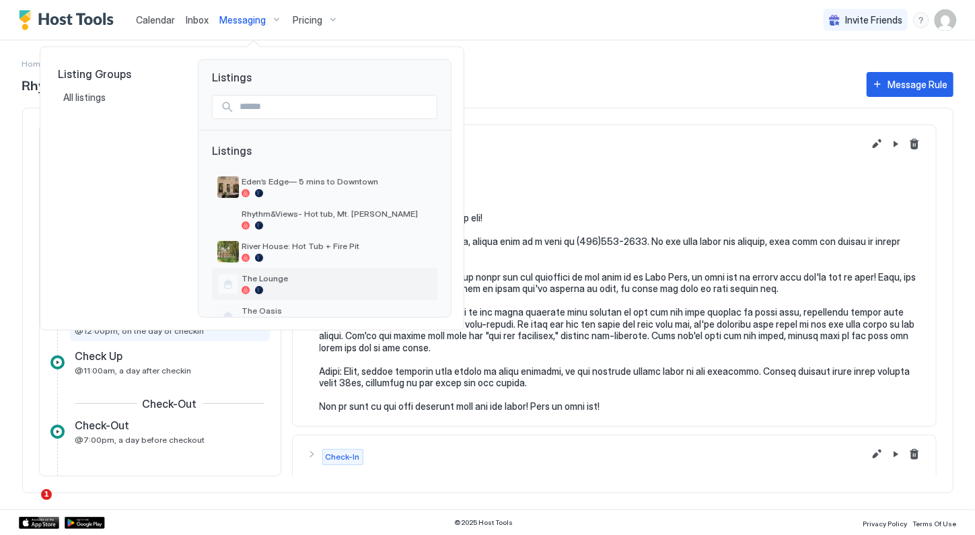
click at [293, 286] on div at bounding box center [336, 290] width 190 height 8
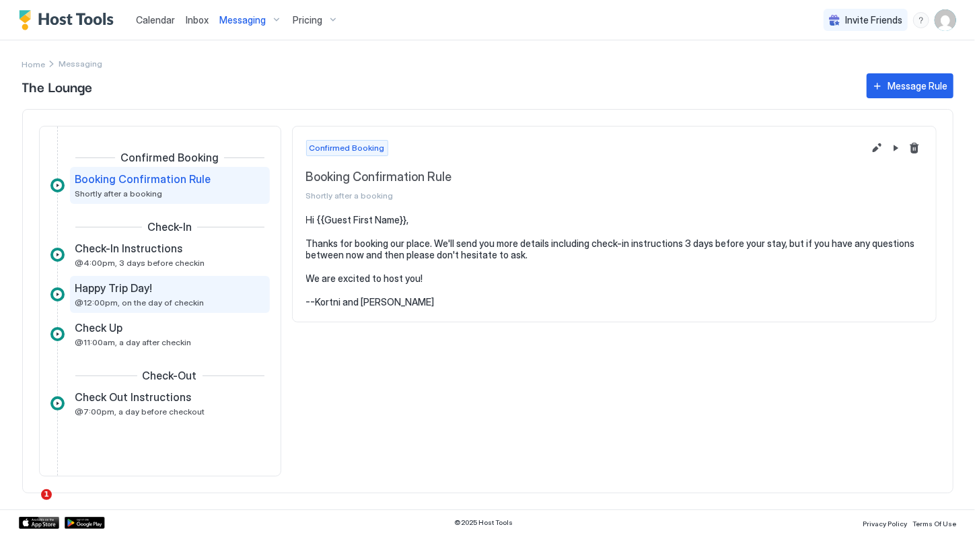
click at [188, 288] on div "Happy Trip Day!" at bounding box center [160, 287] width 170 height 13
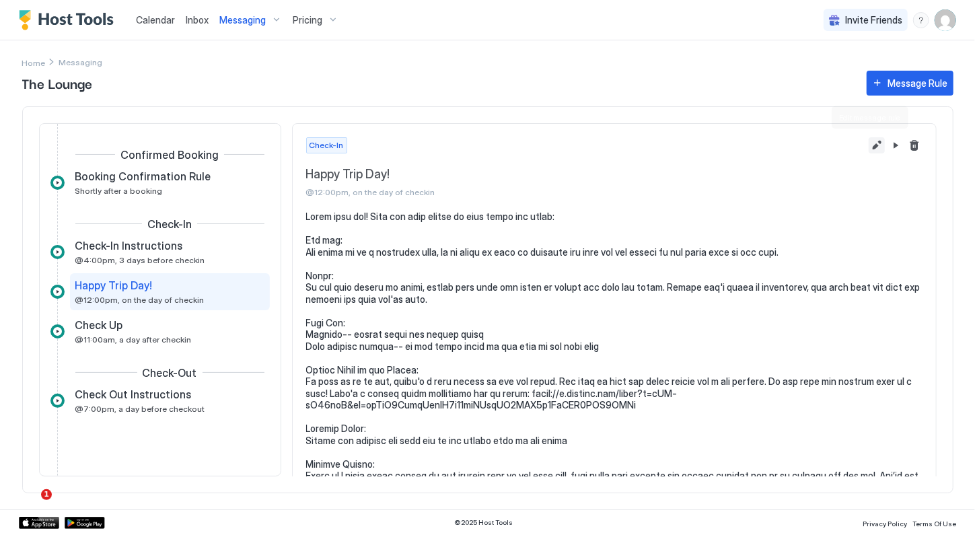
click at [868, 146] on button "Edit message rule" at bounding box center [876, 145] width 16 height 16
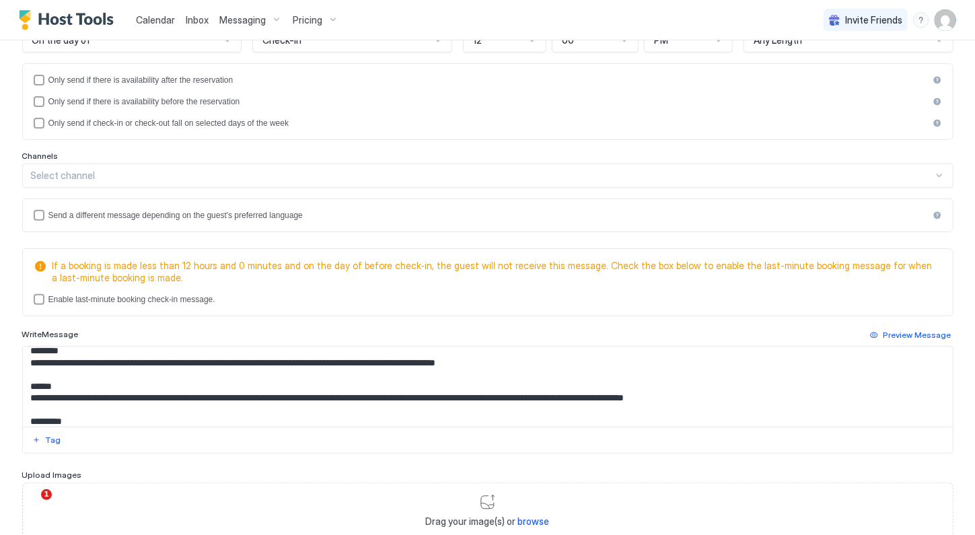
scroll to position [27, 0]
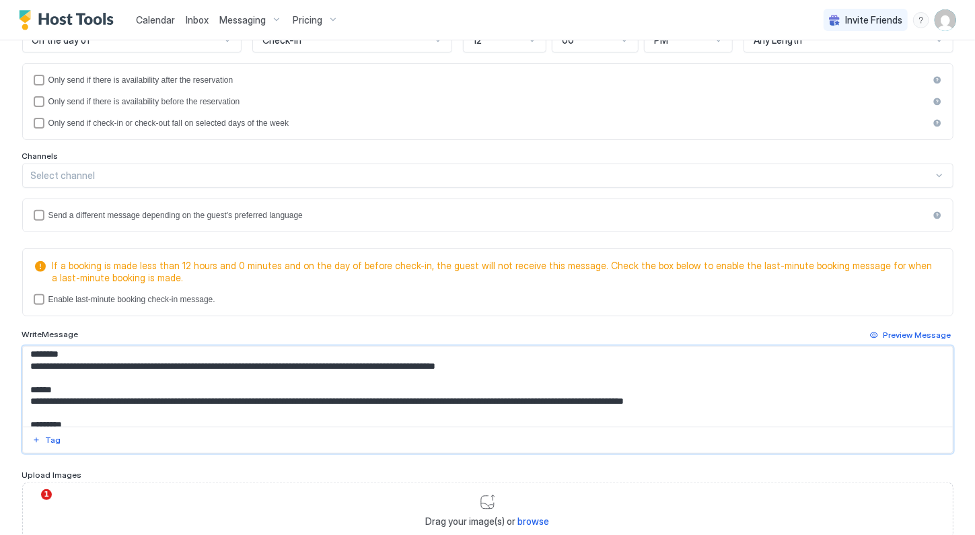
drag, startPoint x: 476, startPoint y: 363, endPoint x: 8, endPoint y: 358, distance: 468.1
click at [8, 358] on div "**********" at bounding box center [487, 224] width 968 height 763
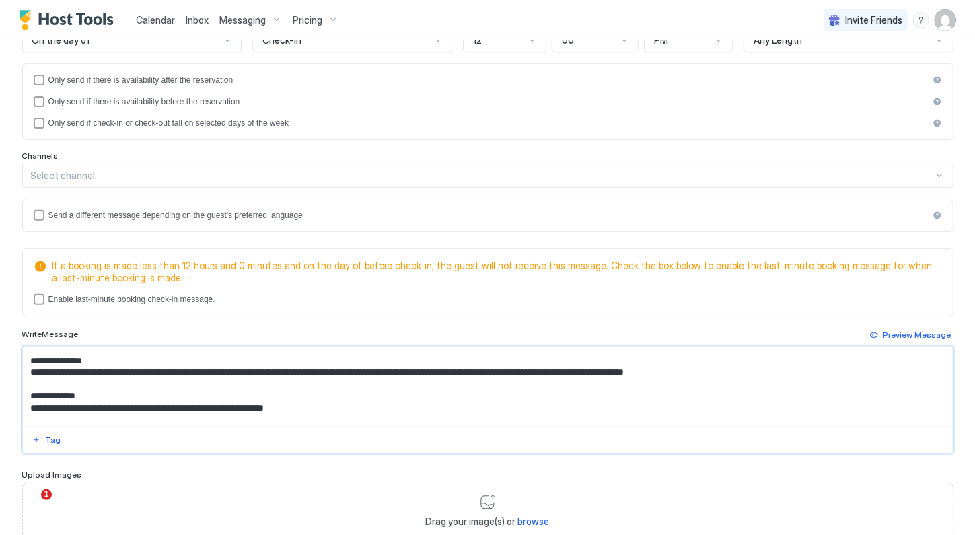
scroll to position [231, 0]
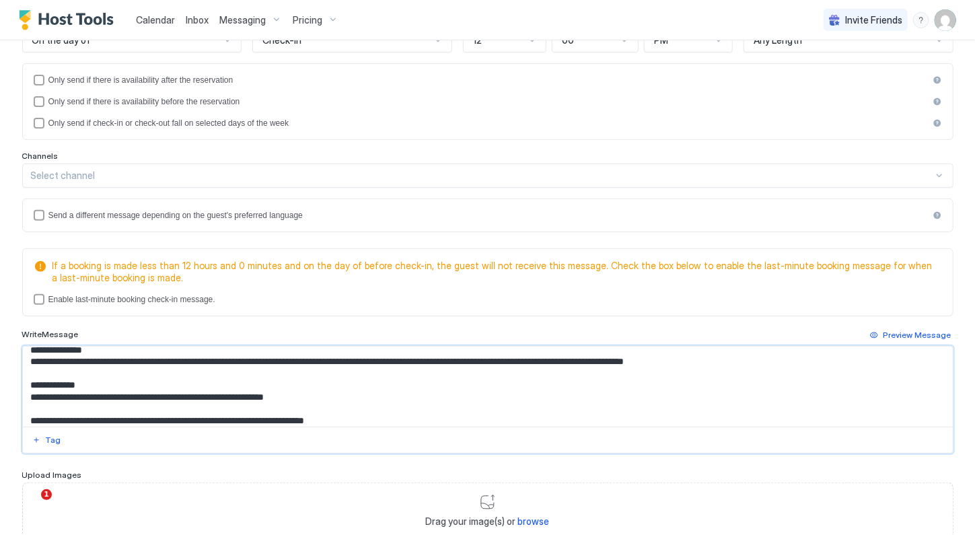
click at [174, 385] on textarea "Input Field" at bounding box center [486, 386] width 926 height 80
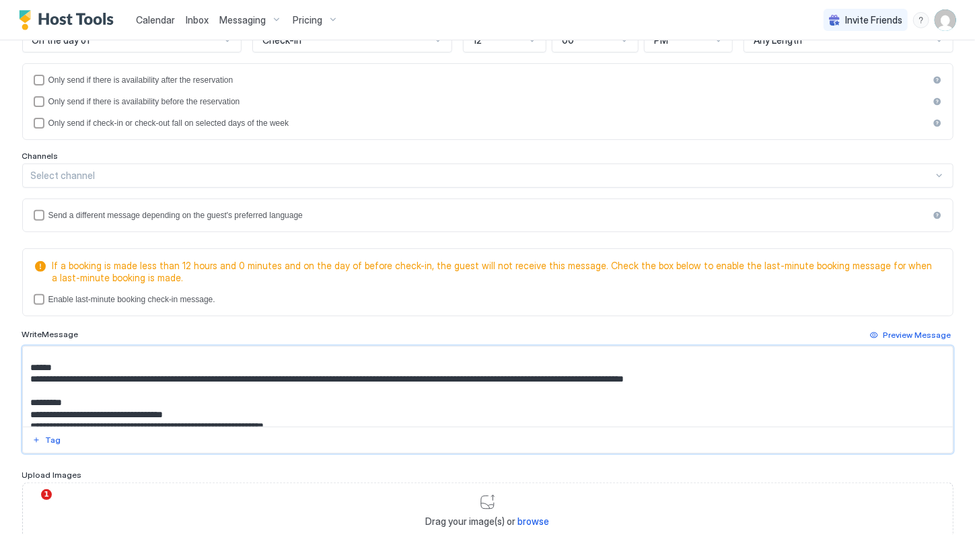
scroll to position [0, 0]
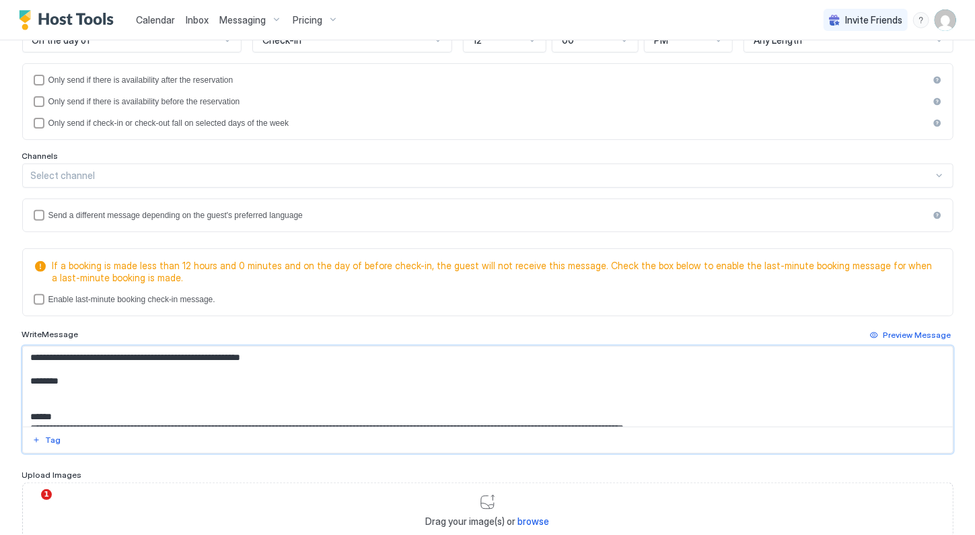
click at [245, 381] on textarea "Input Field" at bounding box center [486, 386] width 926 height 80
paste textarea "**********"
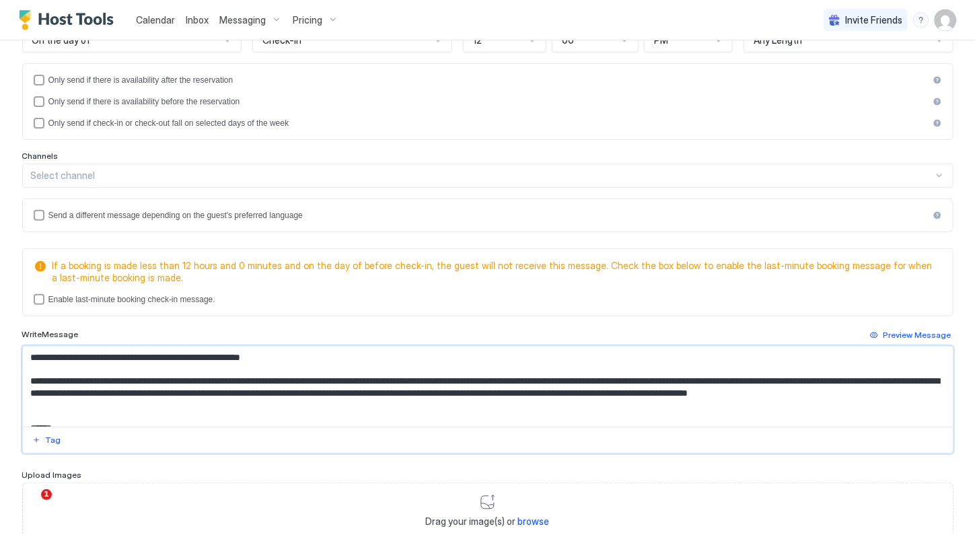
click at [96, 377] on textarea "Input Field" at bounding box center [486, 386] width 926 height 80
drag, startPoint x: 274, startPoint y: 391, endPoint x: 108, endPoint y: 391, distance: 166.1
click at [108, 391] on textarea "Input Field" at bounding box center [486, 386] width 926 height 80
click at [176, 396] on textarea "Input Field" at bounding box center [486, 386] width 926 height 80
drag, startPoint x: 278, startPoint y: 392, endPoint x: 140, endPoint y: 389, distance: 137.9
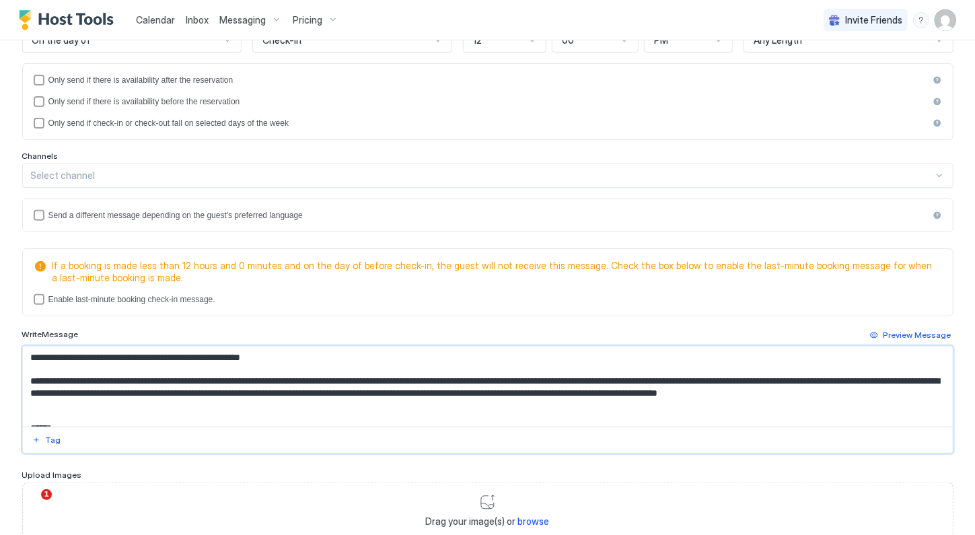
click at [140, 389] on textarea "Input Field" at bounding box center [486, 386] width 926 height 80
click at [390, 406] on textarea "Input Field" at bounding box center [486, 386] width 926 height 80
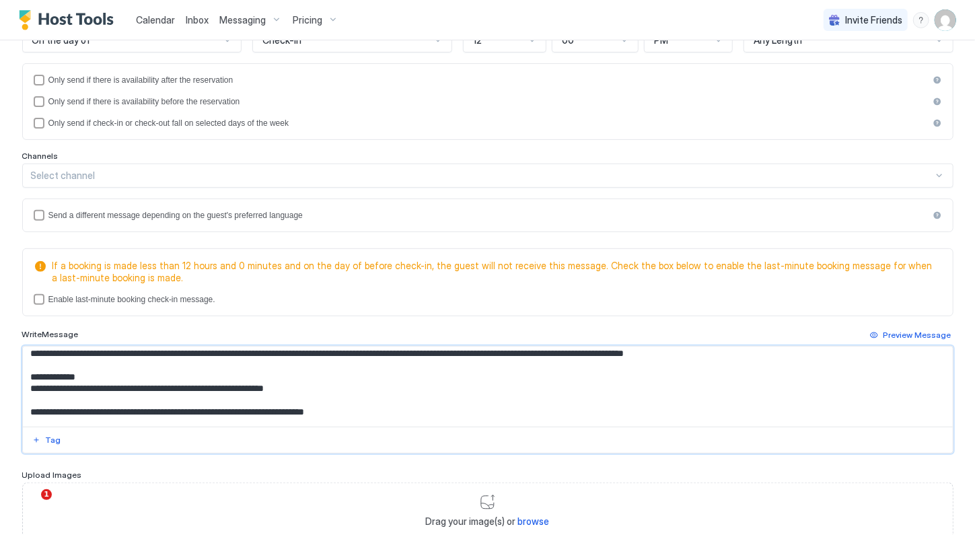
scroll to position [284, 0]
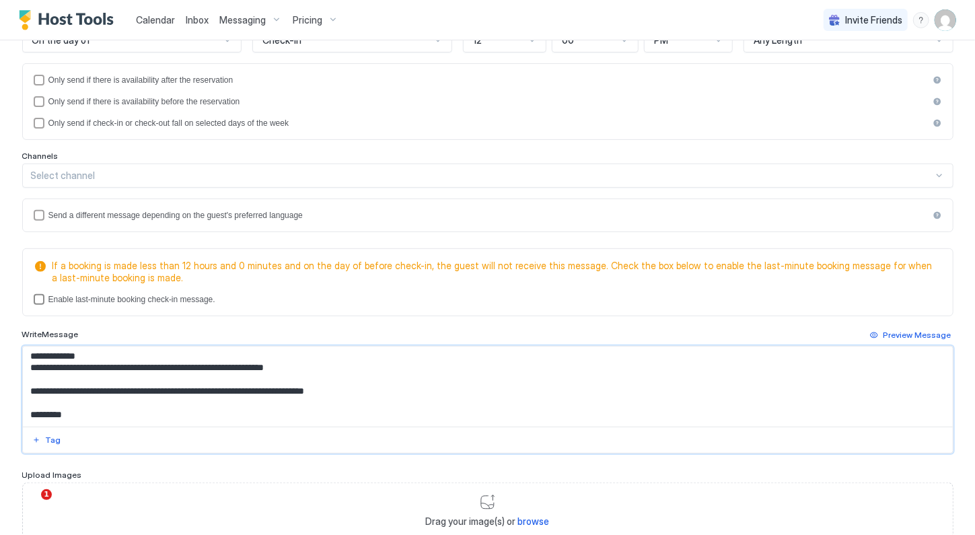
type textarea "**********"
click at [40, 298] on div "lastMinuteMessageEnabled" at bounding box center [39, 299] width 11 height 11
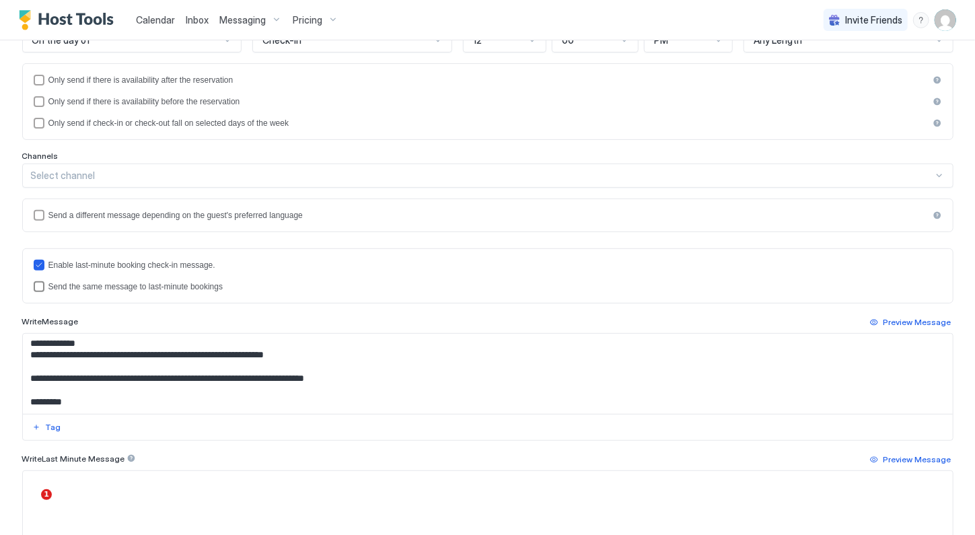
click at [38, 287] on div "lastMinuteMessageIsTheSame" at bounding box center [39, 286] width 11 height 11
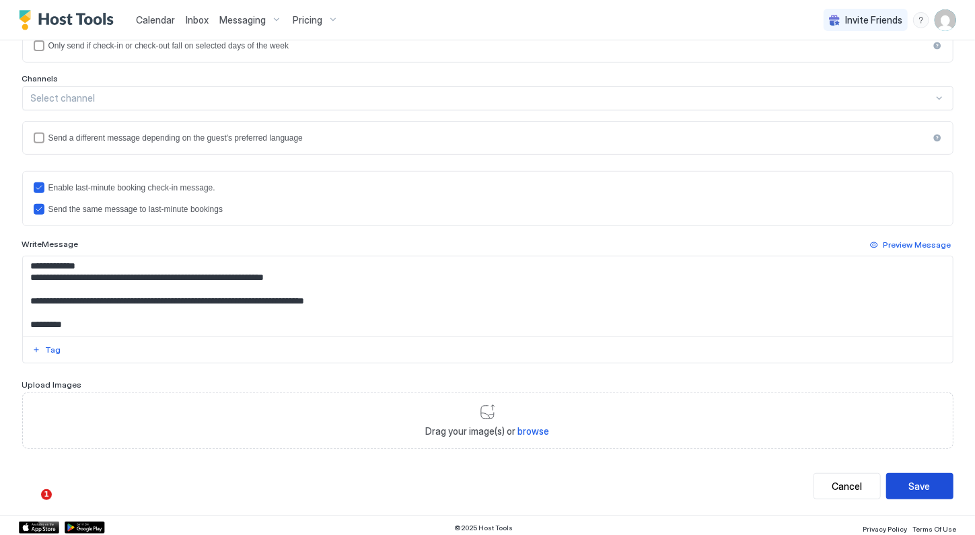
click at [909, 480] on div "Save" at bounding box center [920, 486] width 22 height 14
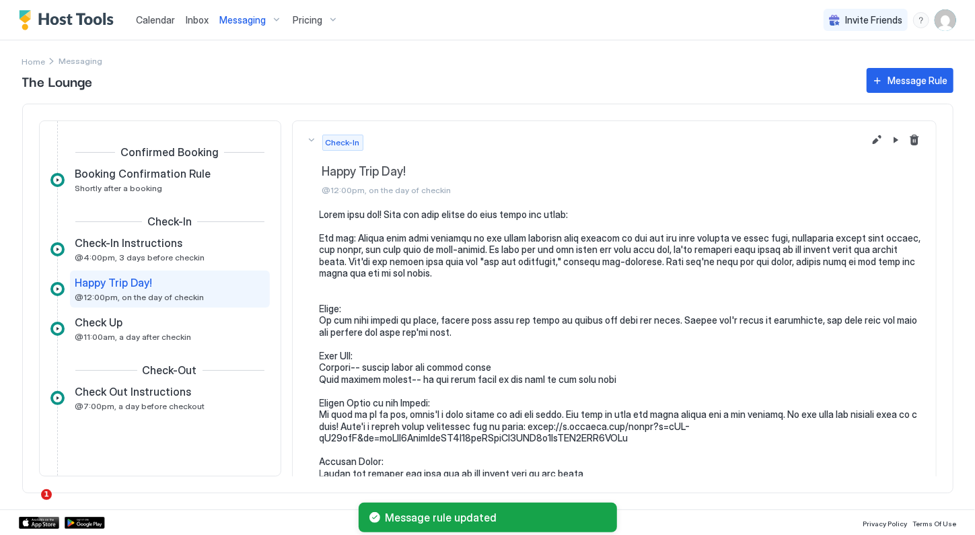
click at [257, 29] on div "Messaging" at bounding box center [250, 20] width 73 height 23
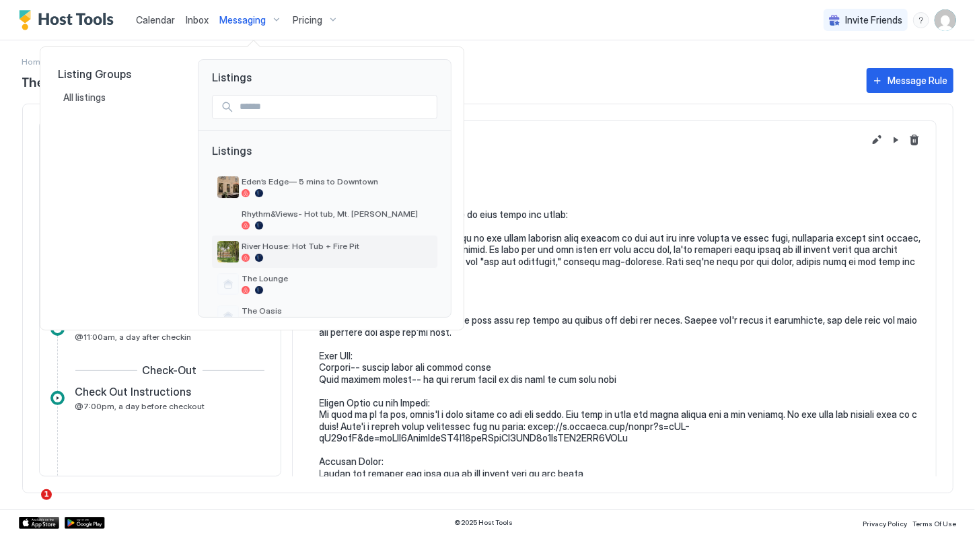
click at [303, 259] on div at bounding box center [336, 258] width 190 height 8
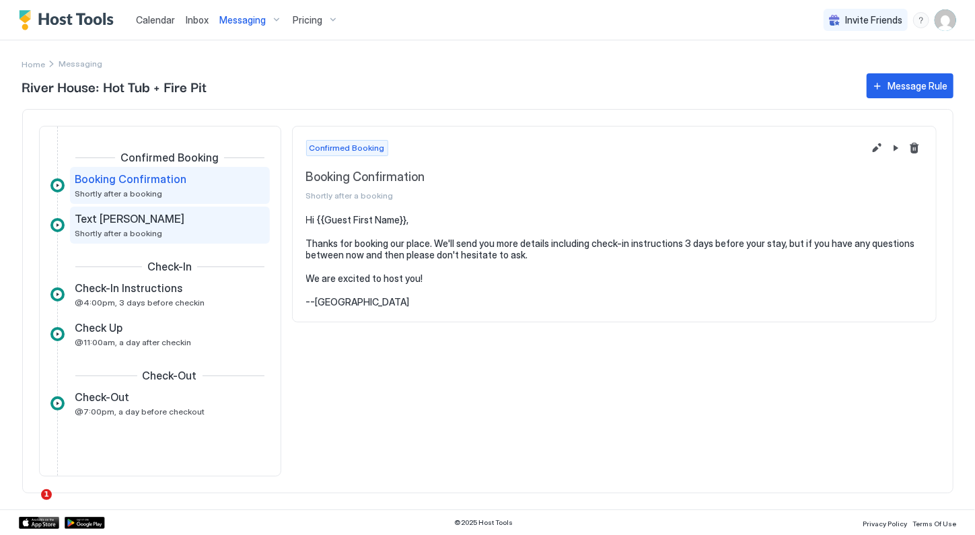
click at [194, 228] on div "Text [PERSON_NAME] Shortly after a booking" at bounding box center [160, 225] width 170 height 26
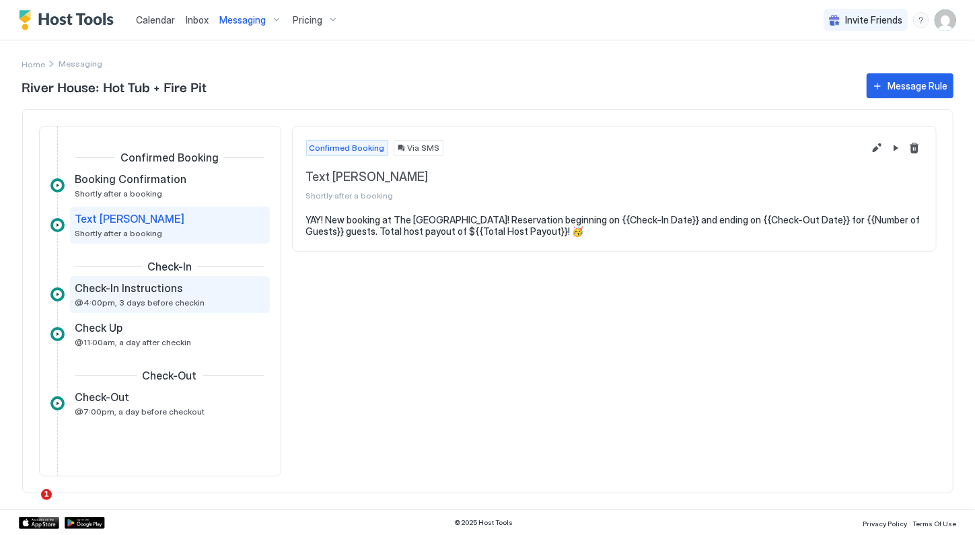
click at [190, 294] on div "Check-In Instructions" at bounding box center [160, 287] width 170 height 13
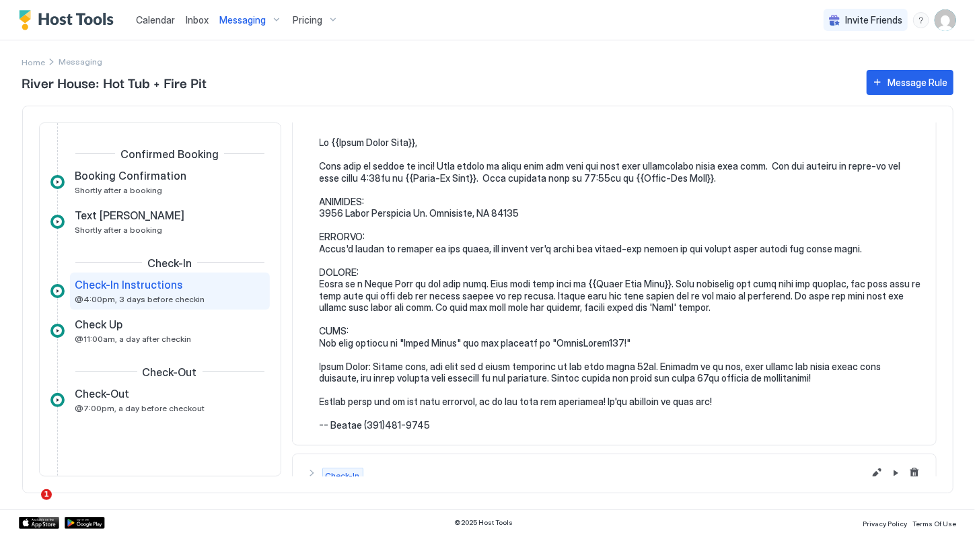
scroll to position [83, 0]
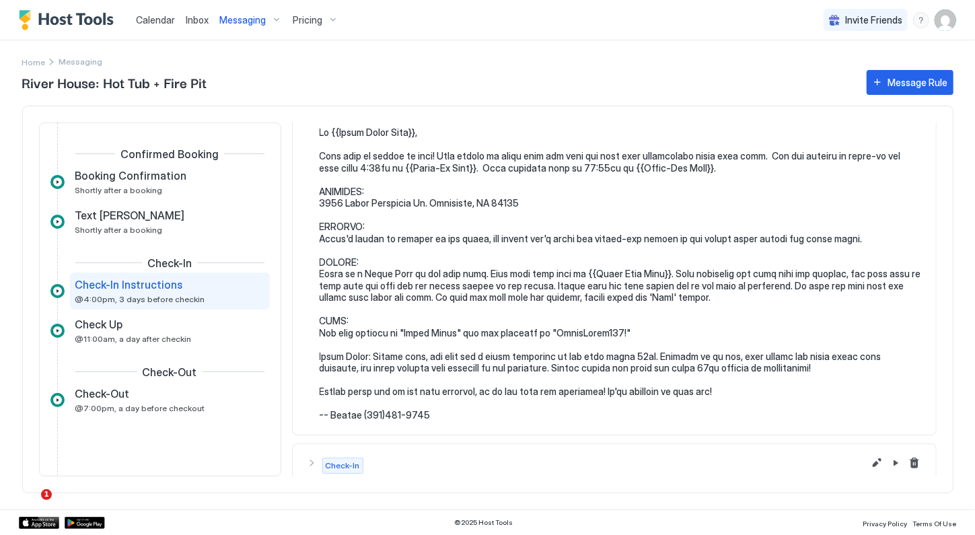
click at [667, 276] on pre at bounding box center [620, 273] width 603 height 295
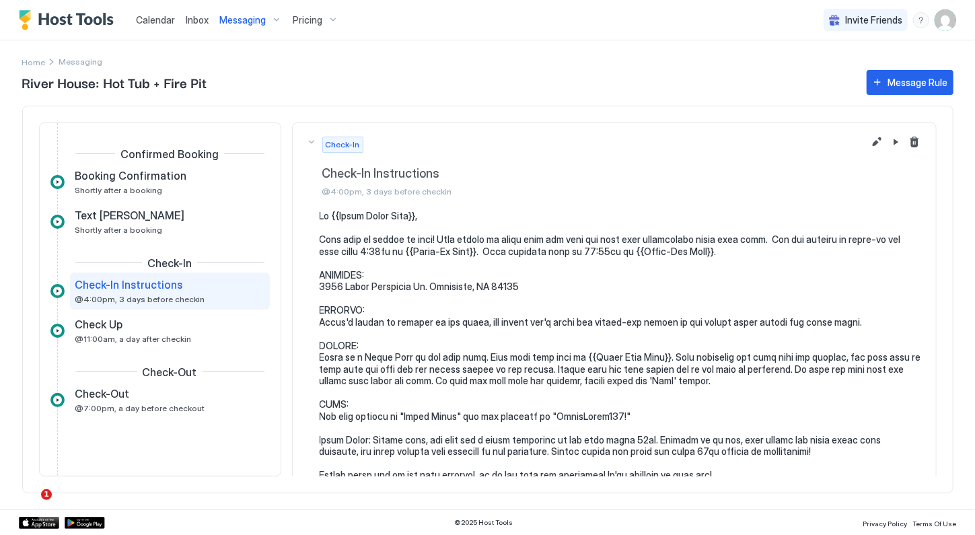
scroll to position [5, 0]
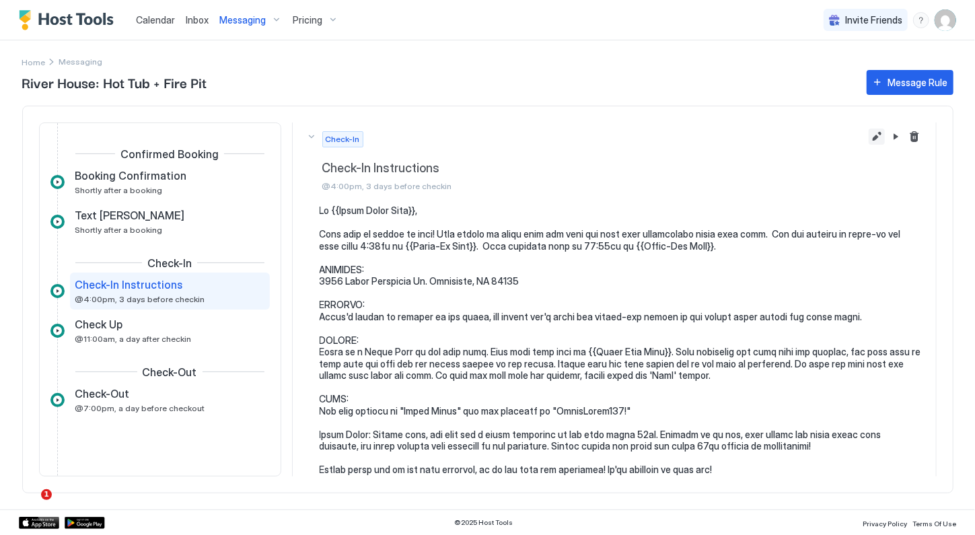
click at [872, 139] on button "Edit message rule" at bounding box center [876, 136] width 16 height 16
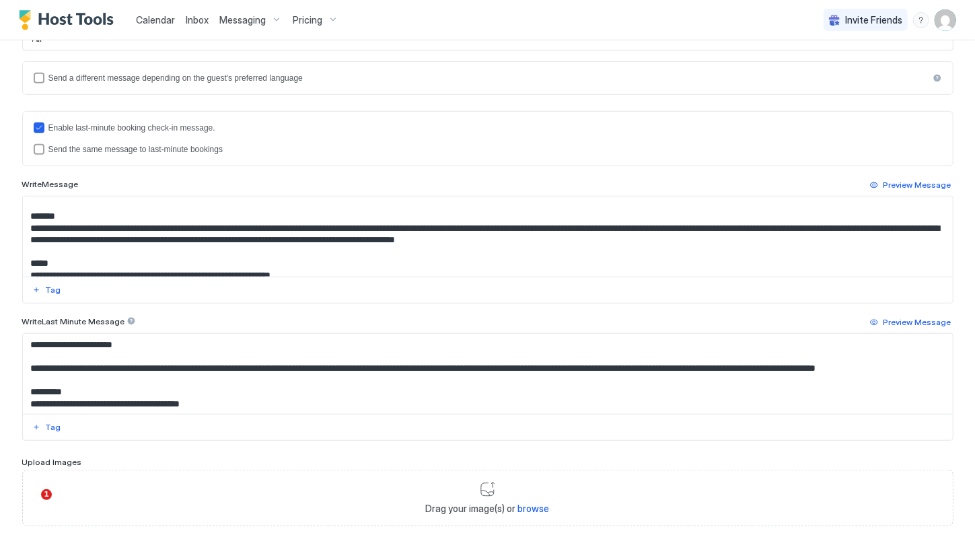
scroll to position [115, 0]
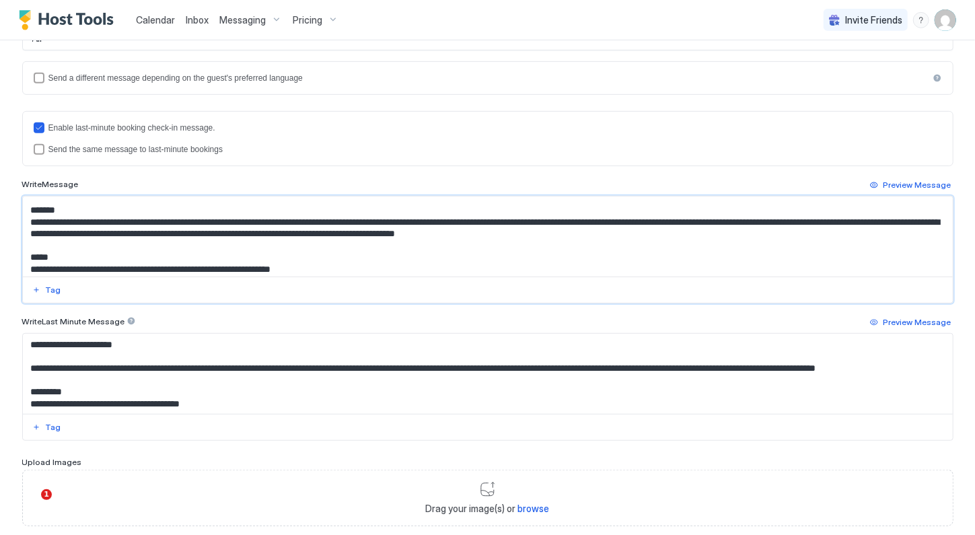
click at [370, 231] on textarea "Input Field" at bounding box center [486, 236] width 926 height 80
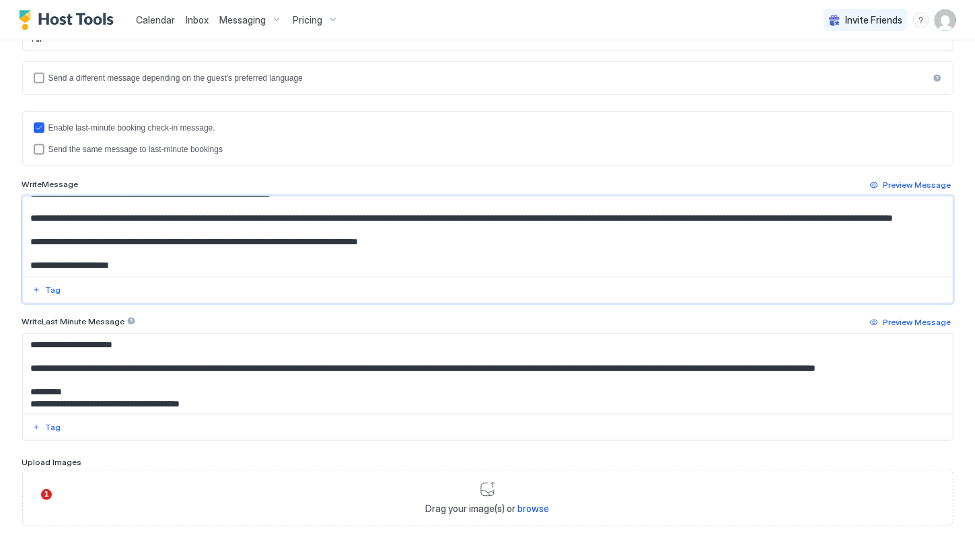
scroll to position [412, 0]
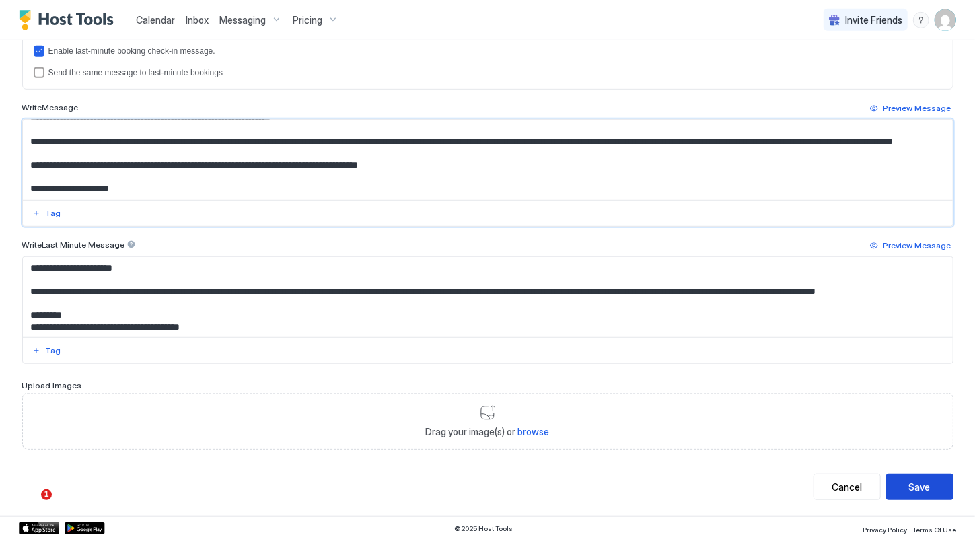
type textarea "**********"
click at [915, 482] on div "Save" at bounding box center [920, 487] width 22 height 14
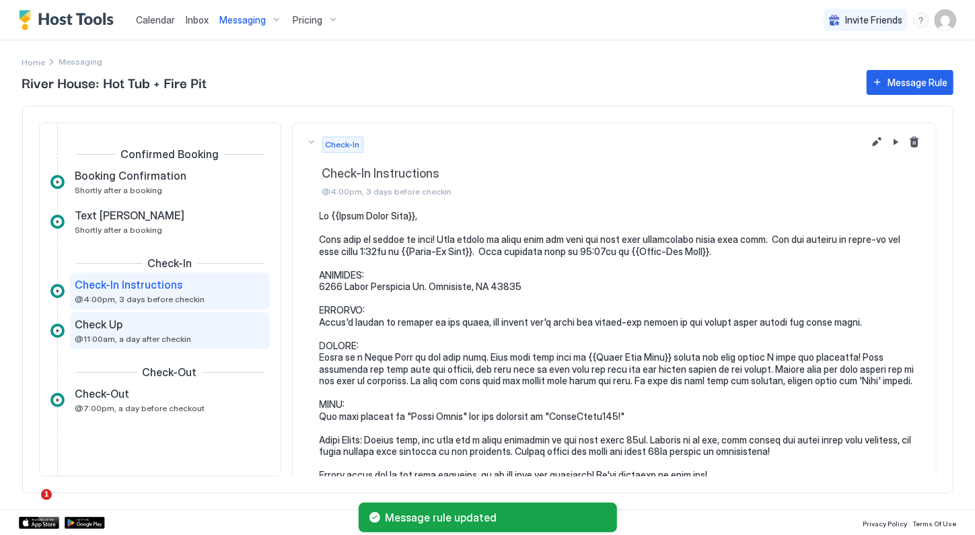
click at [117, 326] on span "Check Up" at bounding box center [99, 323] width 48 height 13
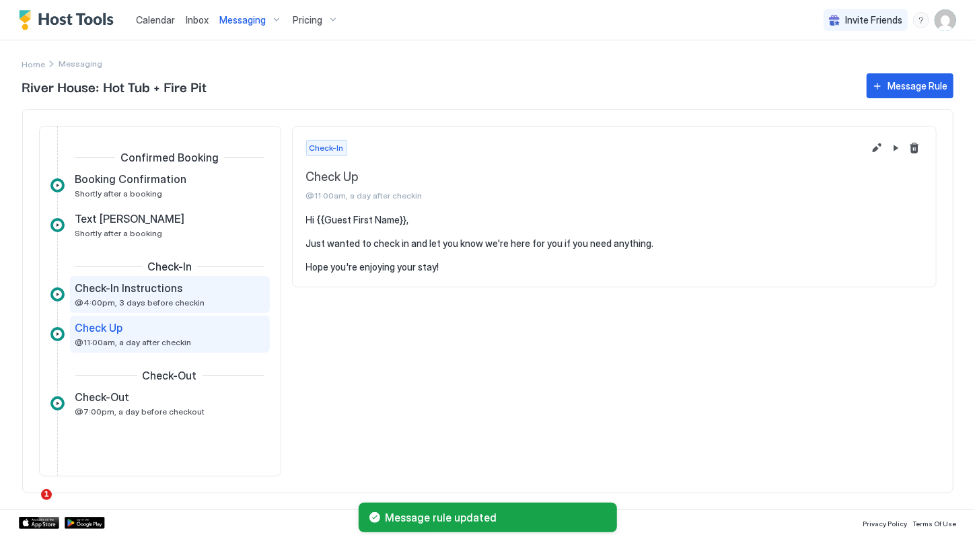
click at [144, 294] on div "Check-In Instructions @4:00pm, 3 days before checkin" at bounding box center [160, 294] width 170 height 26
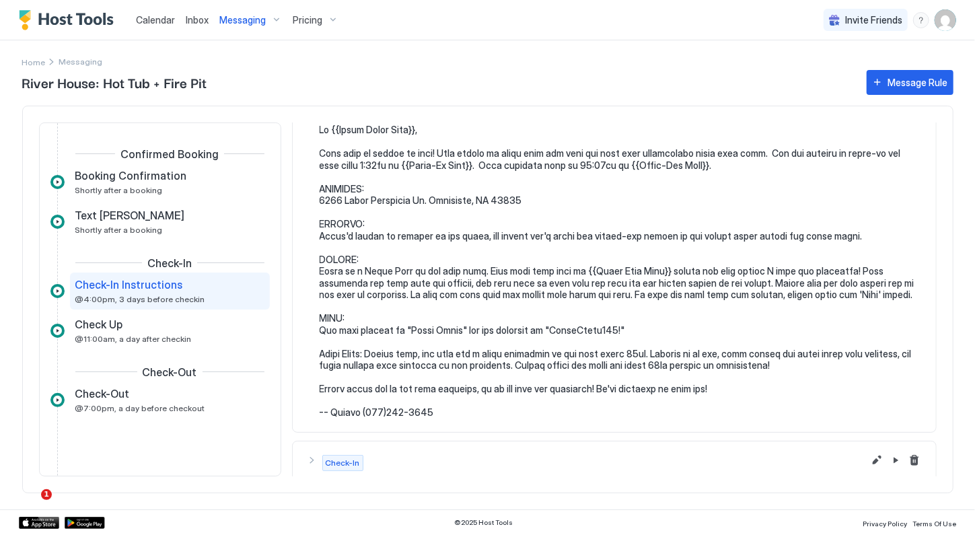
scroll to position [87, 0]
click at [874, 92] on button "Message Rule" at bounding box center [909, 82] width 87 height 25
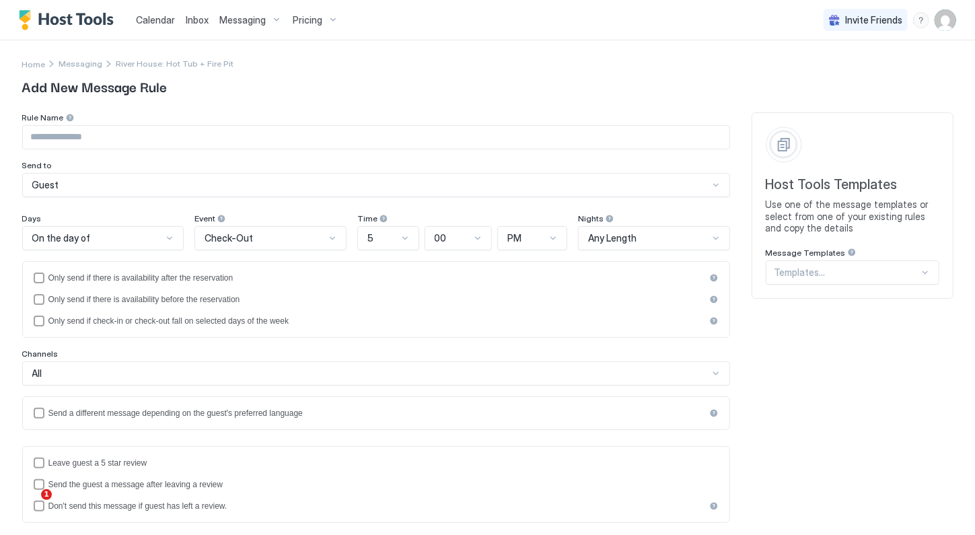
click at [235, 241] on span "Check-Out" at bounding box center [228, 238] width 48 height 12
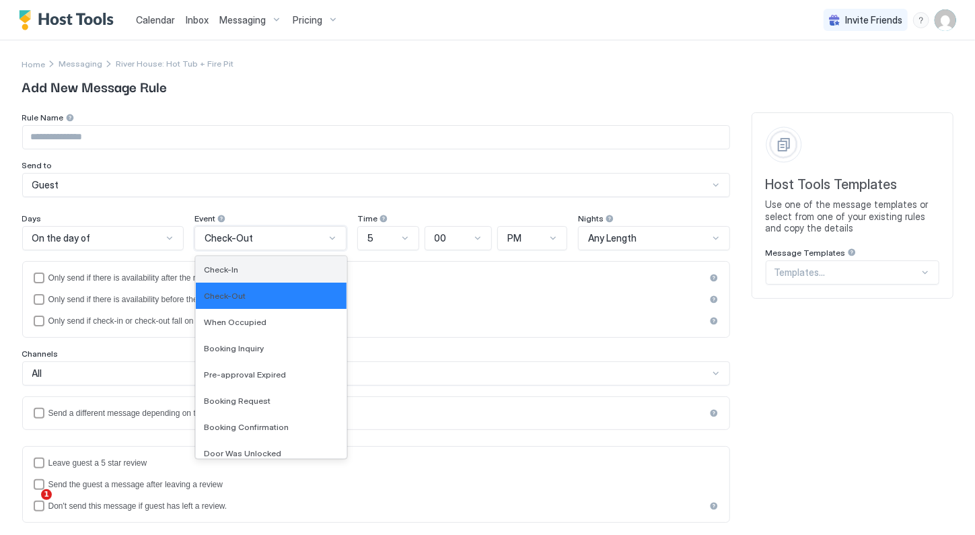
click at [238, 278] on div "Check-In" at bounding box center [271, 269] width 151 height 26
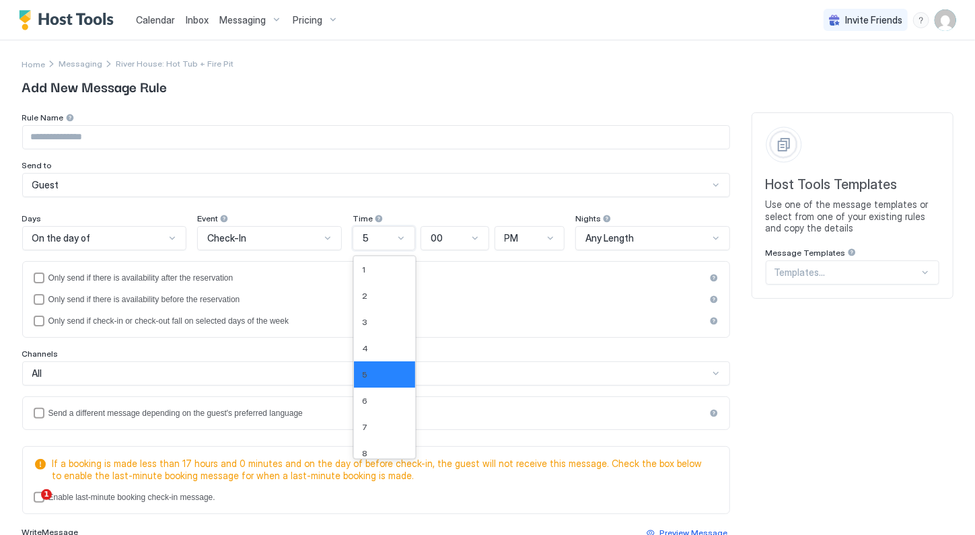
click at [367, 240] on div "5" at bounding box center [378, 238] width 31 height 12
click at [375, 446] on div "12" at bounding box center [384, 445] width 45 height 10
click at [626, 246] on div "Any Length" at bounding box center [652, 238] width 153 height 24
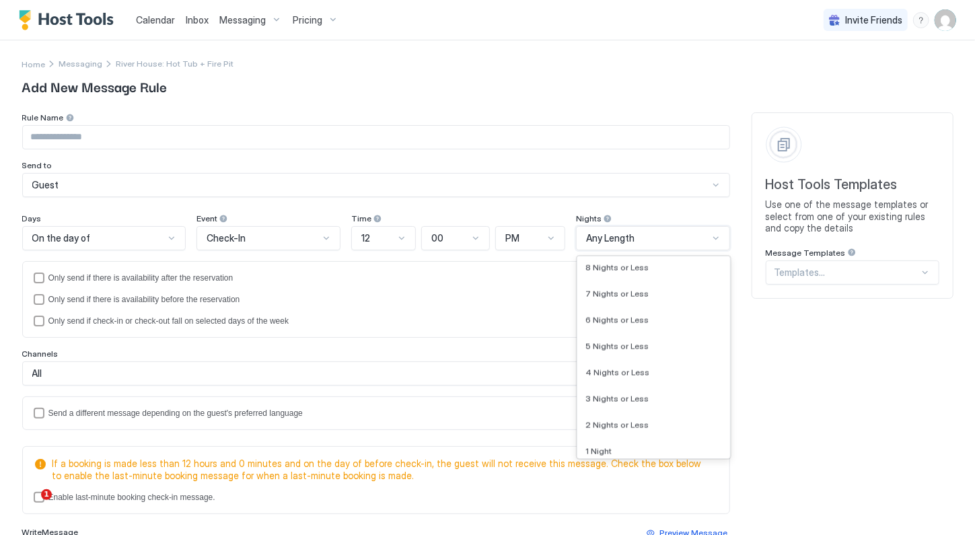
click at [404, 291] on div "Only send if there is availability after the reservation Only send if there is …" at bounding box center [376, 299] width 685 height 54
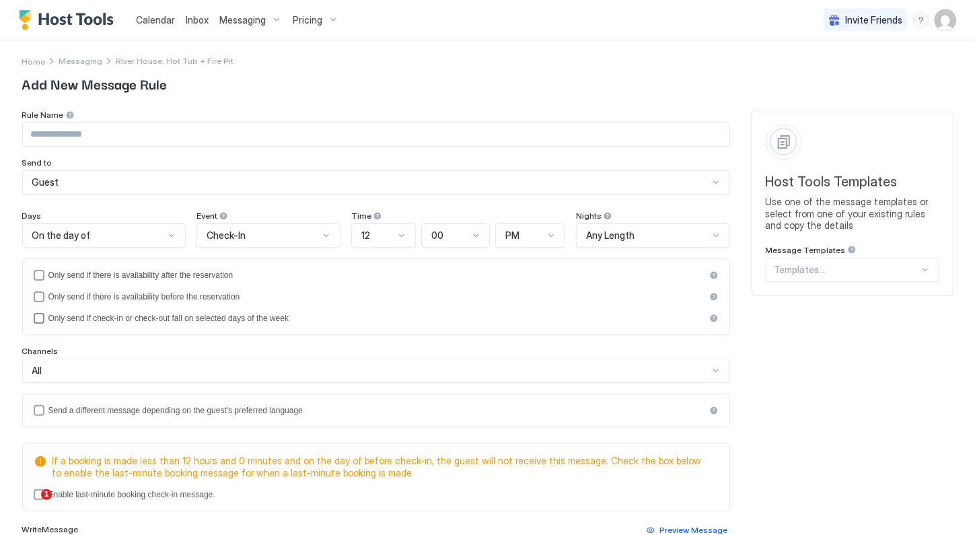
scroll to position [0, 0]
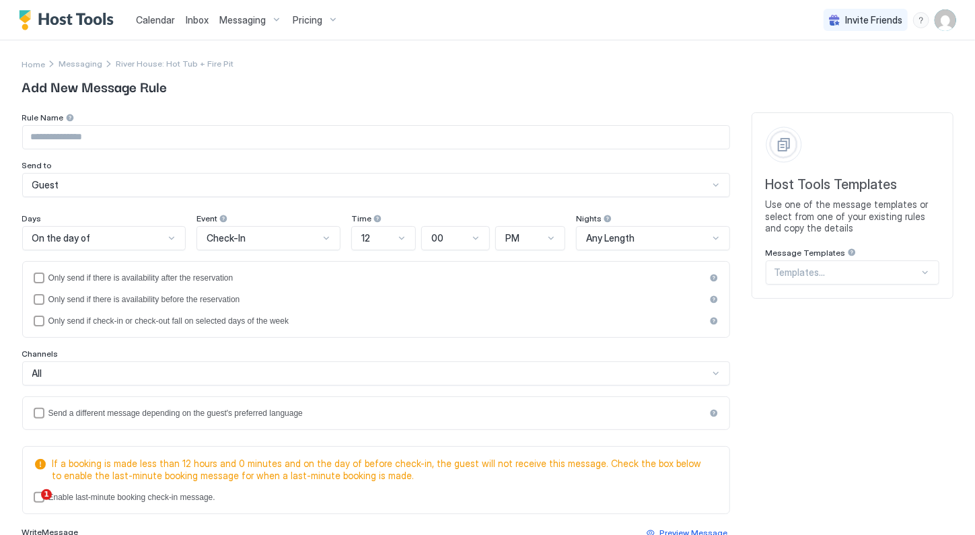
click at [122, 137] on input "Input Field" at bounding box center [376, 137] width 706 height 23
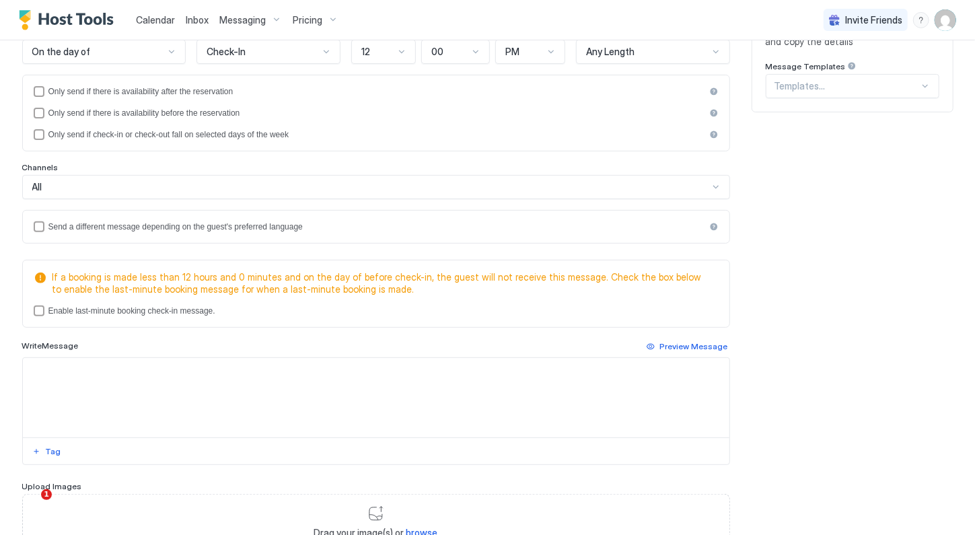
scroll to position [190, 0]
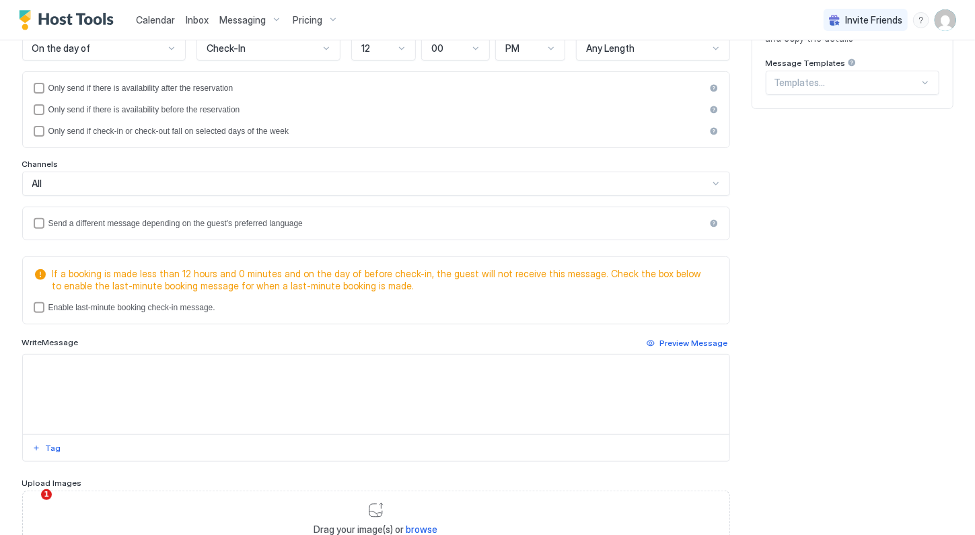
type input "**********"
click at [132, 375] on textarea "Input Field" at bounding box center [376, 393] width 706 height 79
click at [203, 375] on textarea "Input Field" at bounding box center [376, 393] width 706 height 79
paste textarea "**********"
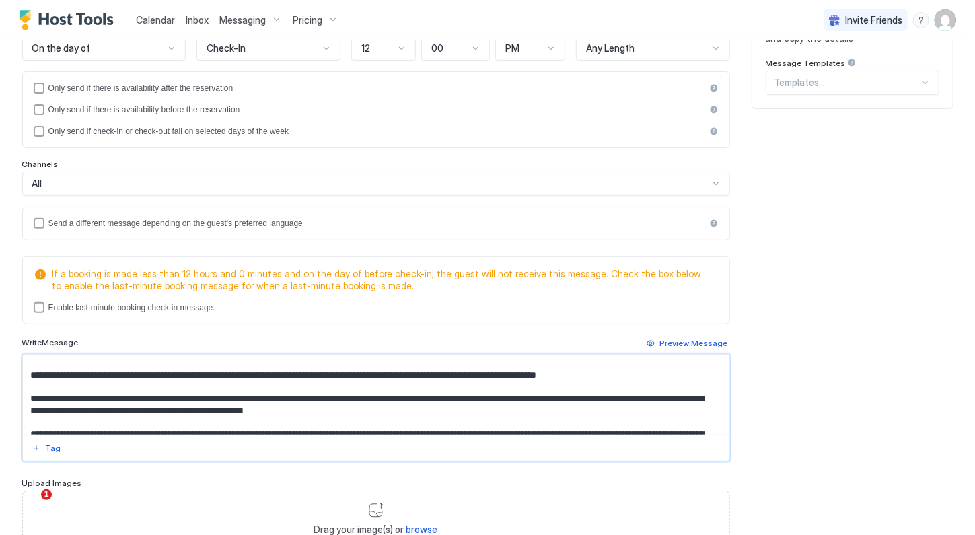
scroll to position [16, 0]
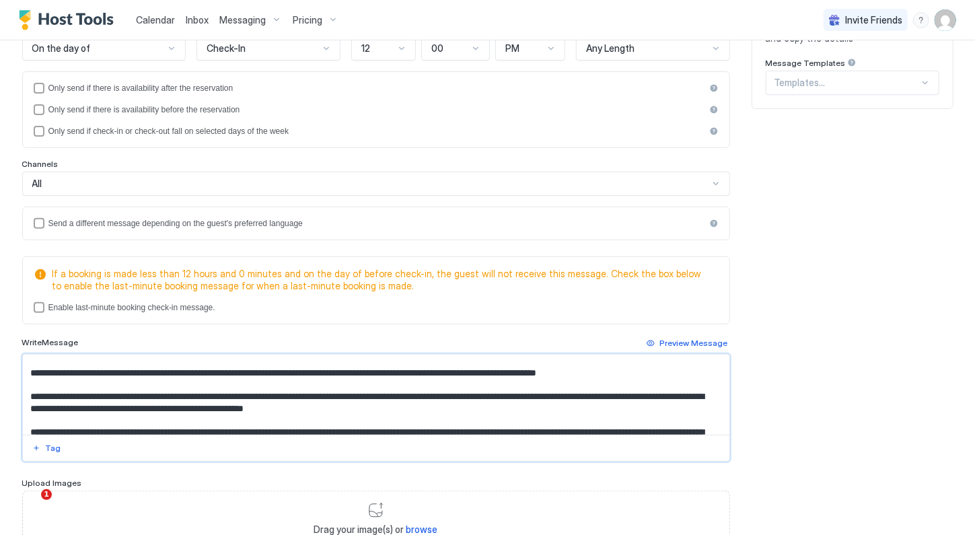
drag, startPoint x: 418, startPoint y: 406, endPoint x: 11, endPoint y: 395, distance: 406.3
click at [11, 395] on div "**********" at bounding box center [487, 232] width 968 height 763
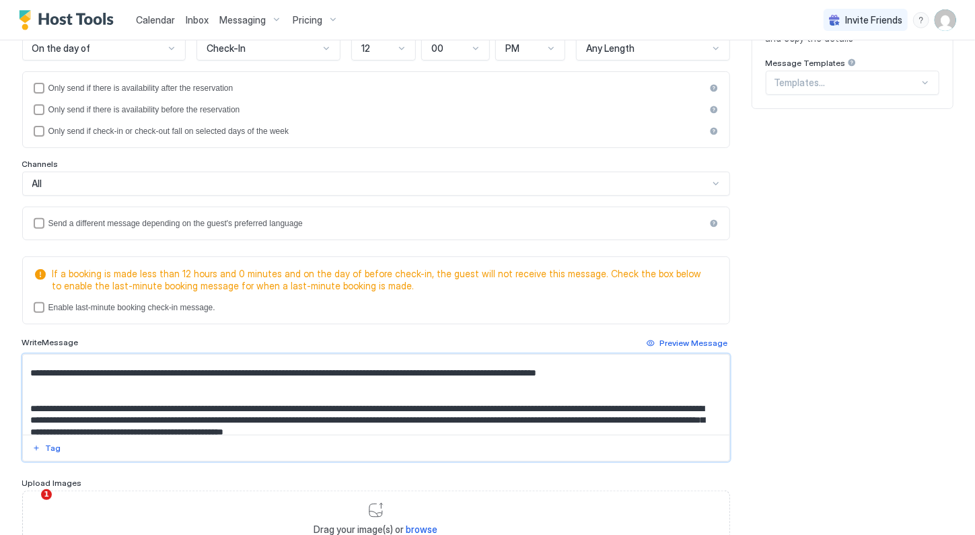
click at [43, 386] on textarea "**********" at bounding box center [374, 394] width 703 height 80
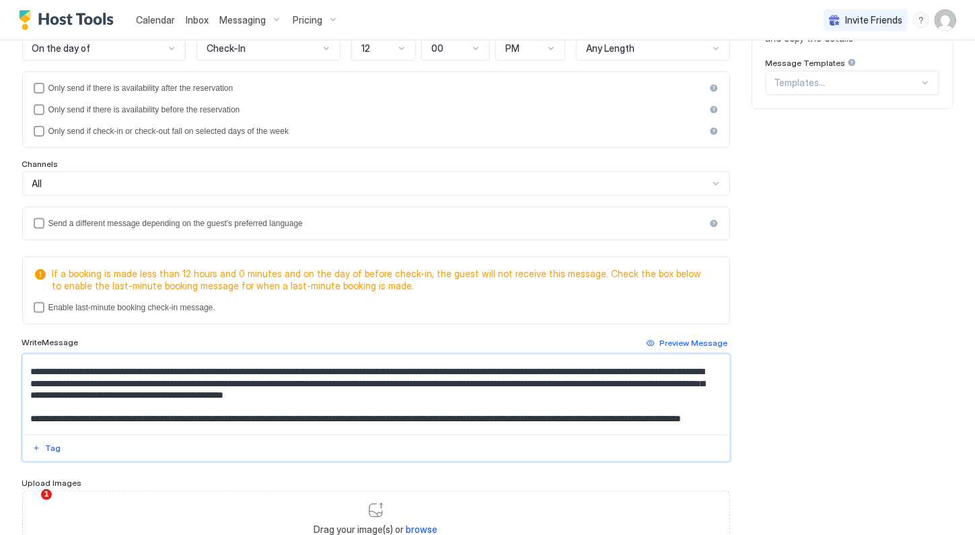
scroll to position [199, 0]
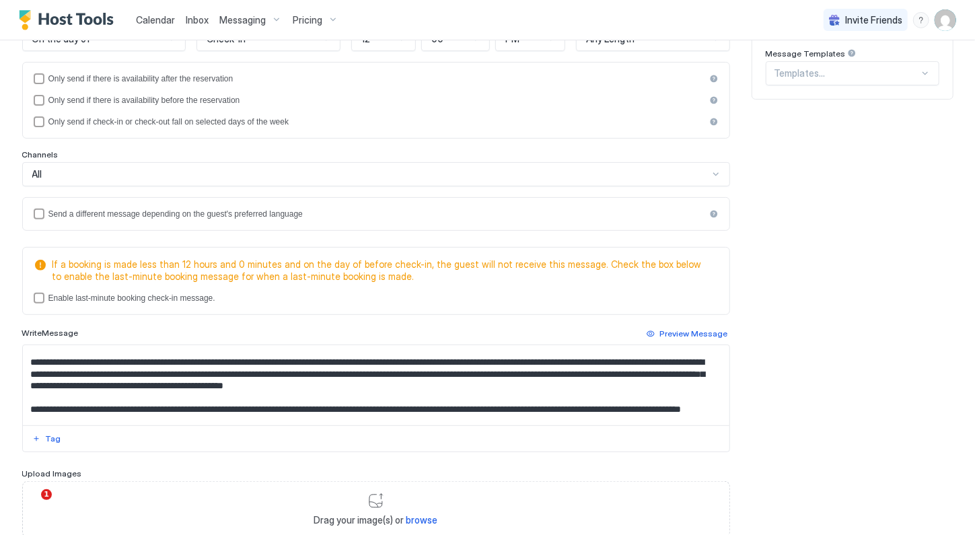
click at [730, 290] on div "**********" at bounding box center [487, 250] width 931 height 675
click at [39, 298] on div "lastMinuteMessageEnabled" at bounding box center [39, 298] width 11 height 11
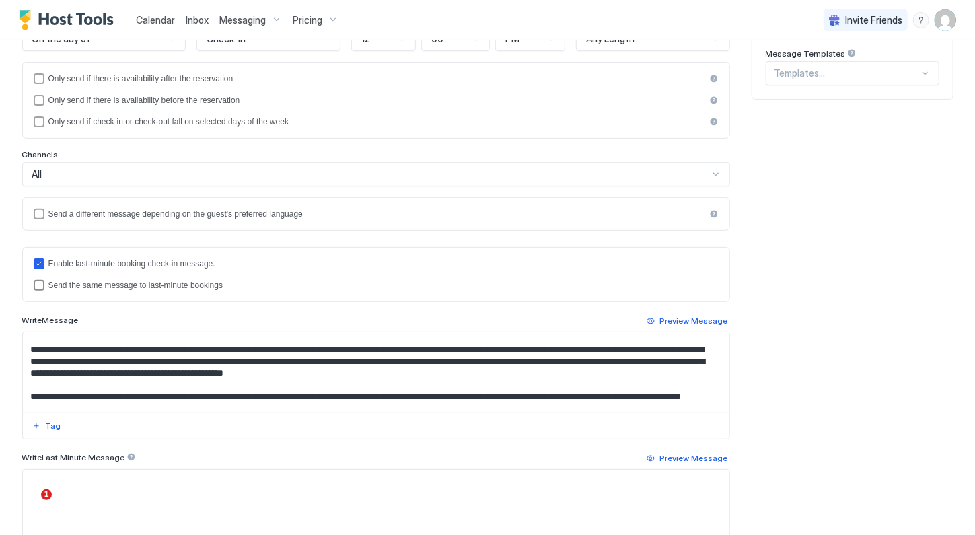
click at [34, 283] on div "lastMinuteMessageIsTheSame" at bounding box center [39, 285] width 11 height 11
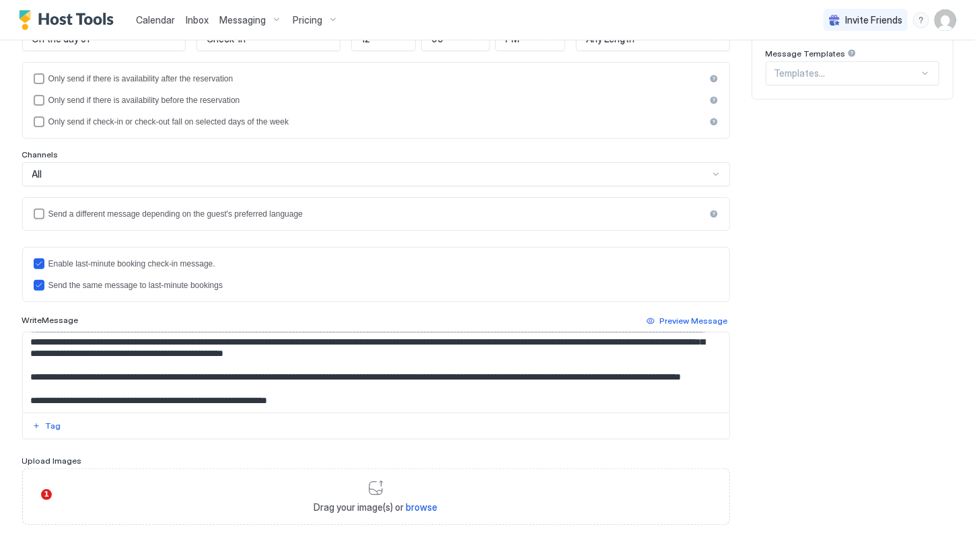
scroll to position [94, 0]
drag, startPoint x: 654, startPoint y: 373, endPoint x: 646, endPoint y: 361, distance: 14.5
click at [646, 361] on textarea "**********" at bounding box center [374, 372] width 703 height 80
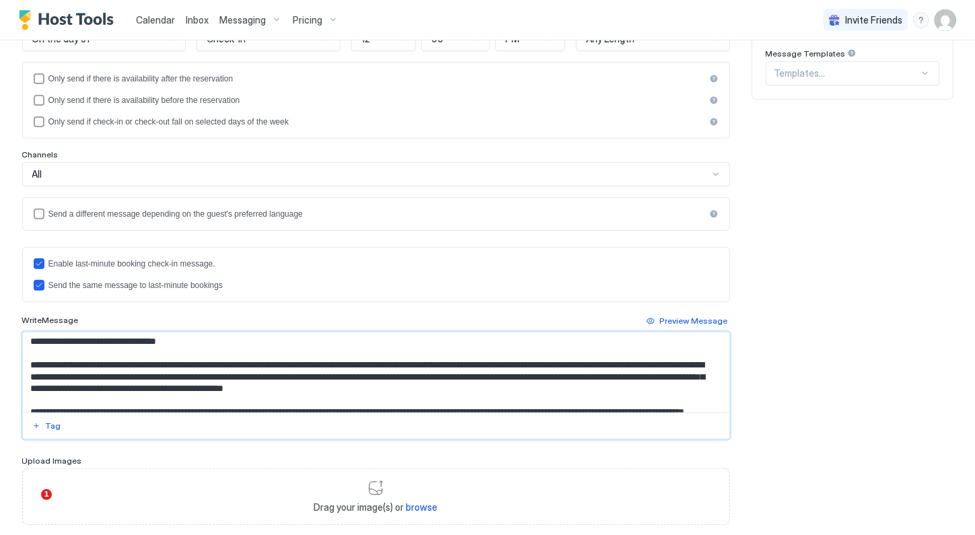
scroll to position [50, 0]
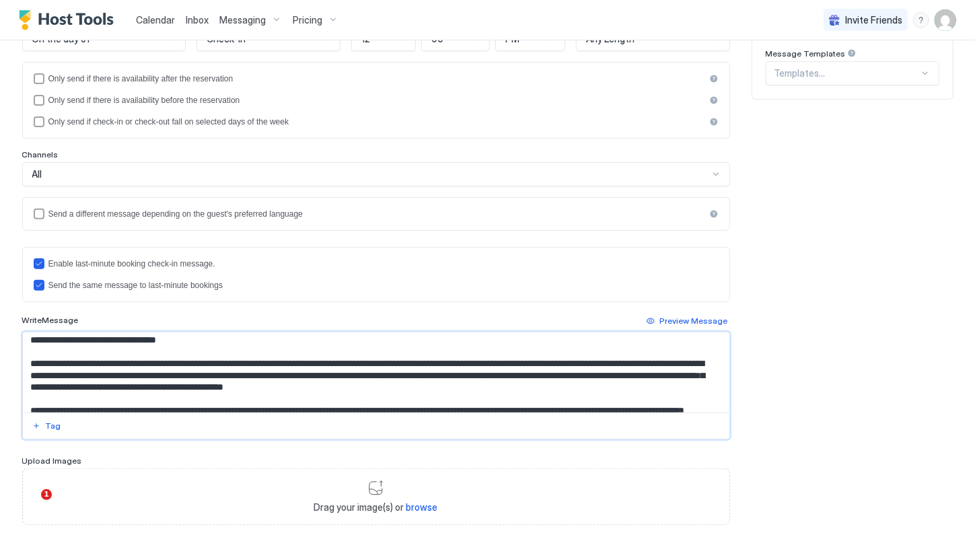
click at [548, 385] on textarea "**********" at bounding box center [374, 372] width 703 height 80
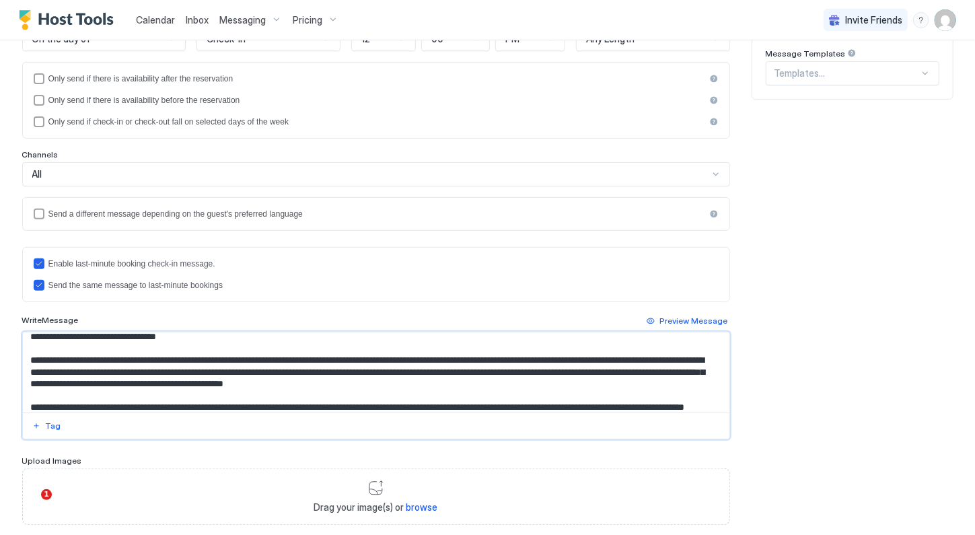
scroll to position [53, 0]
click at [502, 366] on textarea "**********" at bounding box center [374, 372] width 703 height 80
drag, startPoint x: 496, startPoint y: 368, endPoint x: 375, endPoint y: 370, distance: 121.1
click at [375, 370] on textarea "**********" at bounding box center [374, 372] width 703 height 80
click at [403, 373] on textarea "**********" at bounding box center [374, 372] width 703 height 80
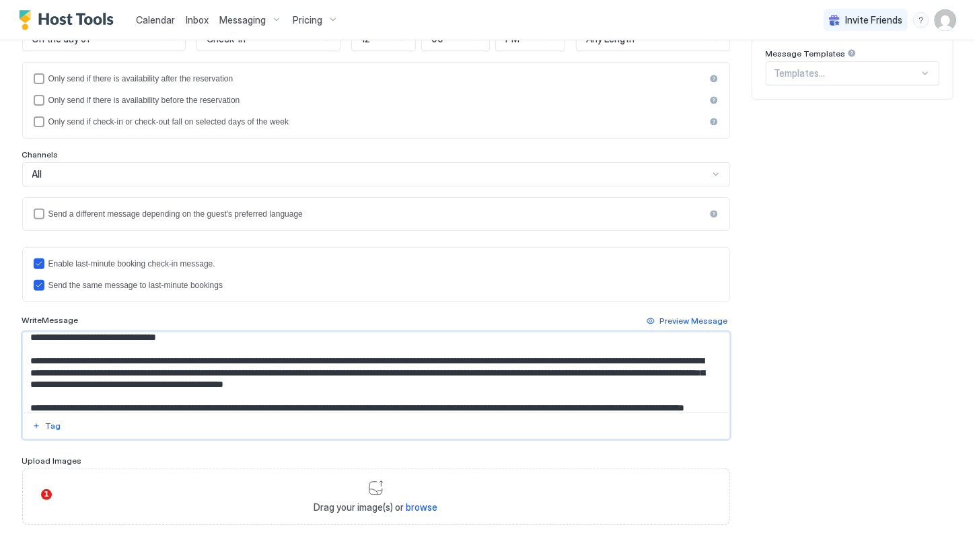
drag, startPoint x: 496, startPoint y: 369, endPoint x: 410, endPoint y: 371, distance: 86.1
click at [410, 371] on textarea "**********" at bounding box center [374, 372] width 703 height 80
click at [512, 377] on textarea "**********" at bounding box center [374, 372] width 703 height 80
drag, startPoint x: 491, startPoint y: 380, endPoint x: 504, endPoint y: 367, distance: 18.6
click at [504, 367] on textarea "**********" at bounding box center [374, 372] width 703 height 80
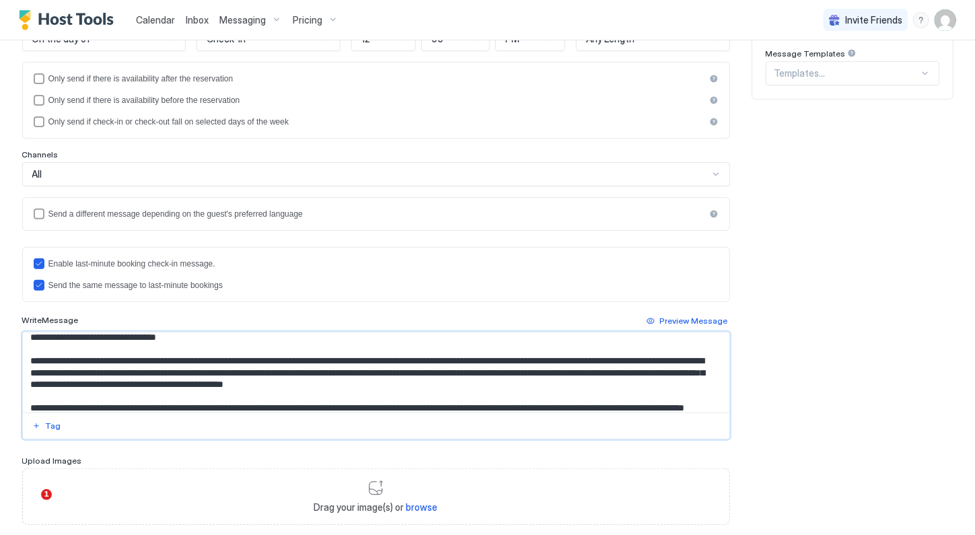
click at [494, 381] on textarea "**********" at bounding box center [374, 372] width 703 height 80
drag, startPoint x: 499, startPoint y: 372, endPoint x: 307, endPoint y: 373, distance: 192.4
click at [307, 373] on textarea "**********" at bounding box center [374, 372] width 703 height 80
click at [413, 387] on textarea "**********" at bounding box center [374, 372] width 703 height 80
click at [498, 367] on textarea "**********" at bounding box center [374, 372] width 703 height 80
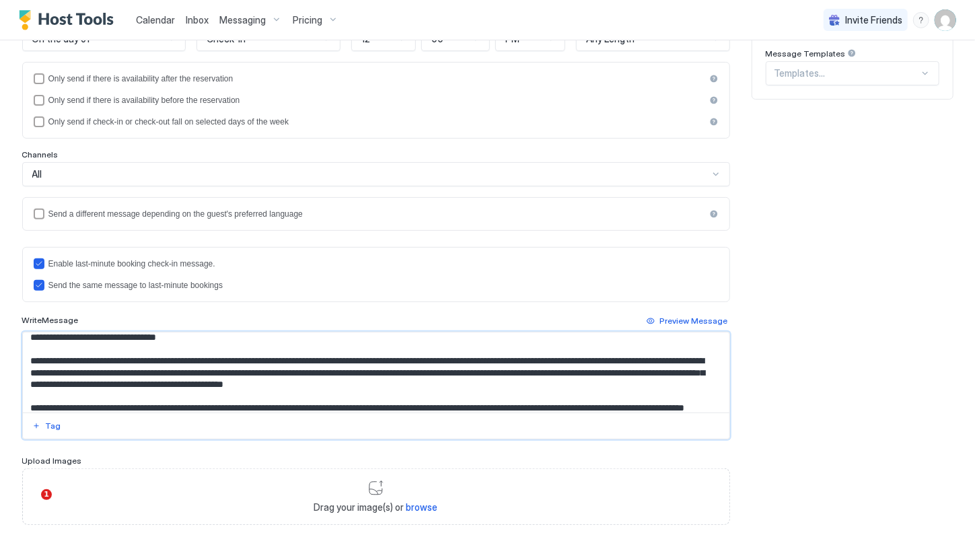
drag, startPoint x: 501, startPoint y: 369, endPoint x: 367, endPoint y: 372, distance: 133.9
click at [367, 372] on textarea "**********" at bounding box center [374, 372] width 703 height 80
click at [664, 366] on textarea "**********" at bounding box center [374, 372] width 703 height 80
click at [369, 369] on textarea "Input Field" at bounding box center [374, 372] width 703 height 80
drag, startPoint x: 473, startPoint y: 384, endPoint x: 389, endPoint y: 385, distance: 83.4
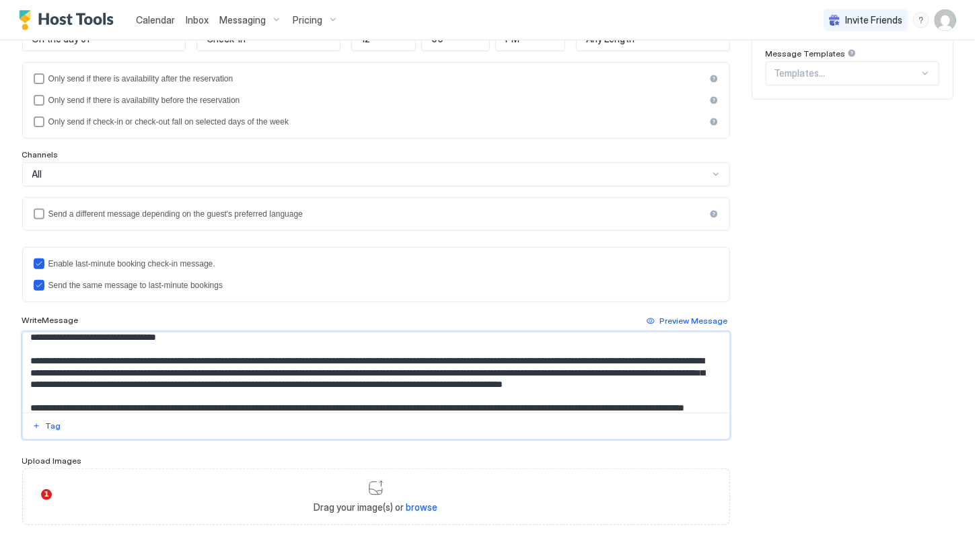
click at [389, 385] on textarea "Input Field" at bounding box center [374, 372] width 703 height 80
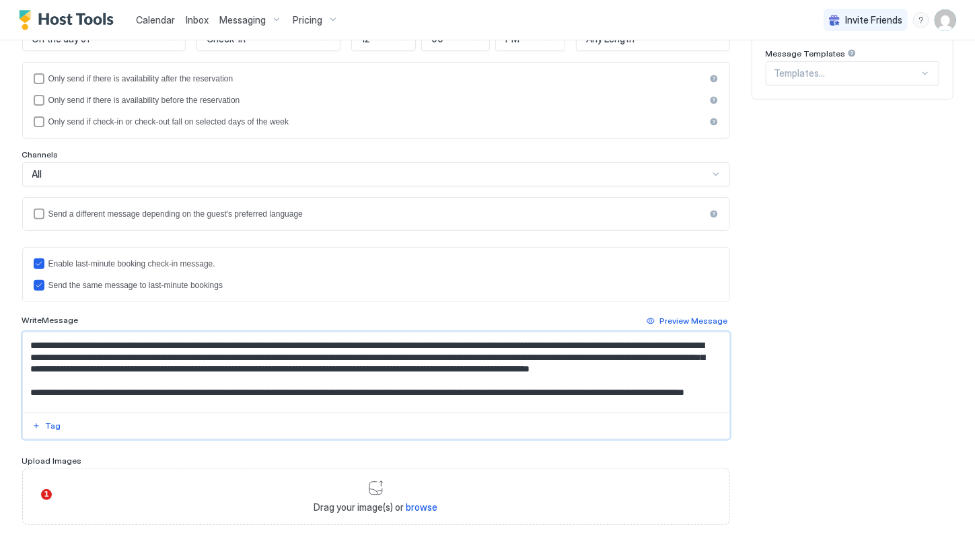
scroll to position [107, 0]
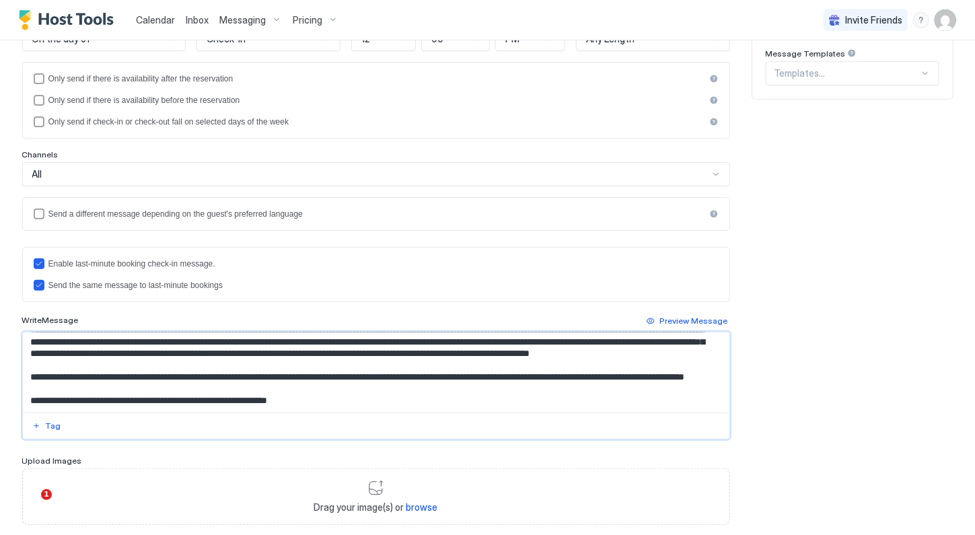
click at [210, 380] on textarea "Input Field" at bounding box center [374, 372] width 703 height 80
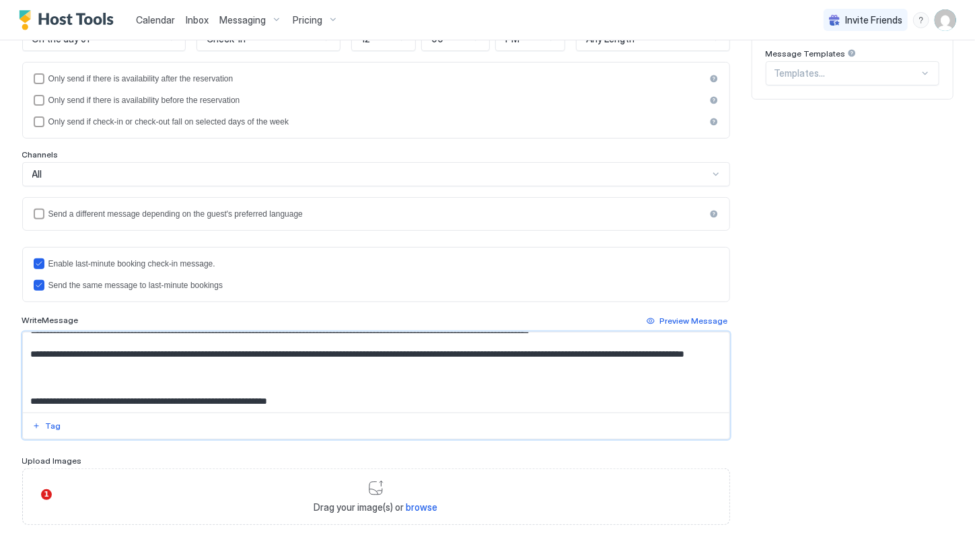
scroll to position [114, 0]
click at [280, 389] on textarea "Input Field" at bounding box center [374, 372] width 703 height 80
click at [436, 387] on textarea "Input Field" at bounding box center [374, 372] width 703 height 80
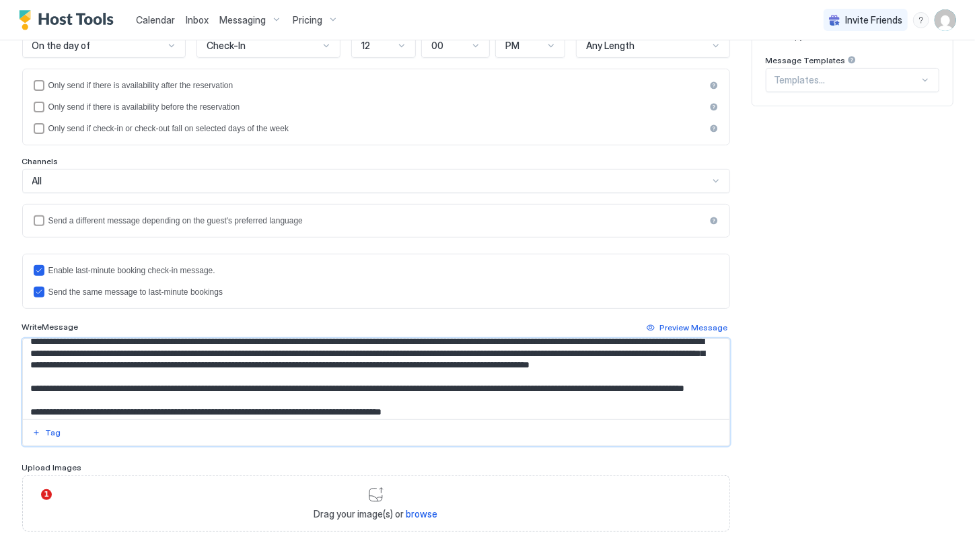
scroll to position [81, 0]
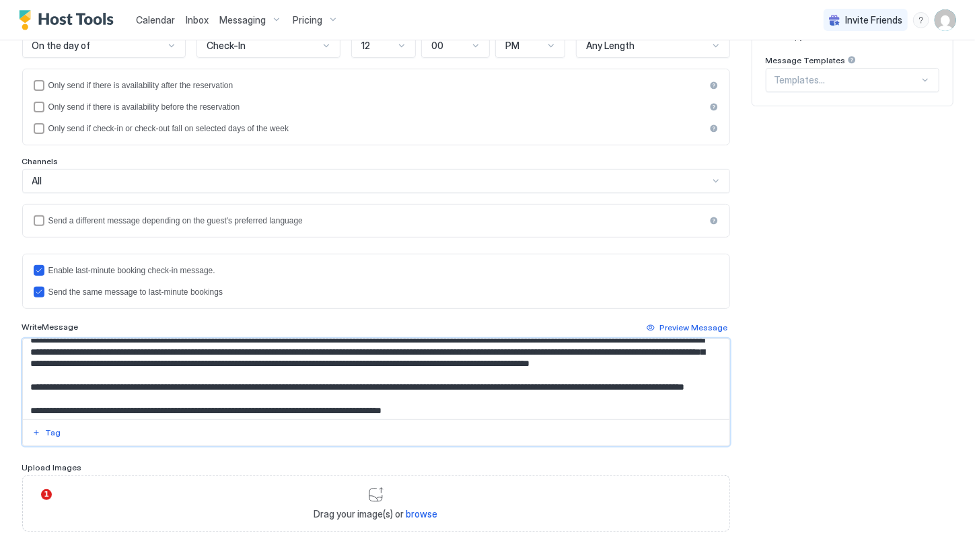
drag, startPoint x: 452, startPoint y: 399, endPoint x: 307, endPoint y: 395, distance: 145.3
click at [307, 395] on textarea "Input Field" at bounding box center [374, 379] width 703 height 80
click at [293, 398] on textarea "Input Field" at bounding box center [374, 379] width 703 height 80
drag, startPoint x: 452, startPoint y: 397, endPoint x: 282, endPoint y: 400, distance: 169.5
click at [282, 400] on textarea "Input Field" at bounding box center [374, 379] width 703 height 80
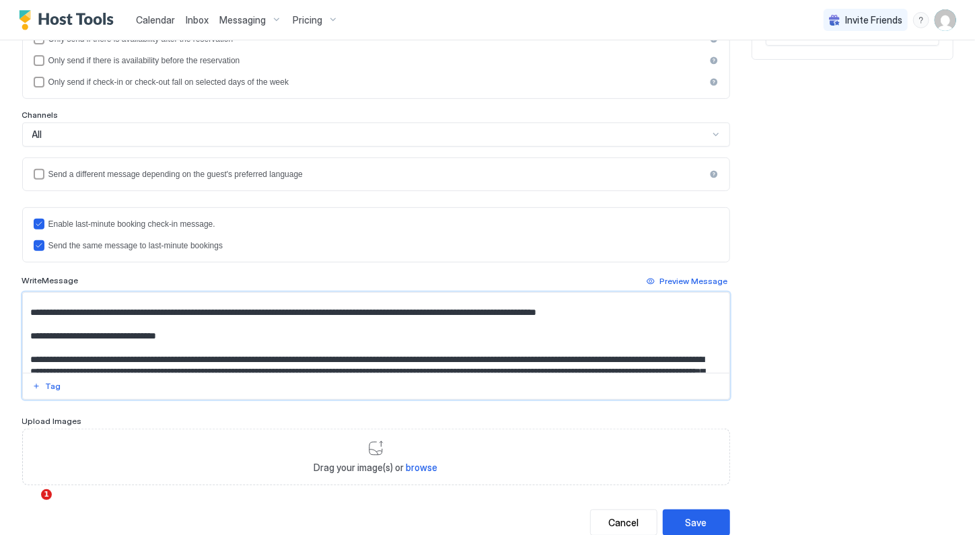
scroll to position [0, 0]
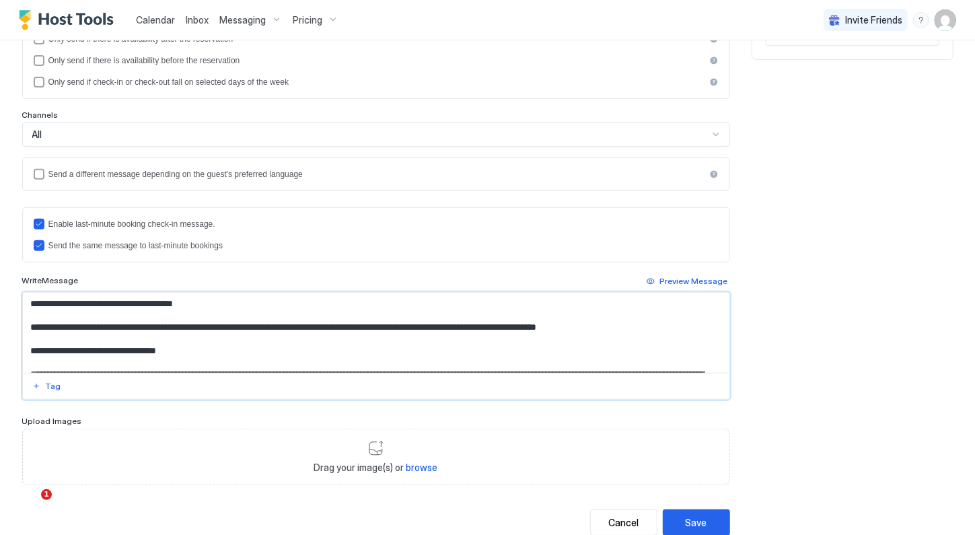
drag, startPoint x: 629, startPoint y: 325, endPoint x: 332, endPoint y: 293, distance: 299.0
click at [332, 293] on textarea "Input Field" at bounding box center [374, 333] width 703 height 80
click at [332, 323] on textarea "Input Field" at bounding box center [374, 333] width 703 height 80
drag, startPoint x: 326, startPoint y: 323, endPoint x: 623, endPoint y: 326, distance: 298.0
click at [623, 326] on textarea "Input Field" at bounding box center [374, 333] width 703 height 80
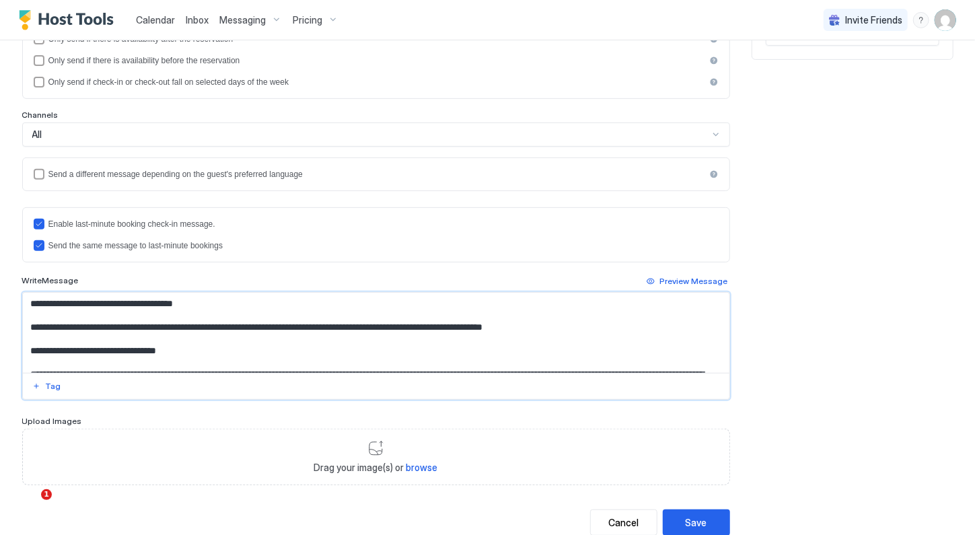
drag, startPoint x: 550, startPoint y: 326, endPoint x: 432, endPoint y: 322, distance: 118.4
click at [432, 322] on textarea "Input Field" at bounding box center [374, 333] width 703 height 80
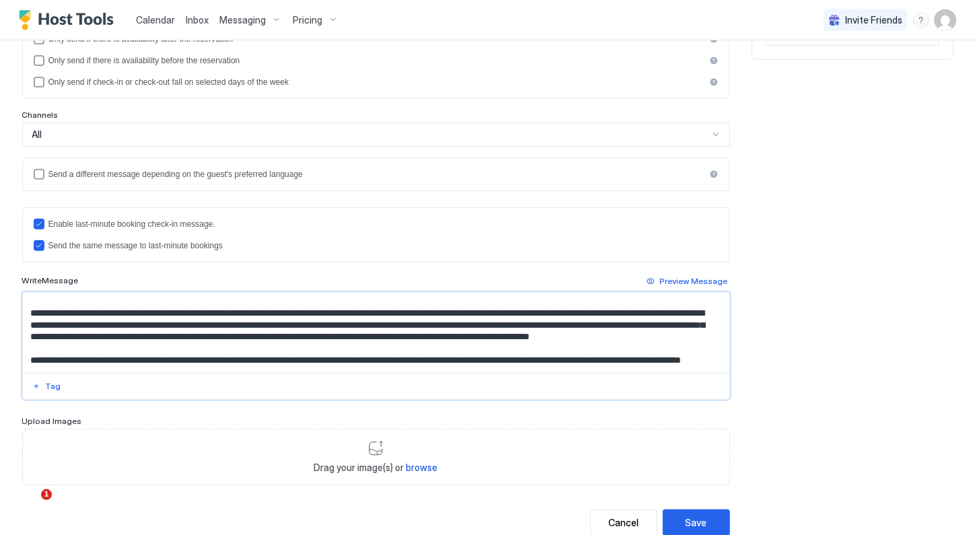
scroll to position [62, 0]
click at [563, 313] on textarea "Input Field" at bounding box center [374, 333] width 703 height 80
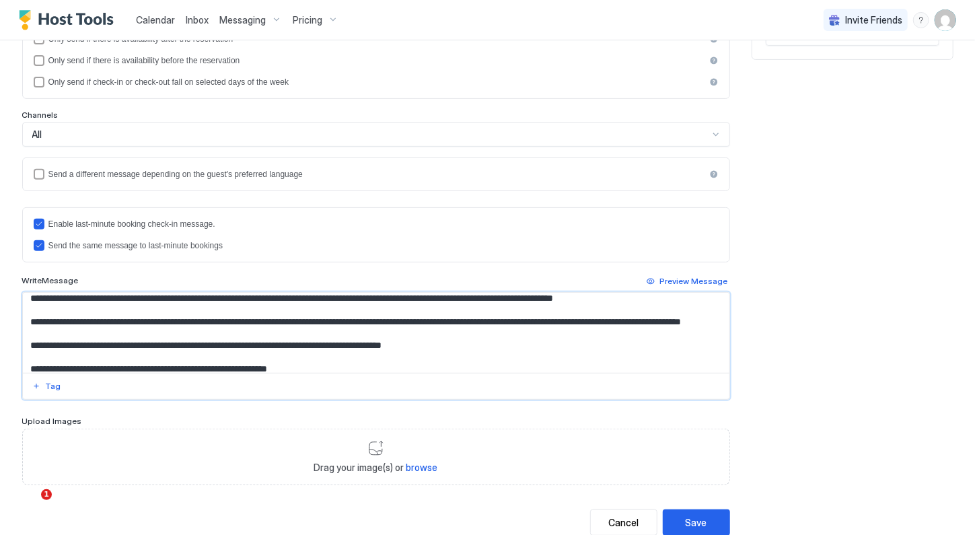
scroll to position [98, 0]
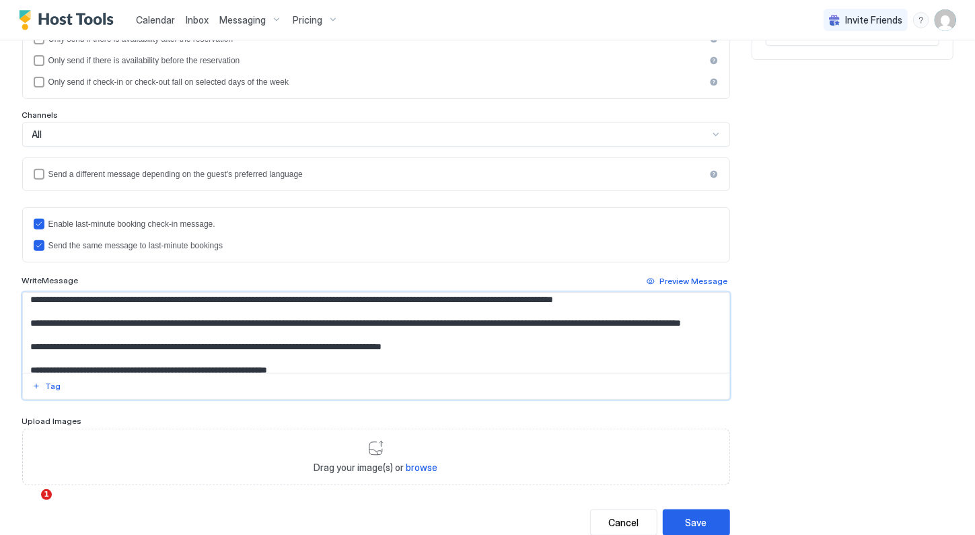
drag, startPoint x: 81, startPoint y: 330, endPoint x: 59, endPoint y: 332, distance: 22.3
click at [59, 332] on textarea "Input Field" at bounding box center [374, 333] width 703 height 80
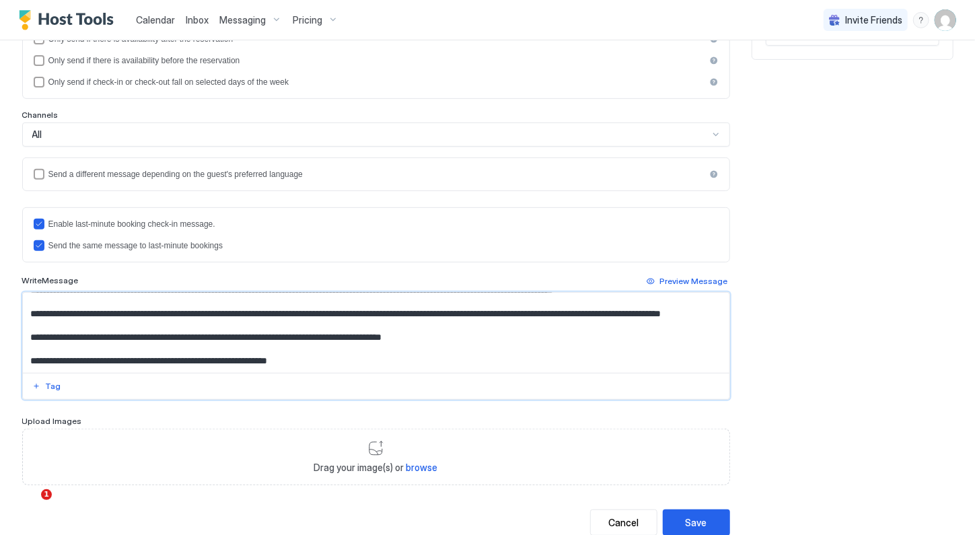
scroll to position [113, 0]
drag, startPoint x: 89, startPoint y: 319, endPoint x: 55, endPoint y: 316, distance: 33.7
click at [55, 316] on textarea "Input Field" at bounding box center [374, 333] width 703 height 80
click at [102, 319] on textarea "Input Field" at bounding box center [374, 333] width 703 height 80
click at [186, 317] on textarea "Input Field" at bounding box center [374, 333] width 703 height 80
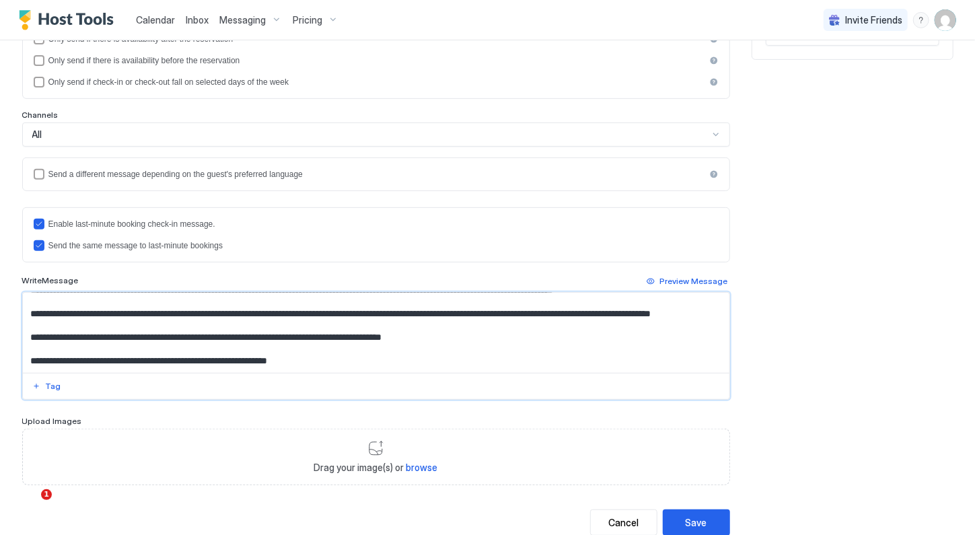
click at [419, 318] on textarea "Input Field" at bounding box center [374, 333] width 703 height 80
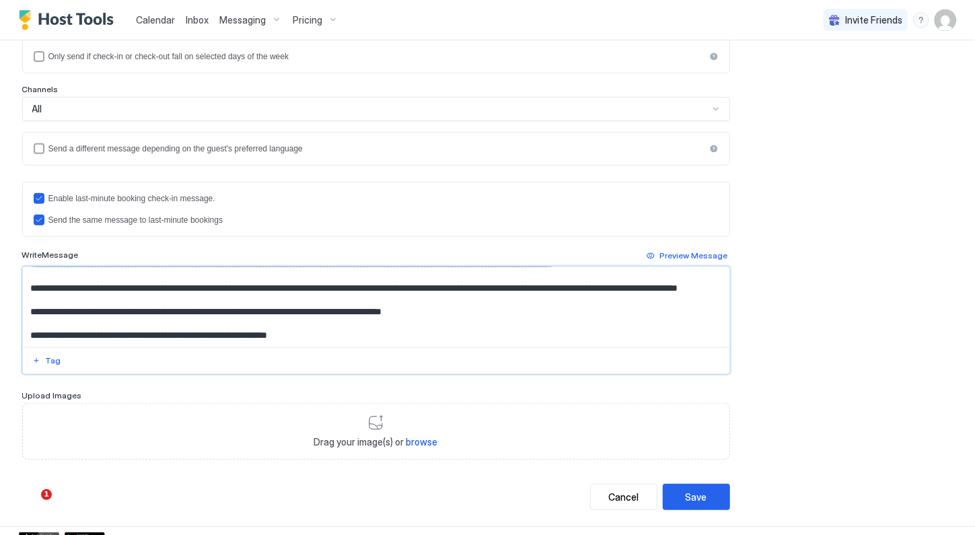
scroll to position [275, 0]
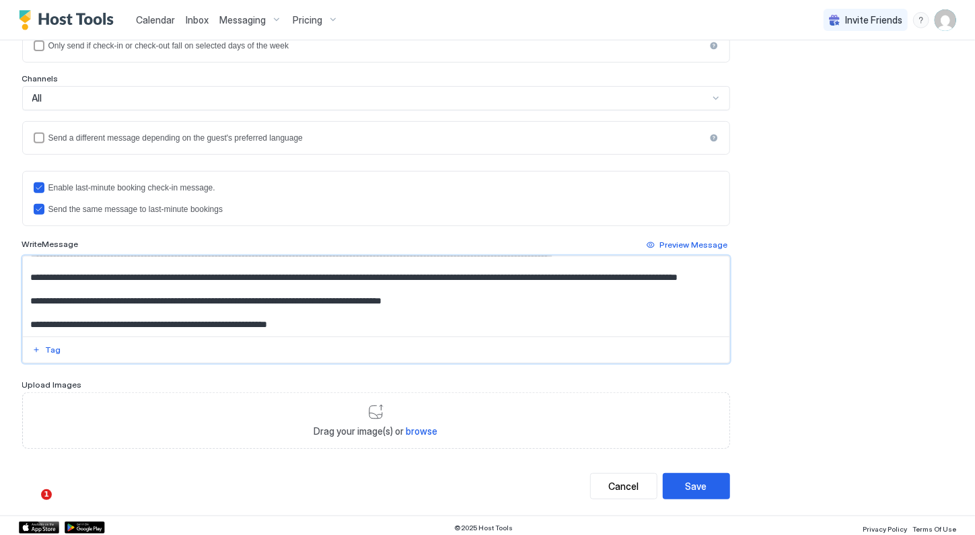
click at [338, 321] on textarea "Input Field" at bounding box center [374, 296] width 703 height 80
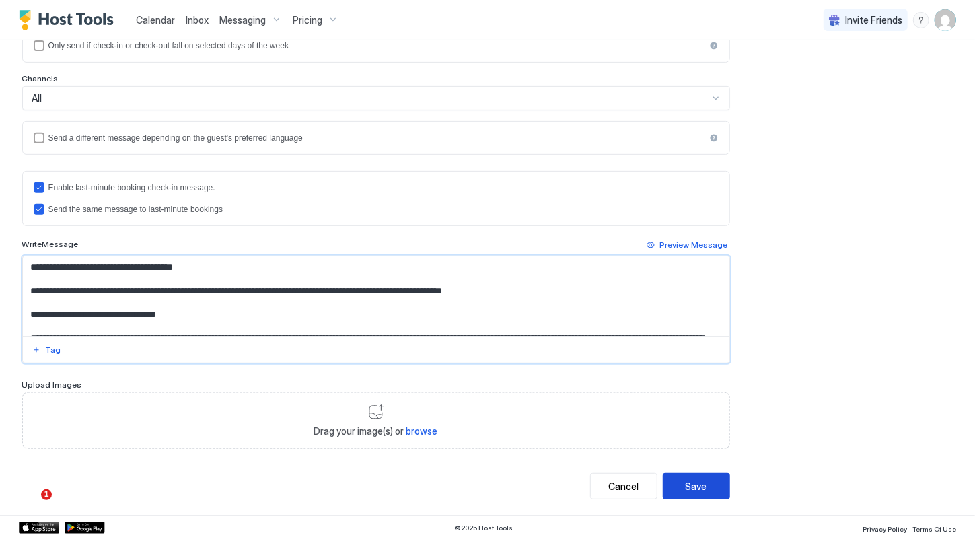
type textarea "**********"
click at [693, 480] on div "Save" at bounding box center [696, 486] width 22 height 14
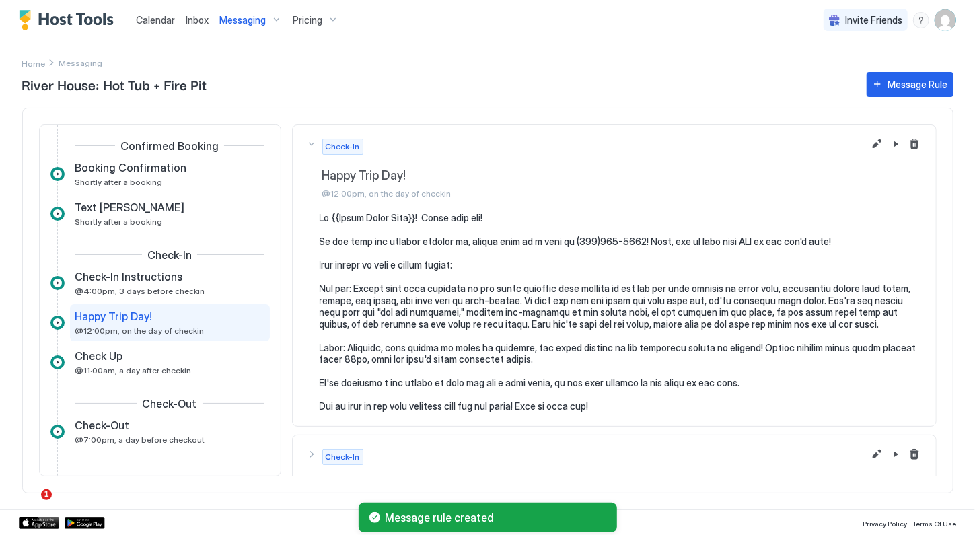
scroll to position [44, 0]
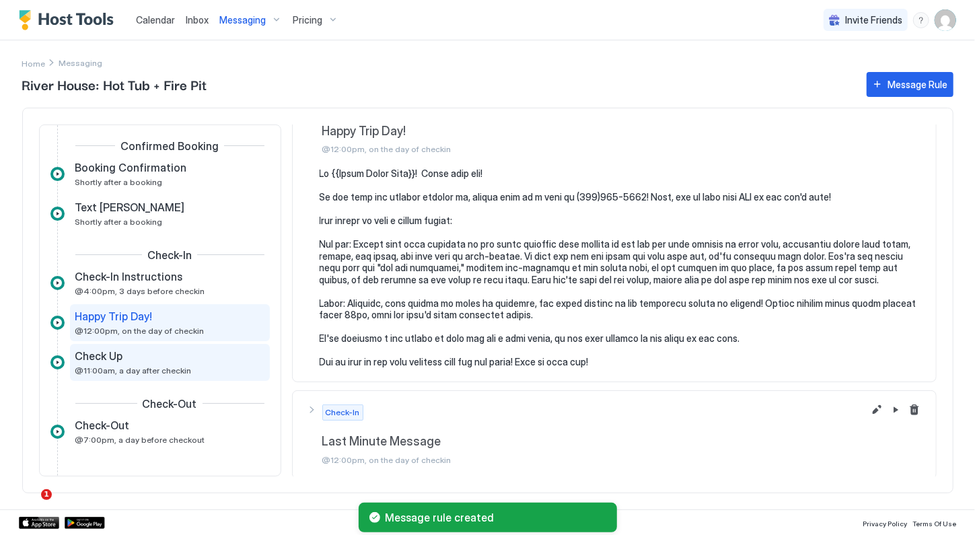
click at [223, 358] on div "Check Up" at bounding box center [160, 355] width 170 height 13
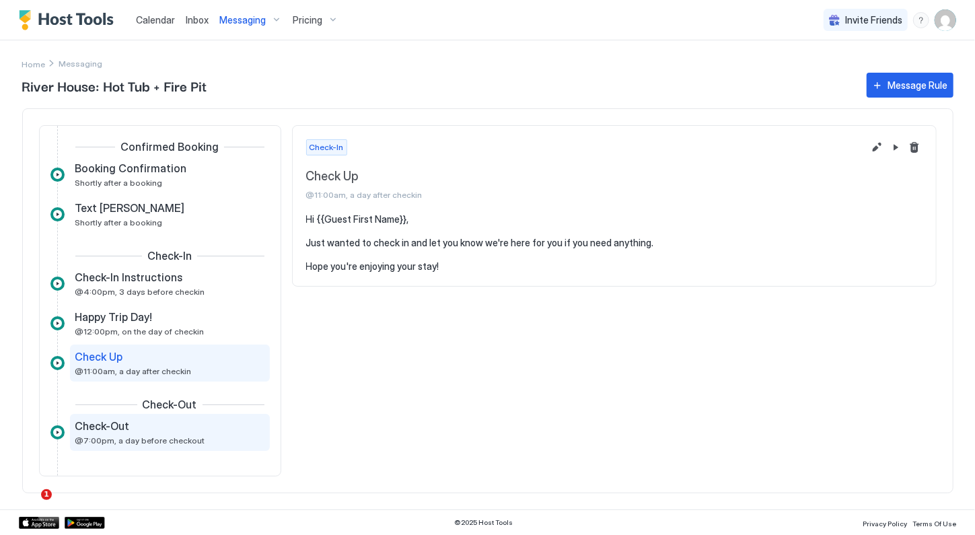
click at [187, 434] on div "Check-Out @7:00pm, a day before checkout" at bounding box center [160, 432] width 170 height 26
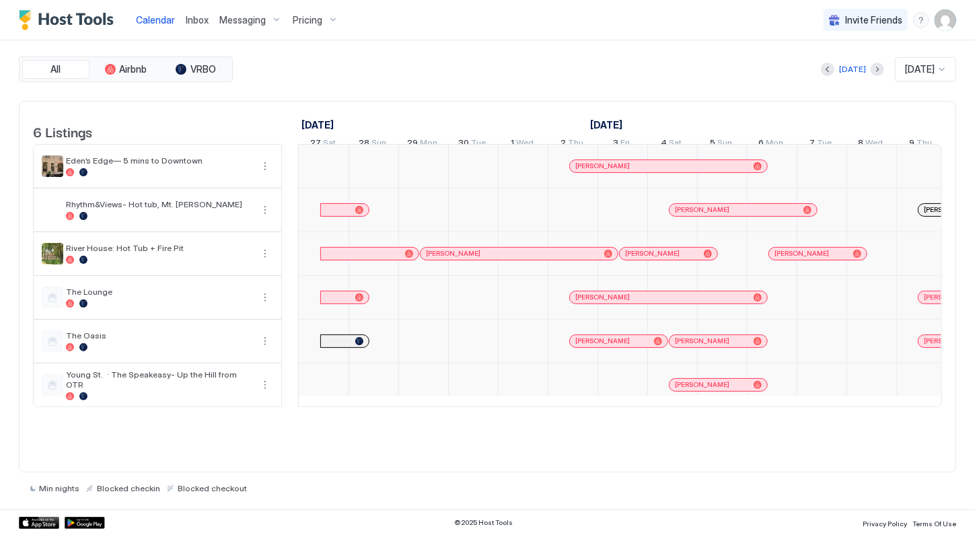
scroll to position [0, 747]
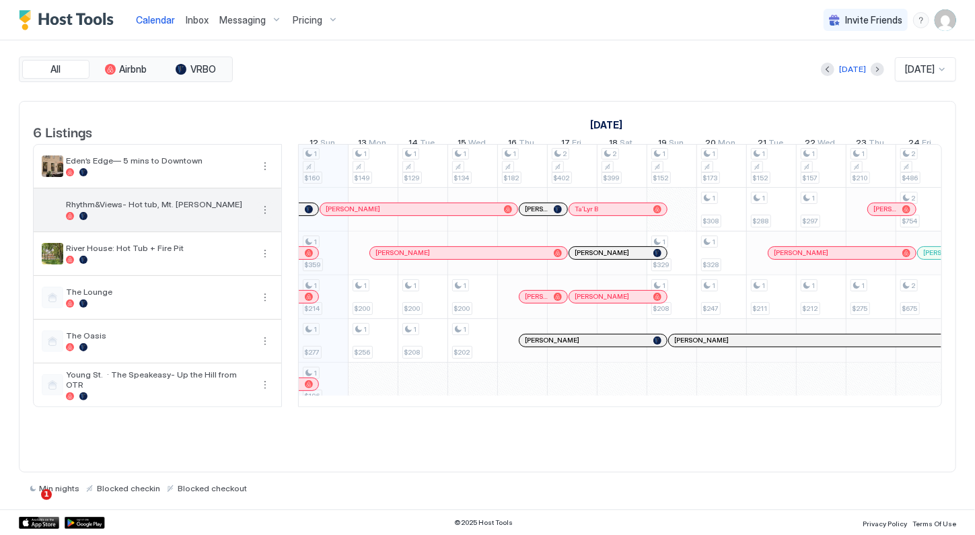
click at [264, 218] on button "More options" at bounding box center [265, 210] width 16 height 16
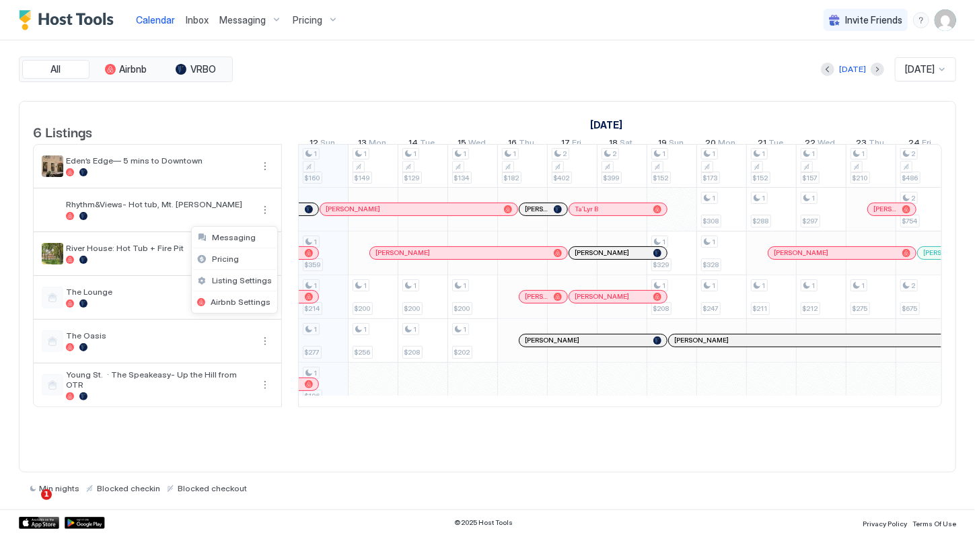
click at [223, 213] on div at bounding box center [487, 267] width 975 height 535
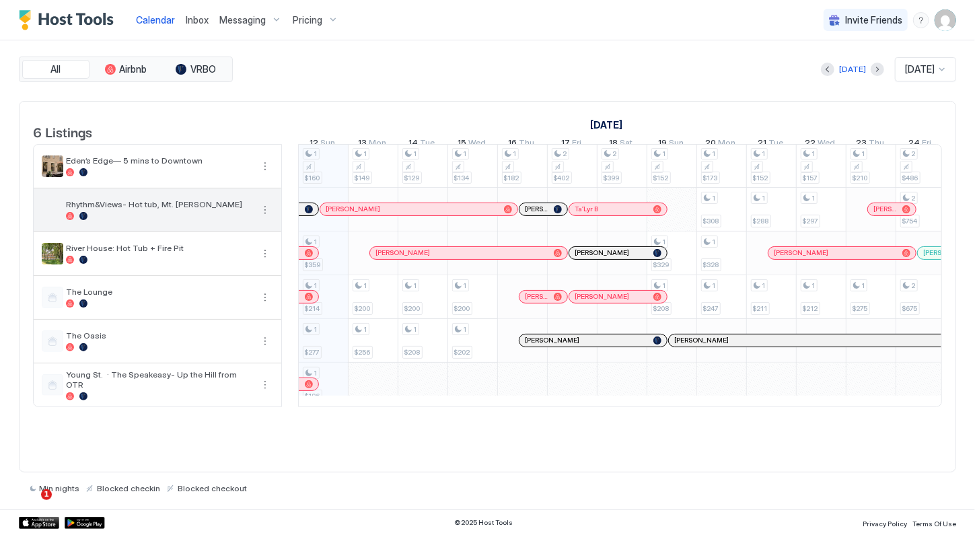
click at [221, 209] on span "Rhythm&Views- Hot tub, Mt. [PERSON_NAME]" at bounding box center [159, 204] width 186 height 10
click at [267, 218] on button "More options" at bounding box center [265, 210] width 16 height 16
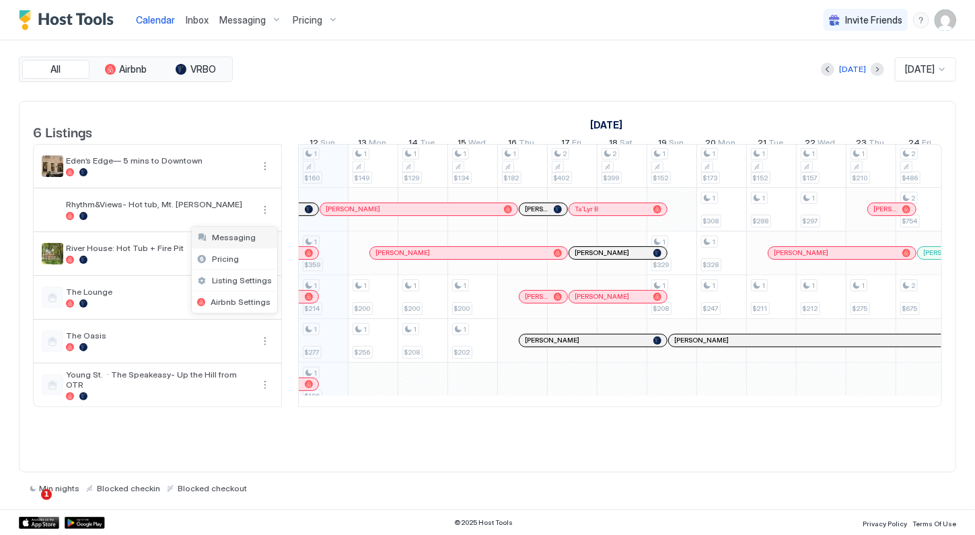
click at [240, 237] on span "Messaging" at bounding box center [234, 237] width 44 height 10
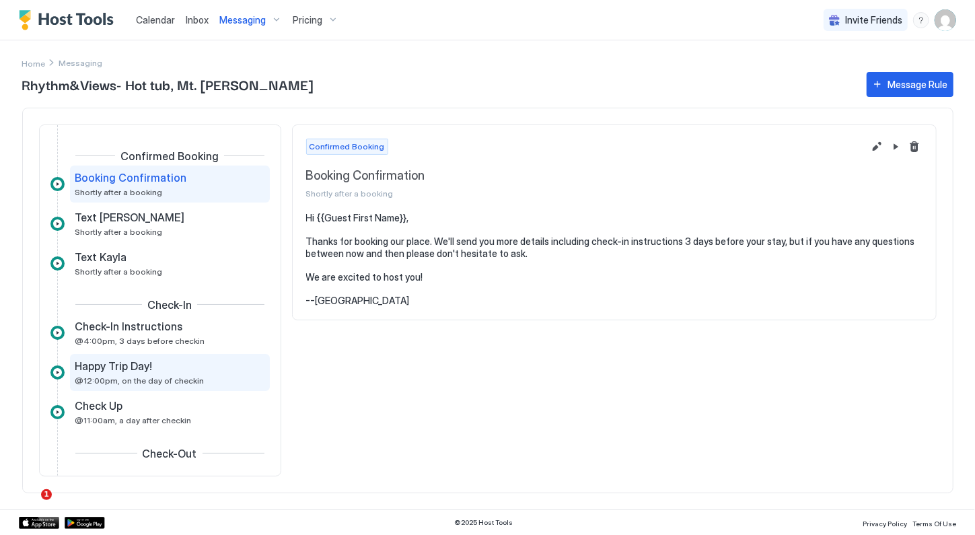
click at [165, 365] on div "Happy Trip Day!" at bounding box center [160, 365] width 170 height 13
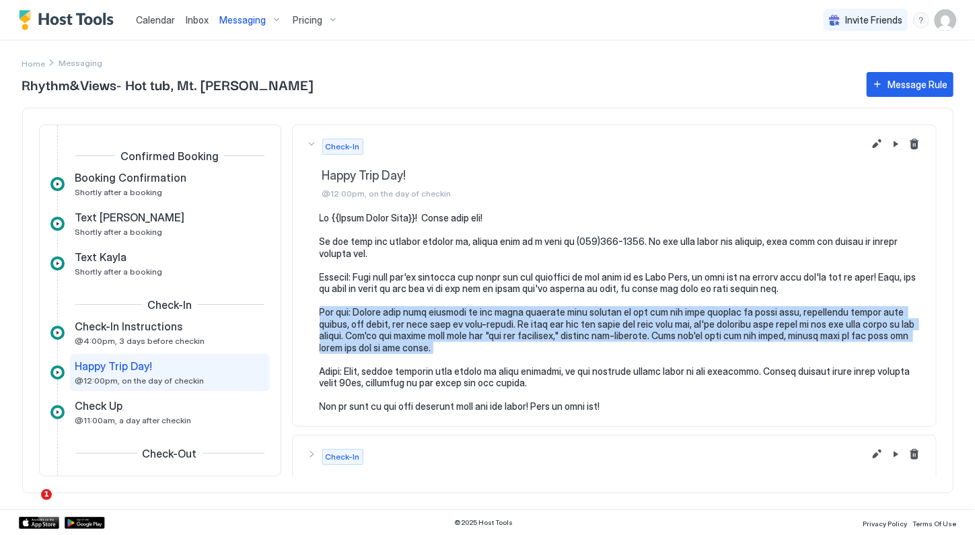
drag, startPoint x: 390, startPoint y: 345, endPoint x: 315, endPoint y: 310, distance: 82.4
click at [315, 310] on div at bounding box center [614, 312] width 616 height 200
copy pre "Hot tub: Please make sure everyone in the group refrains from getting in the ho…"
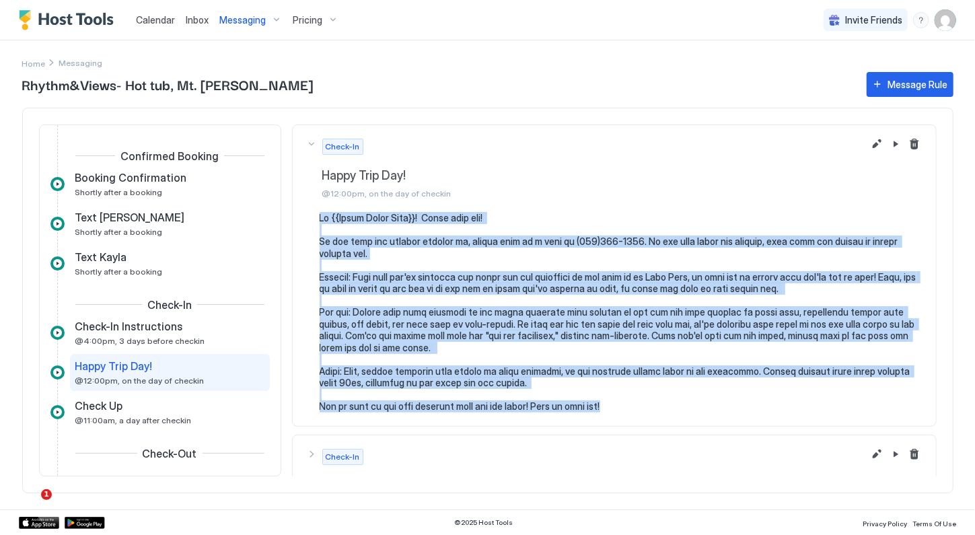
drag, startPoint x: 320, startPoint y: 215, endPoint x: 660, endPoint y: 418, distance: 396.1
click at [660, 418] on section at bounding box center [614, 319] width 643 height 214
copy pre "Hi {{Guest First Name}}! Happy trip day! If you have any trouble getting in, pl…"
